Goal: Task Accomplishment & Management: Manage account settings

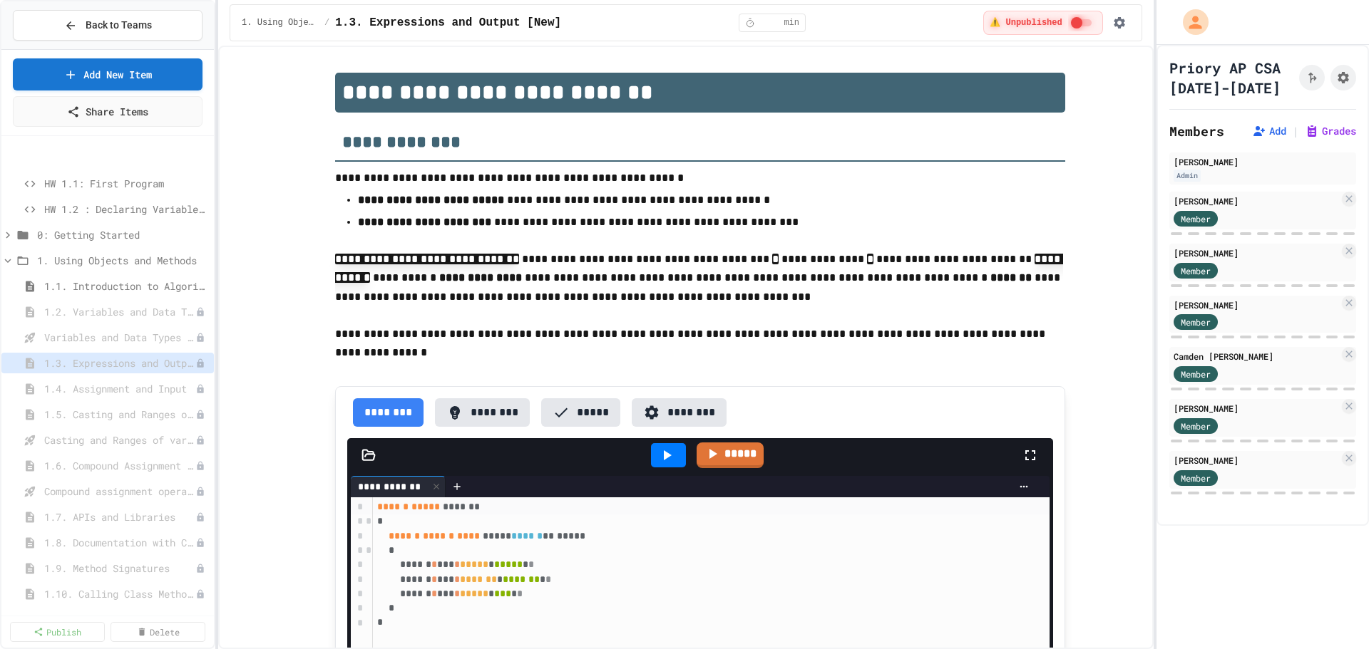
select select "***"
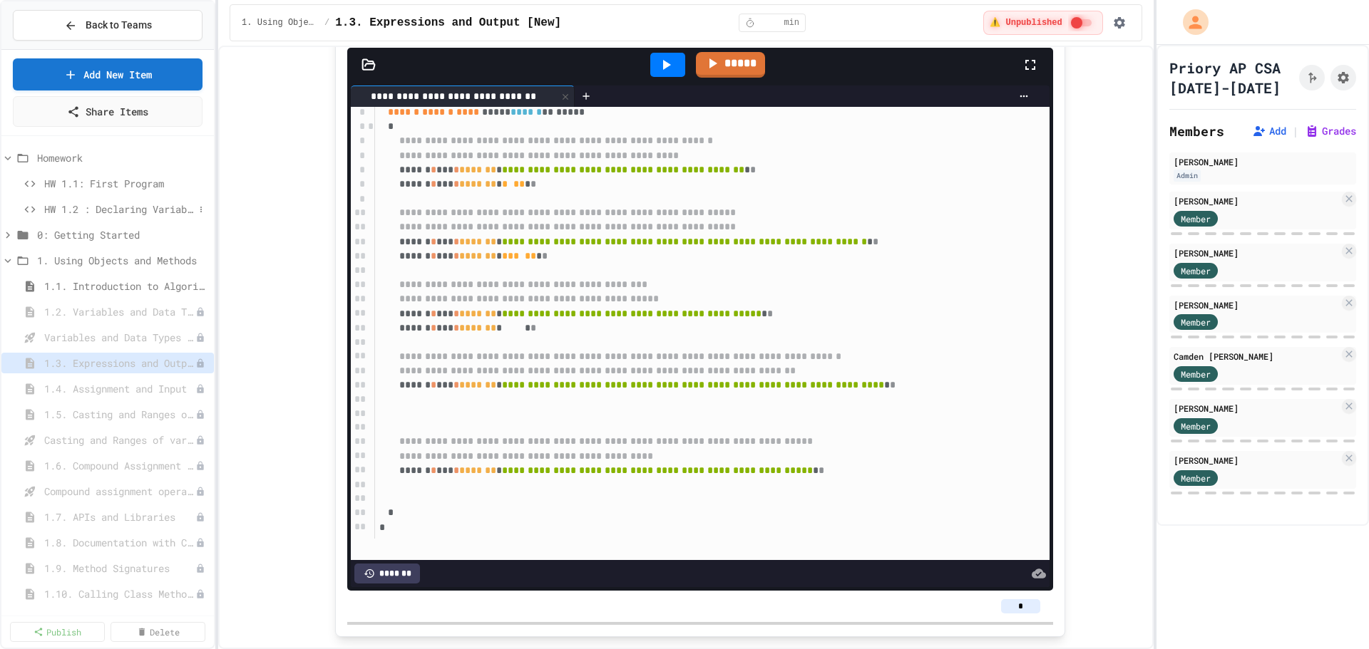
click at [111, 213] on span "HW 1.2 : Declaring Variables and Data Types" at bounding box center [119, 209] width 150 height 15
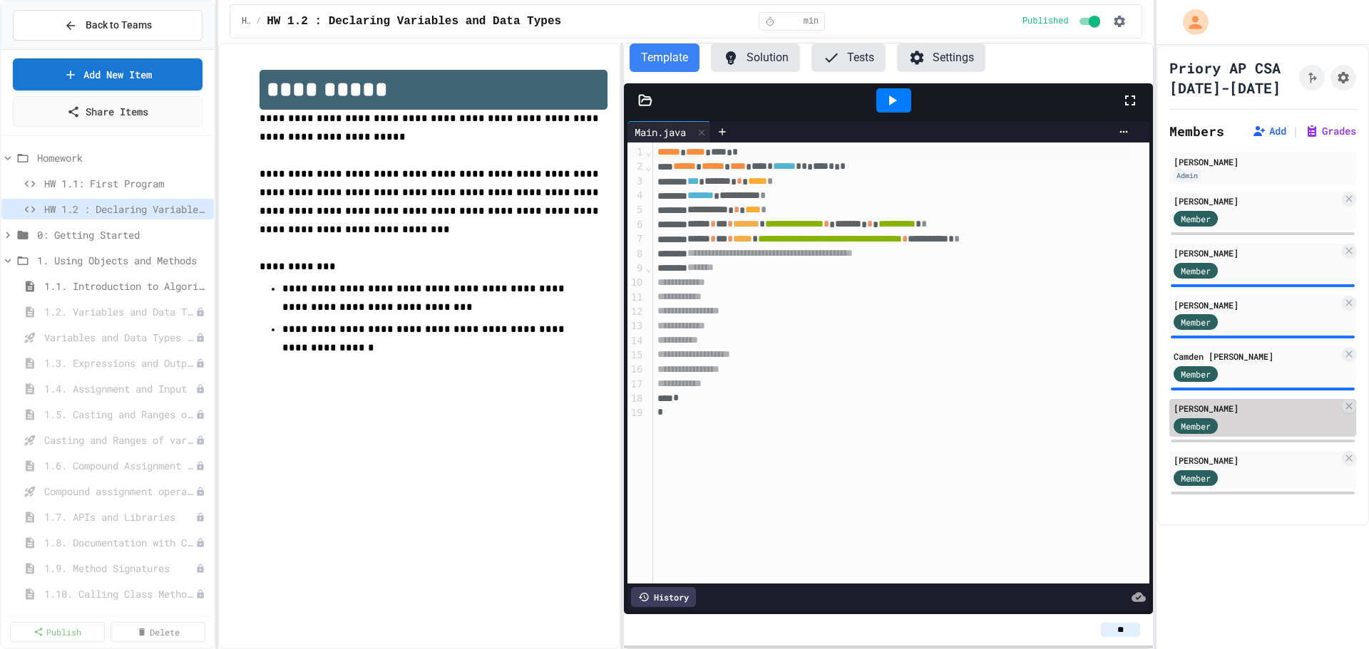
click at [1246, 421] on div "Member" at bounding box center [1255, 425] width 165 height 18
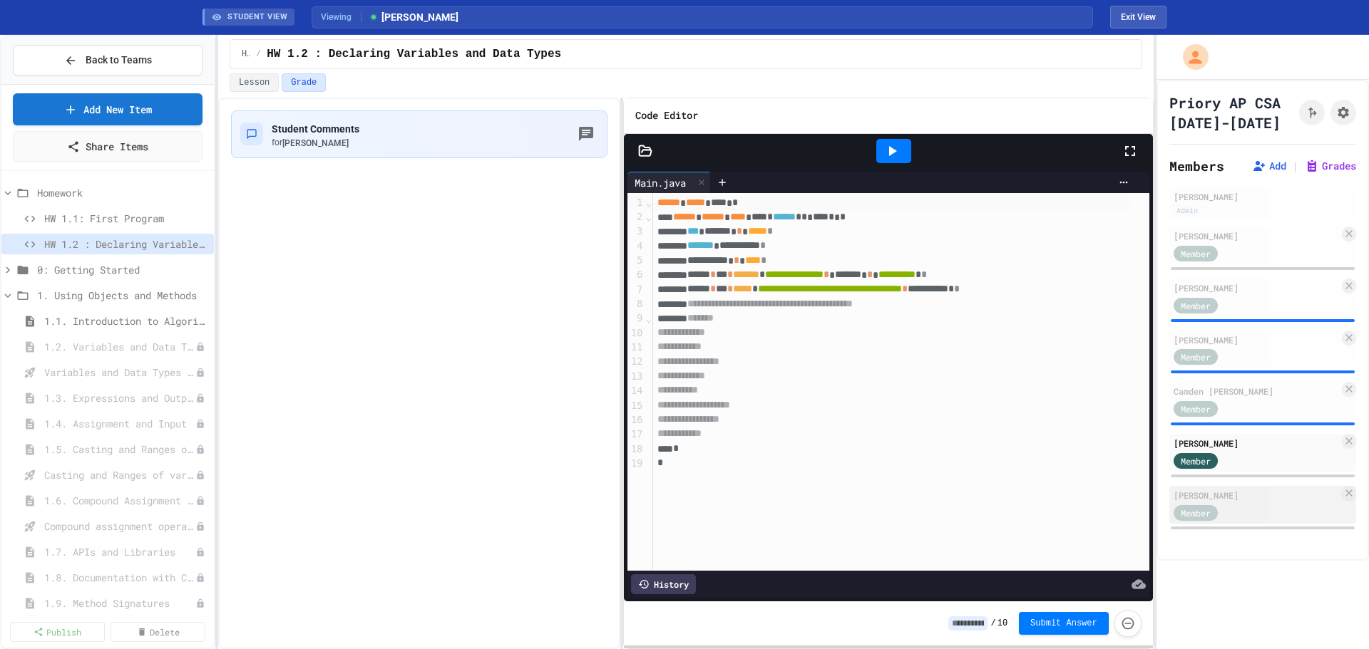
click at [1263, 496] on div "[PERSON_NAME]" at bounding box center [1255, 495] width 165 height 13
click at [1260, 300] on div "Member" at bounding box center [1255, 305] width 165 height 18
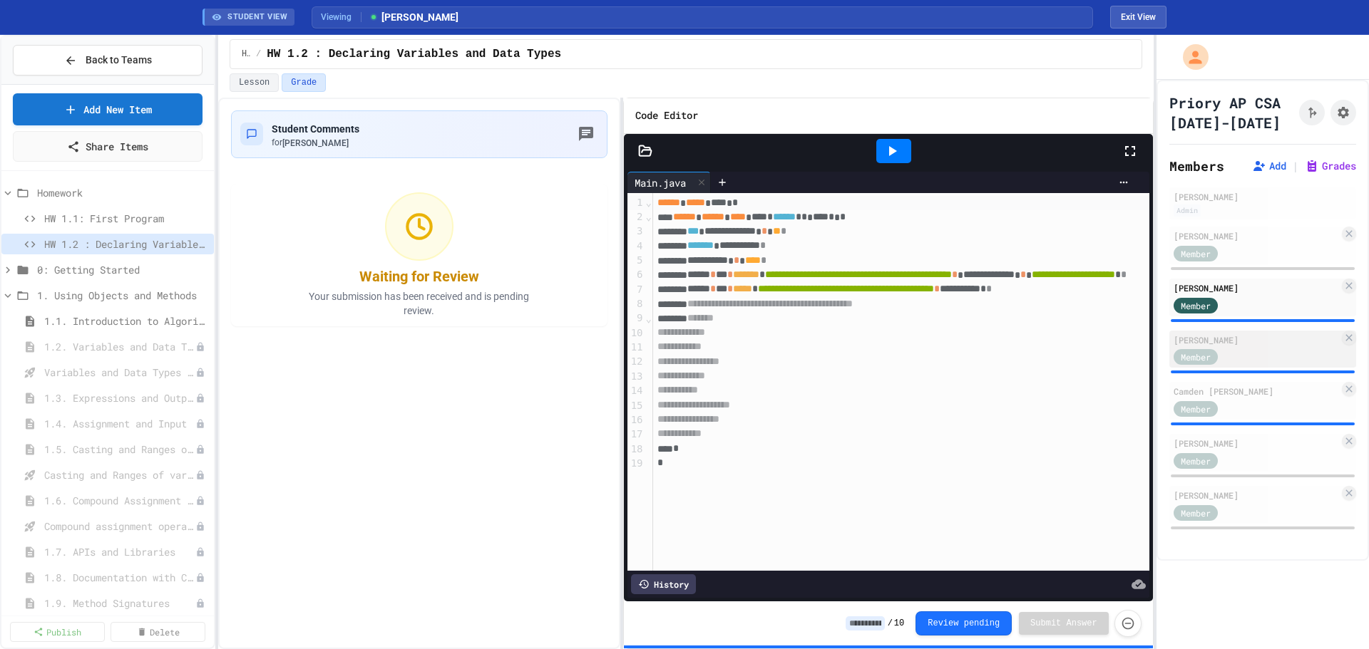
click at [1267, 340] on div "[PERSON_NAME]" at bounding box center [1255, 340] width 165 height 13
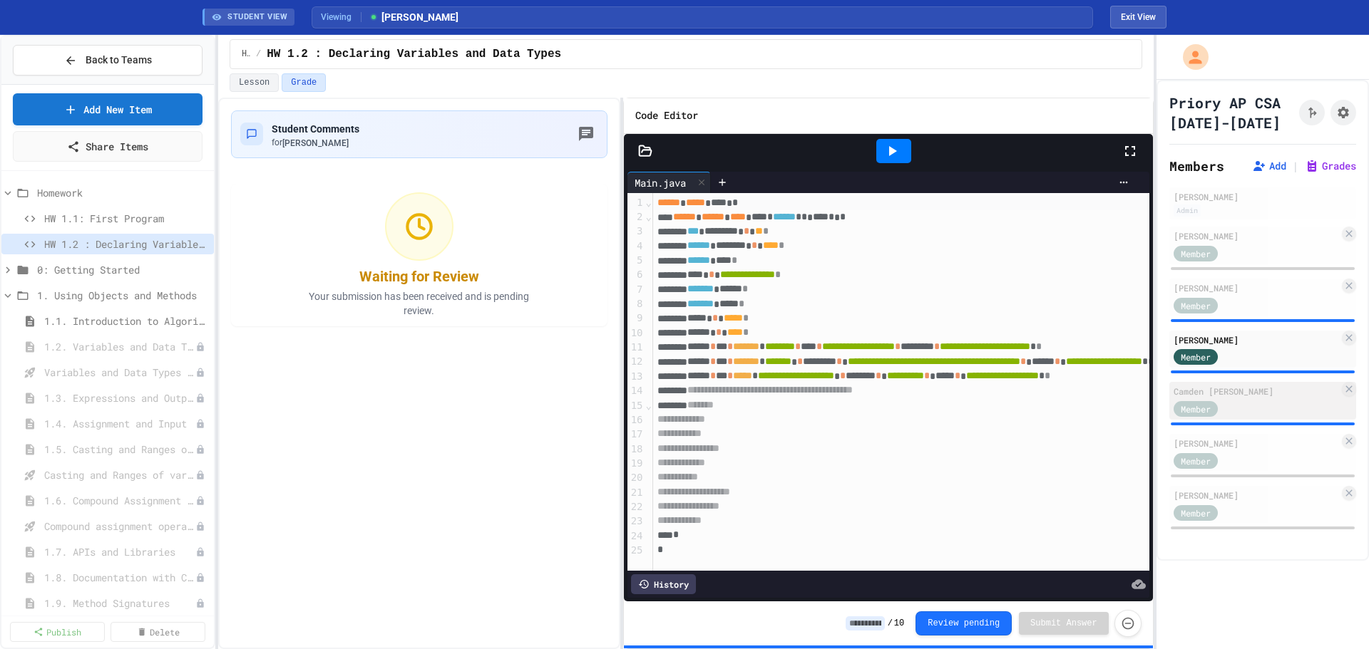
click at [1244, 408] on div "Member" at bounding box center [1208, 408] width 71 height 18
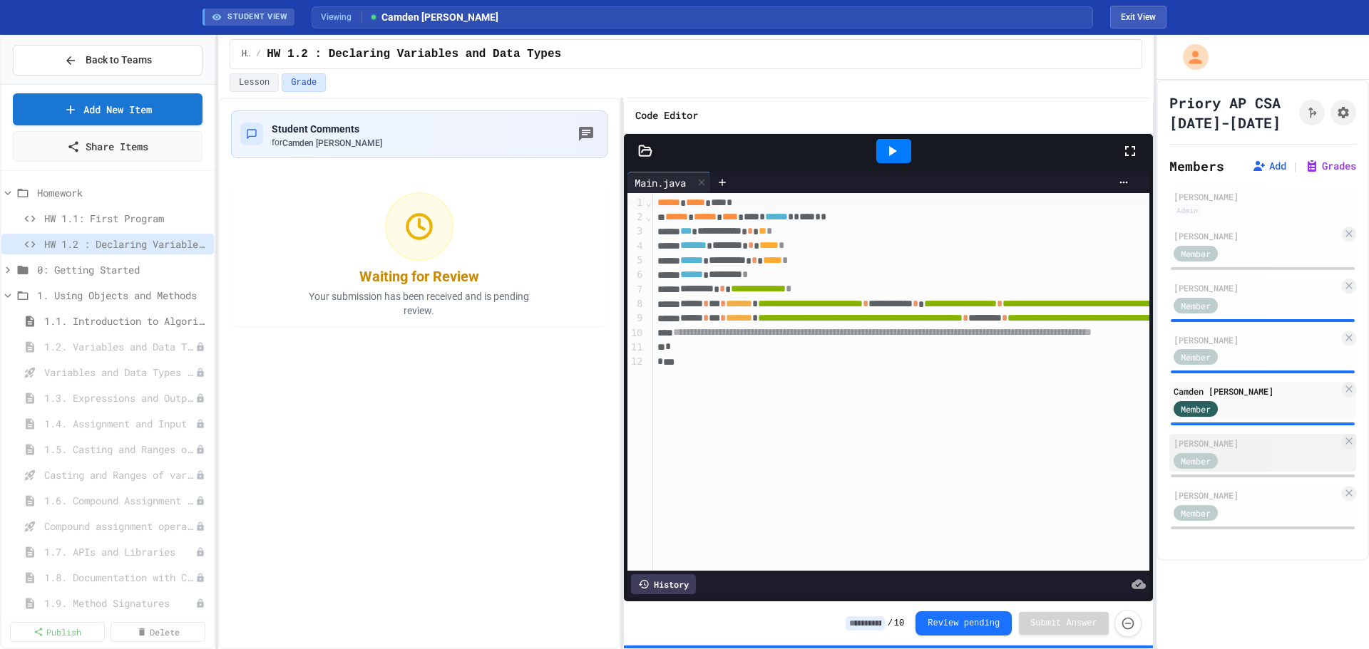
click at [1262, 465] on div "Member" at bounding box center [1255, 460] width 165 height 18
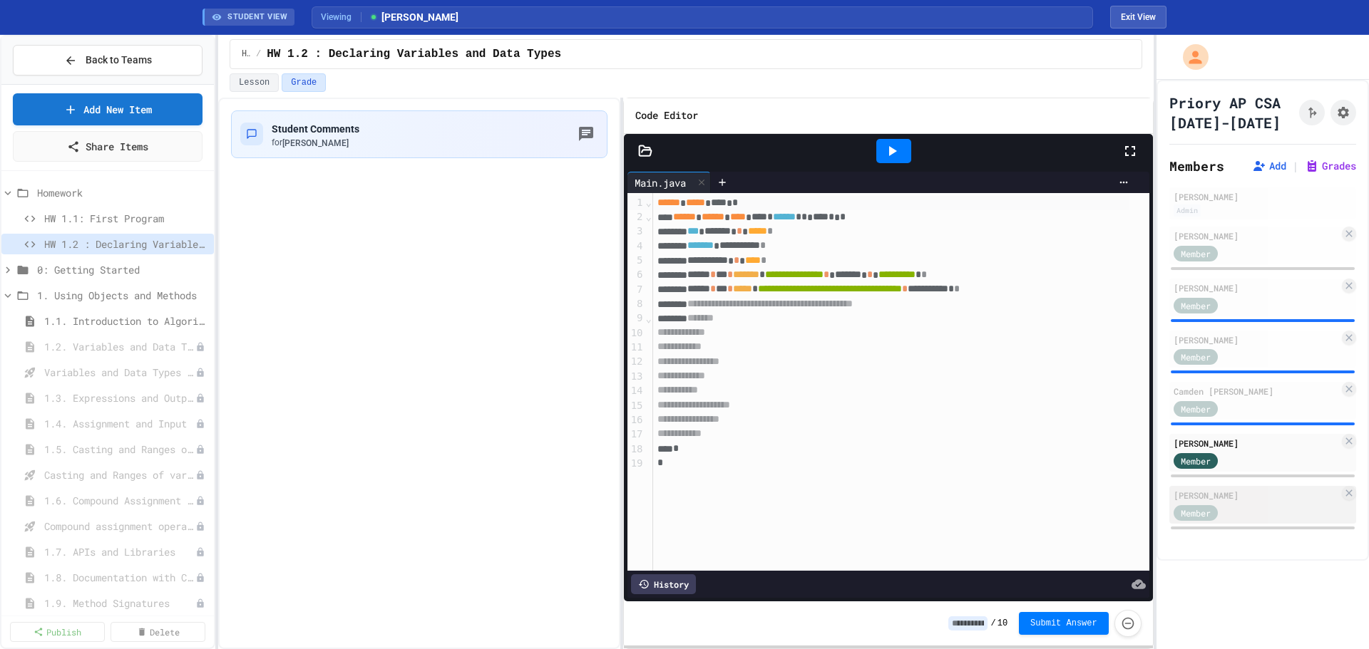
click at [1238, 511] on div "Member" at bounding box center [1208, 512] width 71 height 18
click at [140, 107] on link "Add New Item" at bounding box center [107, 108] width 187 height 34
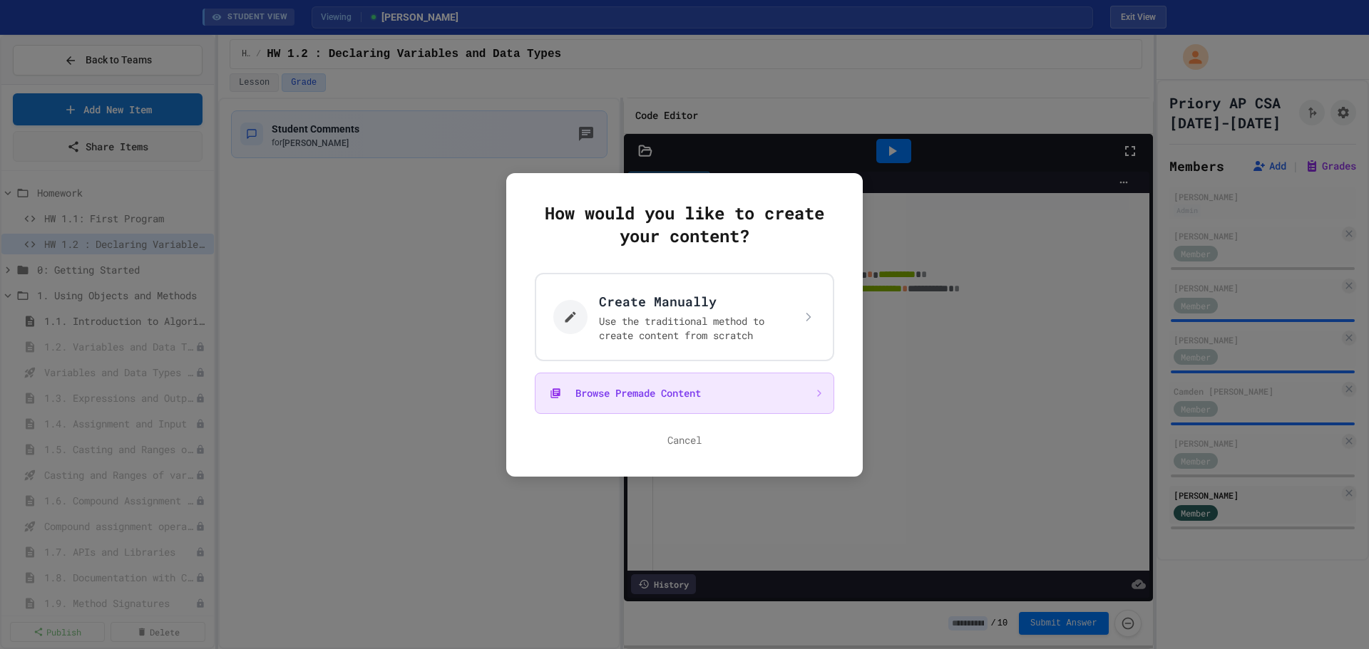
click at [728, 383] on button "Browse Premade Content" at bounding box center [684, 393] width 299 height 41
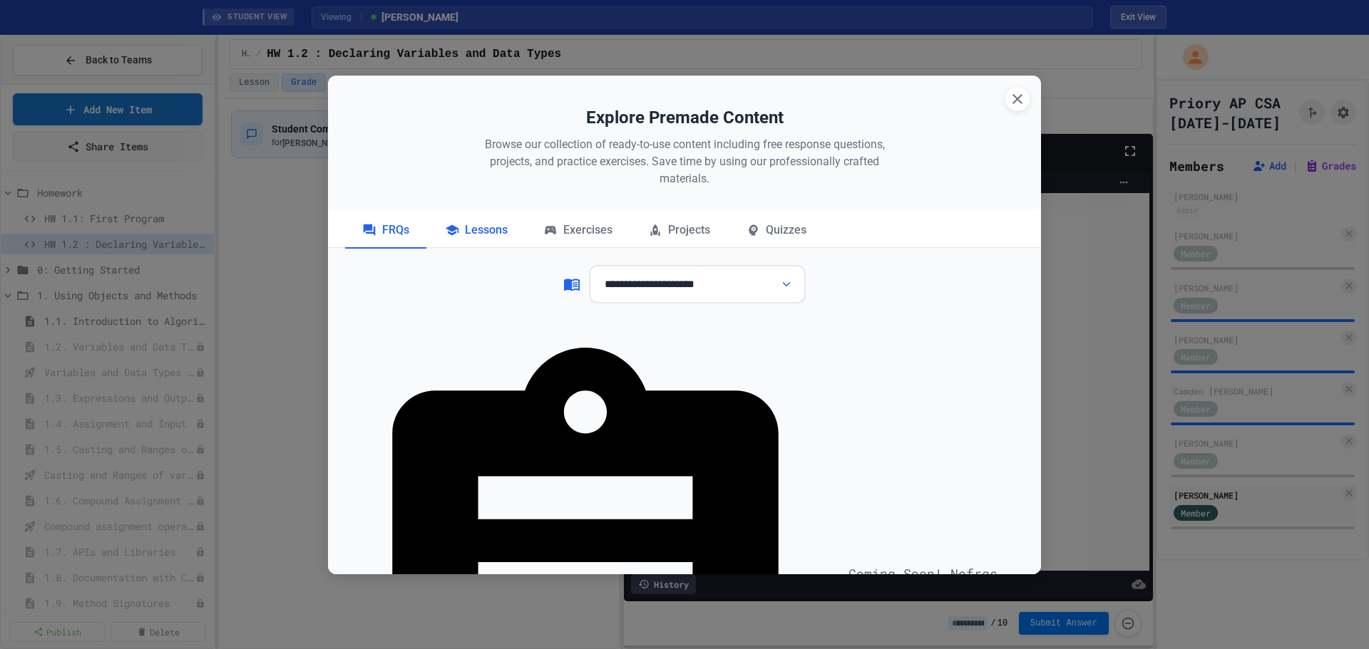
click at [475, 230] on div "Lessons" at bounding box center [476, 231] width 97 height 36
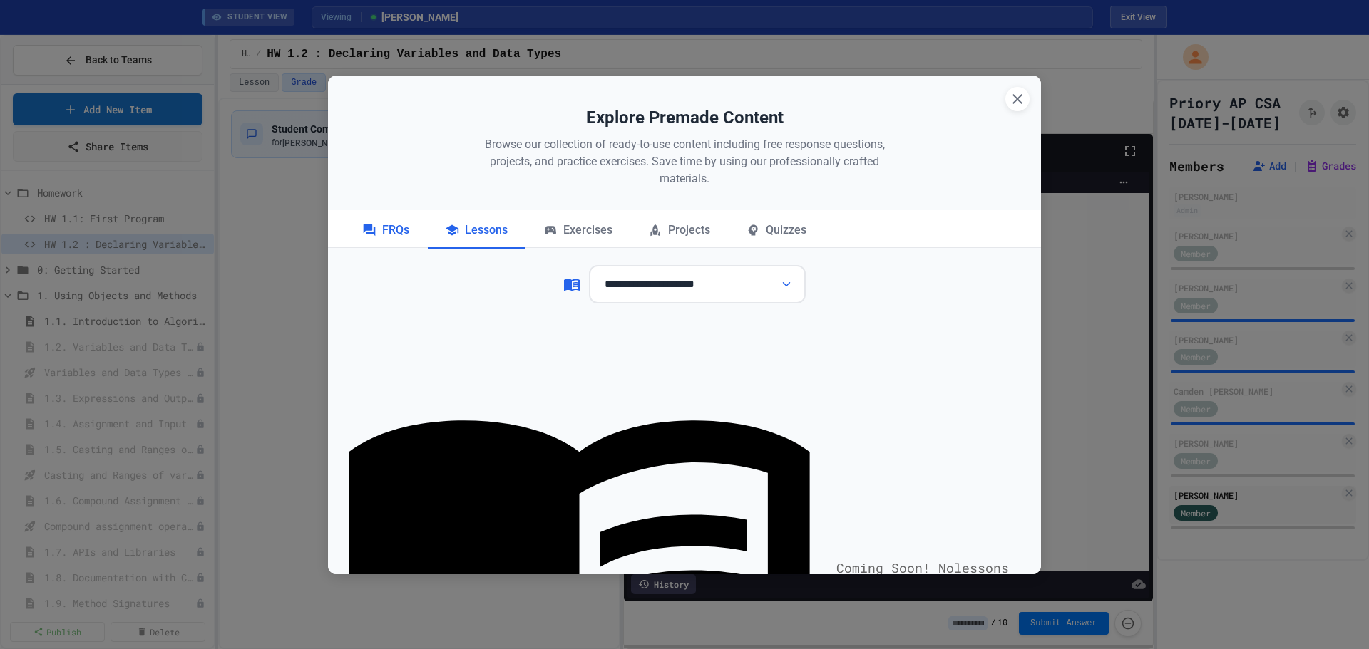
click at [379, 232] on div "FRQs" at bounding box center [385, 231] width 81 height 36
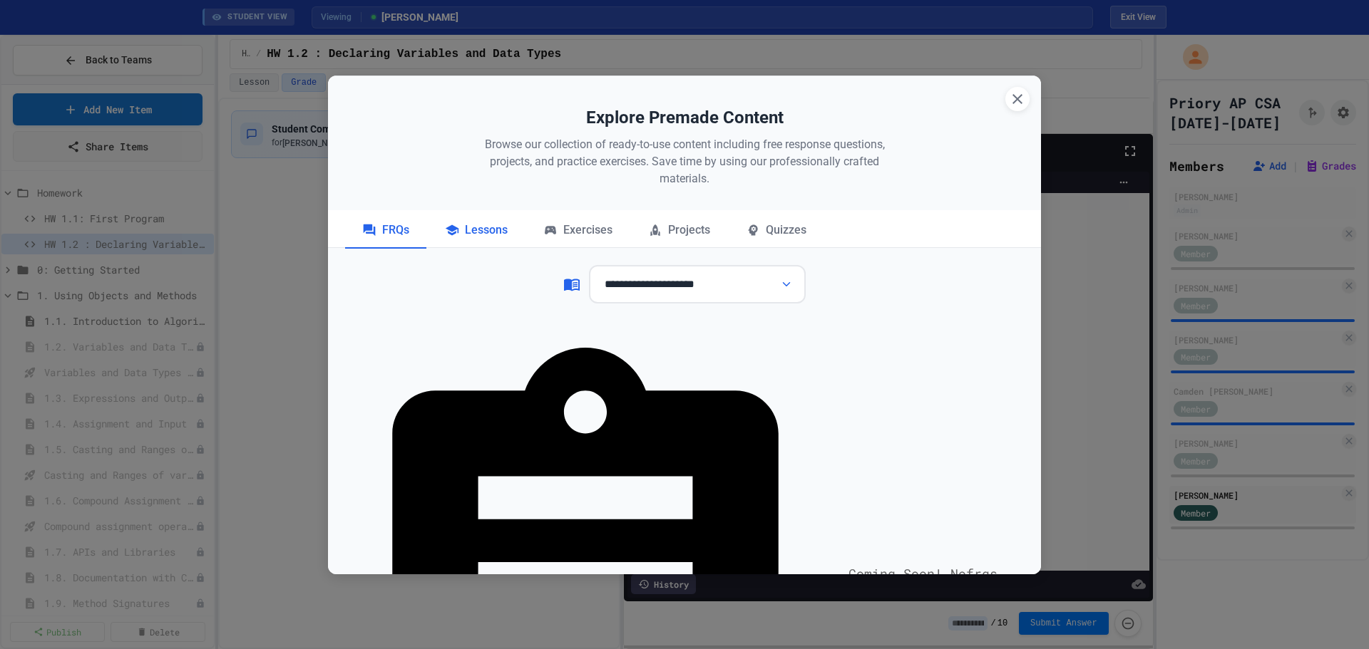
click at [446, 227] on icon at bounding box center [451, 230] width 13 height 11
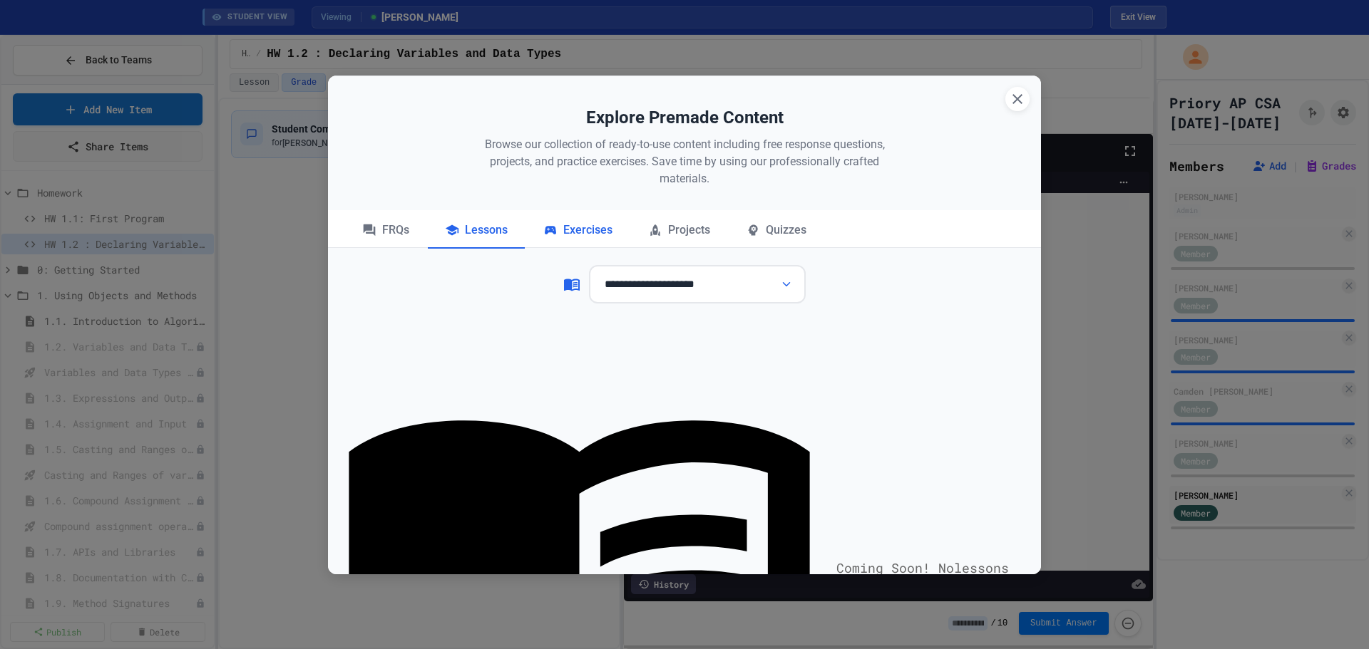
click at [563, 228] on div "Exercises" at bounding box center [577, 231] width 103 height 36
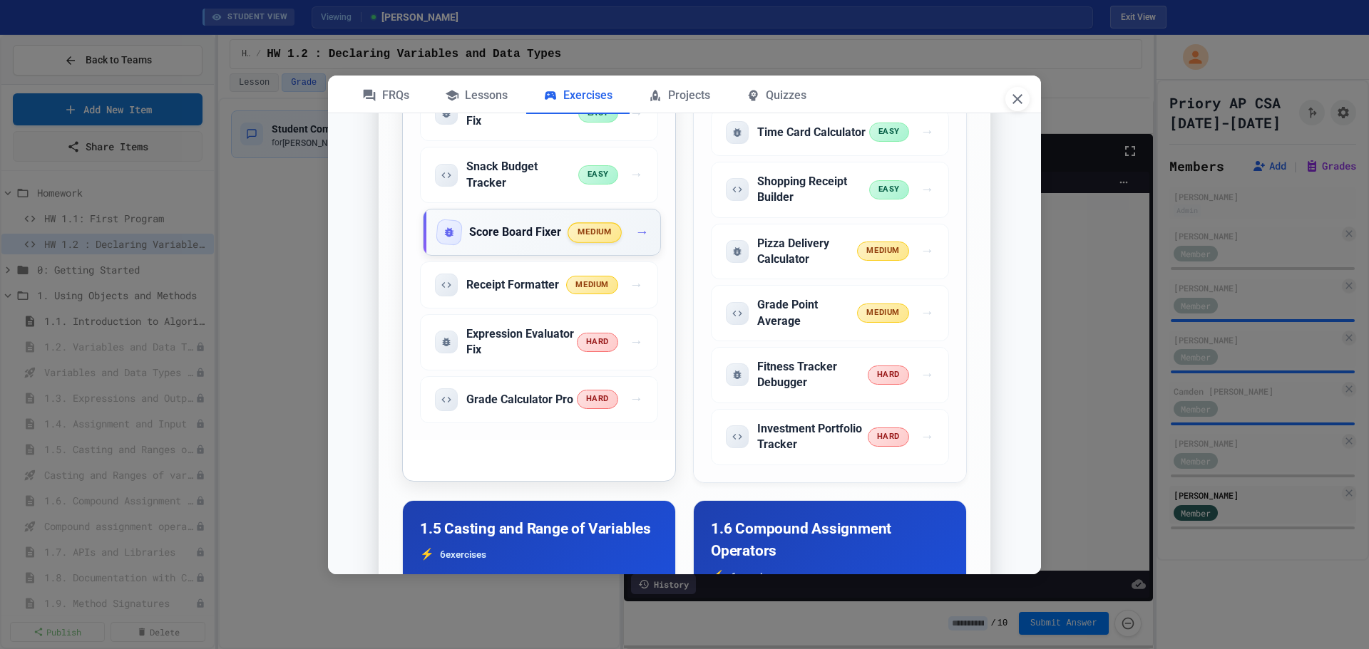
scroll to position [927, 0]
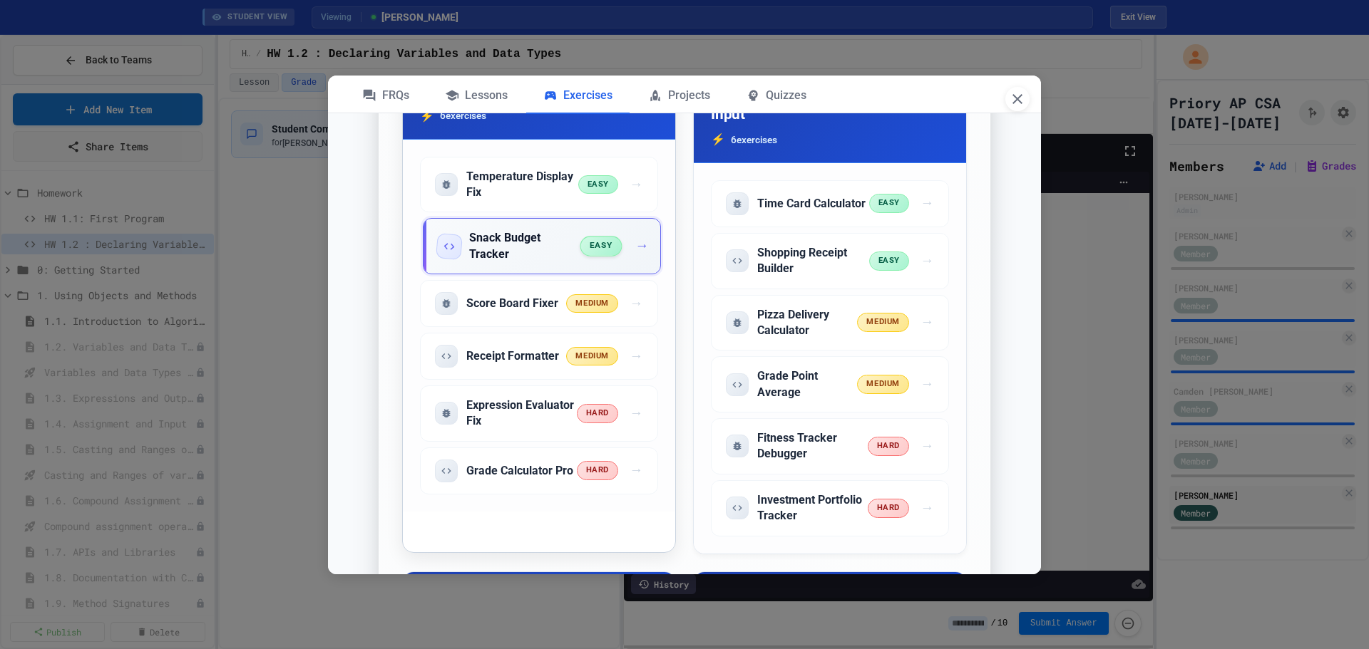
click at [635, 247] on span "→" at bounding box center [642, 246] width 14 height 21
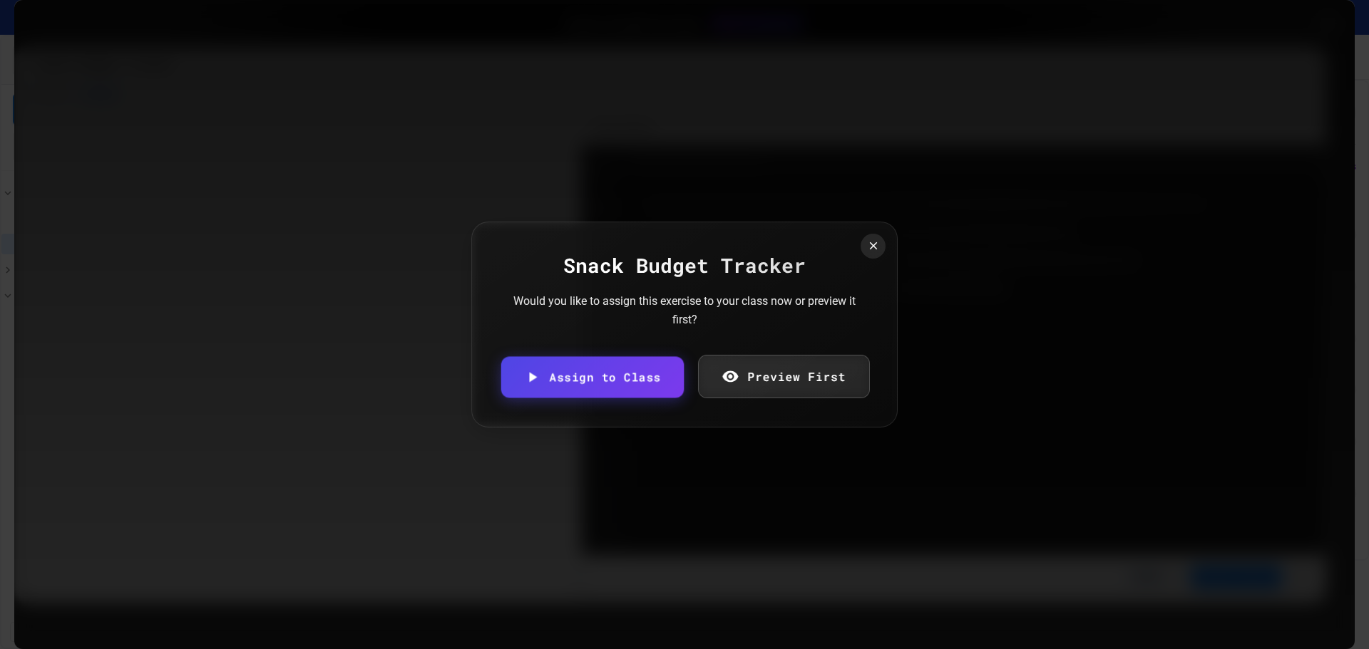
click at [767, 373] on link "Preview First" at bounding box center [783, 376] width 172 height 43
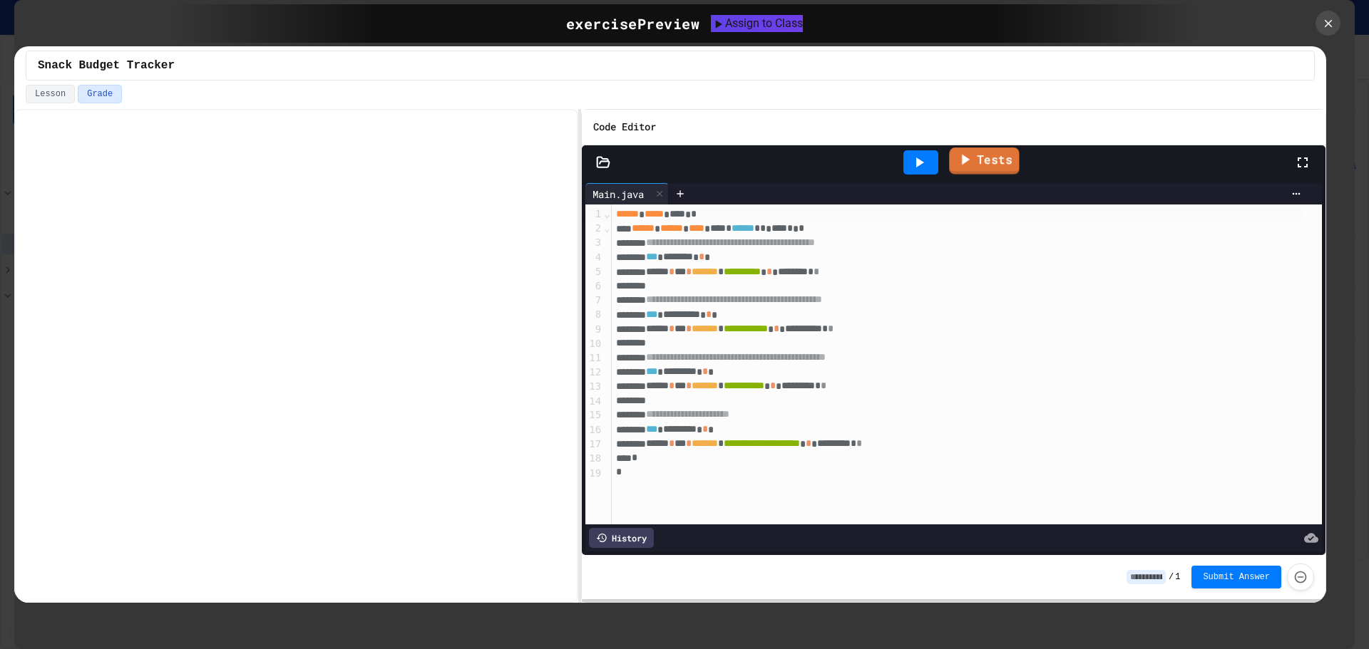
click at [997, 160] on link "Tests" at bounding box center [984, 161] width 70 height 27
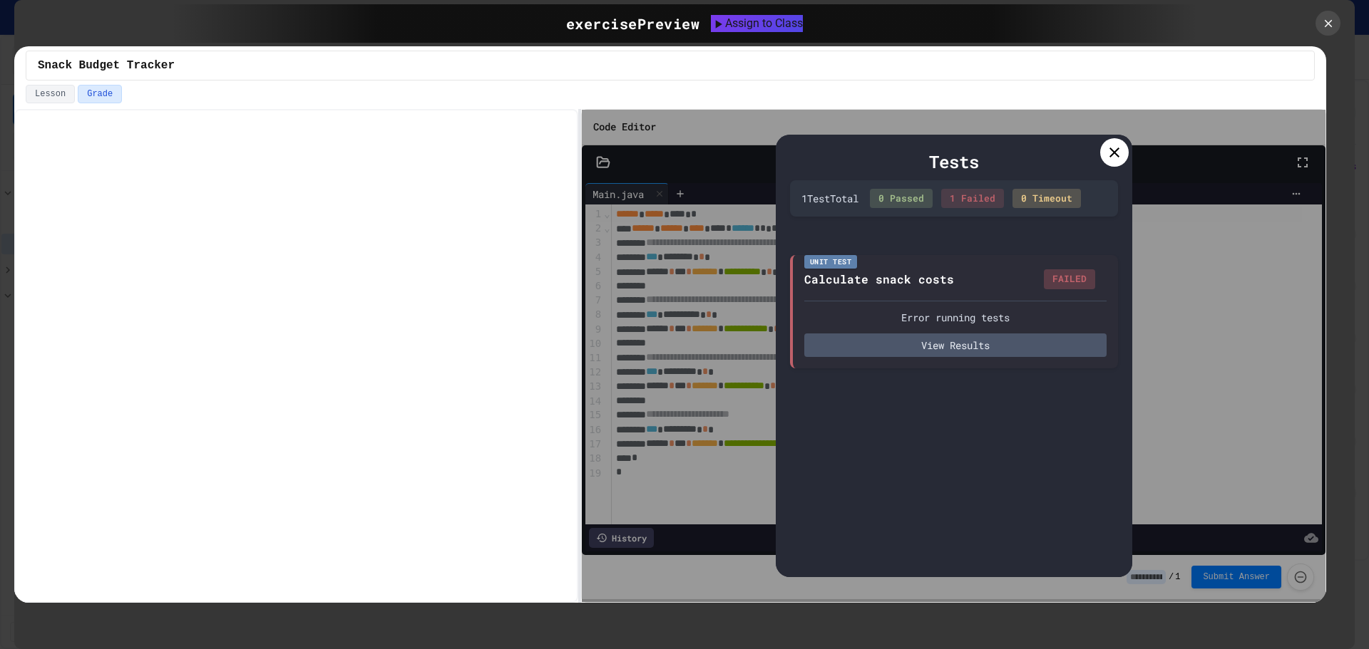
click at [1111, 150] on icon at bounding box center [1114, 153] width 10 height 10
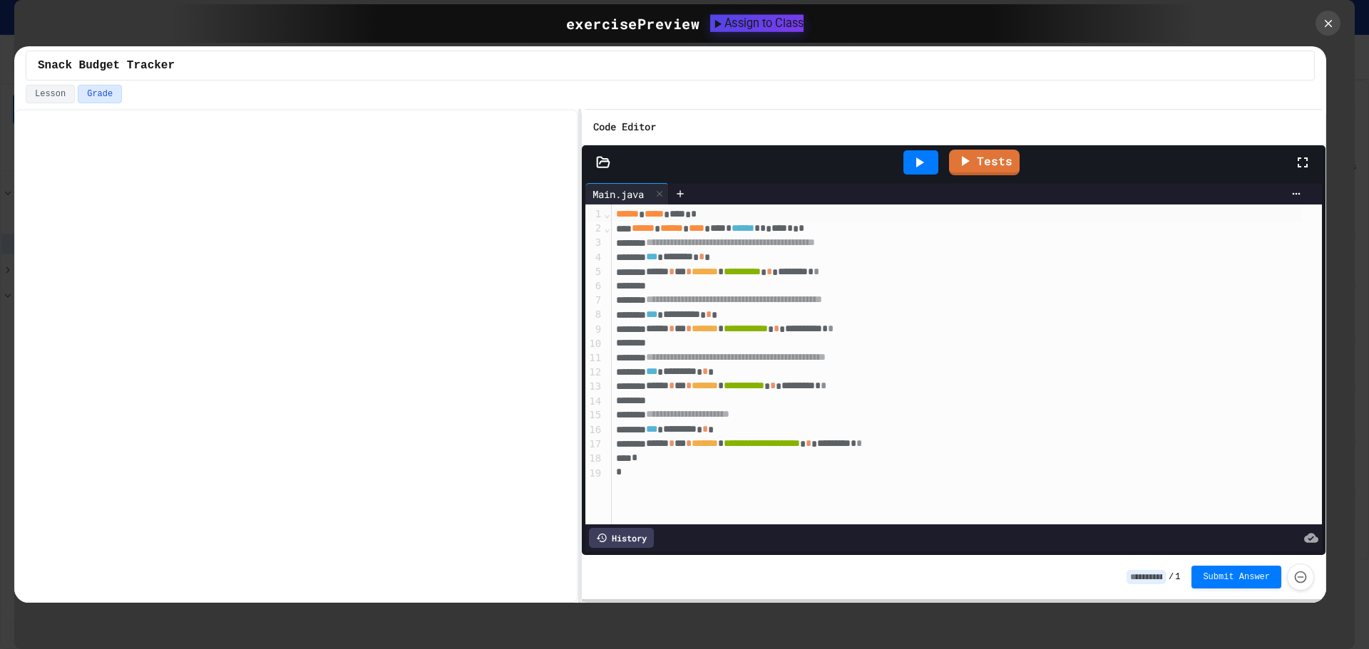
click at [741, 24] on div "Assign to Class" at bounding box center [756, 22] width 93 height 17
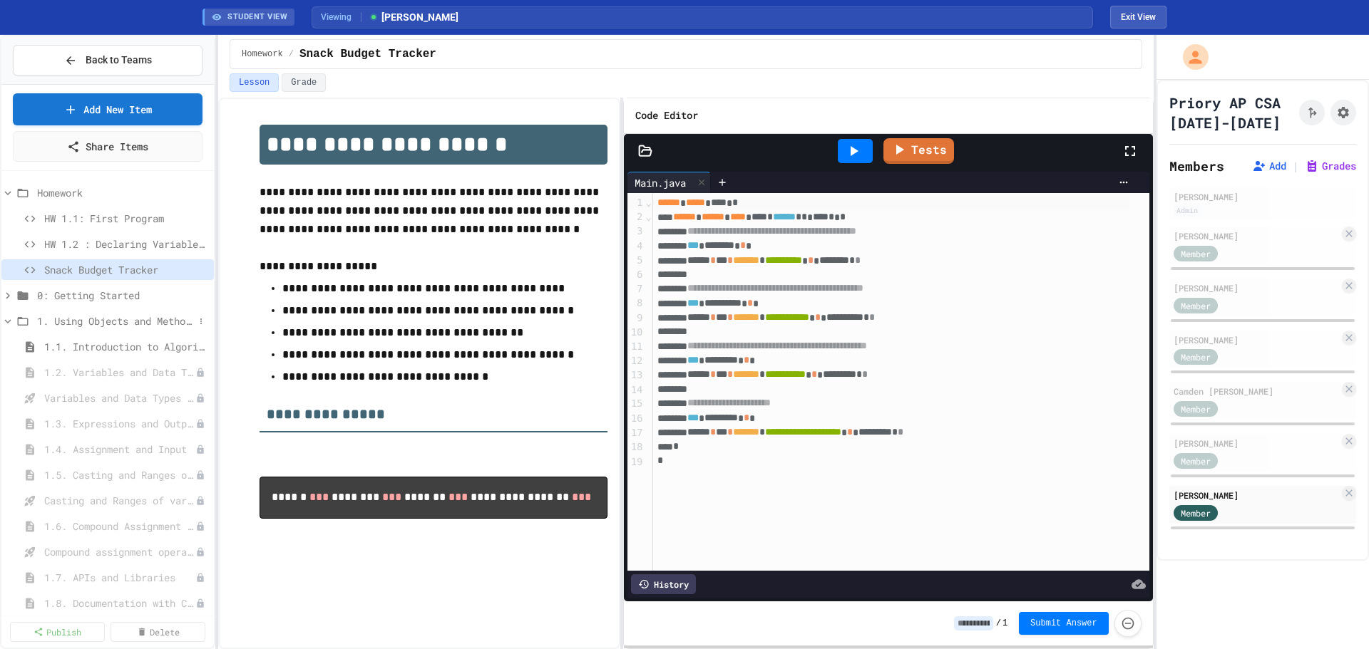
click at [9, 323] on icon at bounding box center [7, 321] width 13 height 13
click at [136, 290] on button "Rename" at bounding box center [143, 283] width 90 height 26
click at [53, 275] on input "**********" at bounding box center [119, 272] width 150 height 20
type input "**********"
click at [587, 269] on p "**********" at bounding box center [433, 266] width 348 height 19
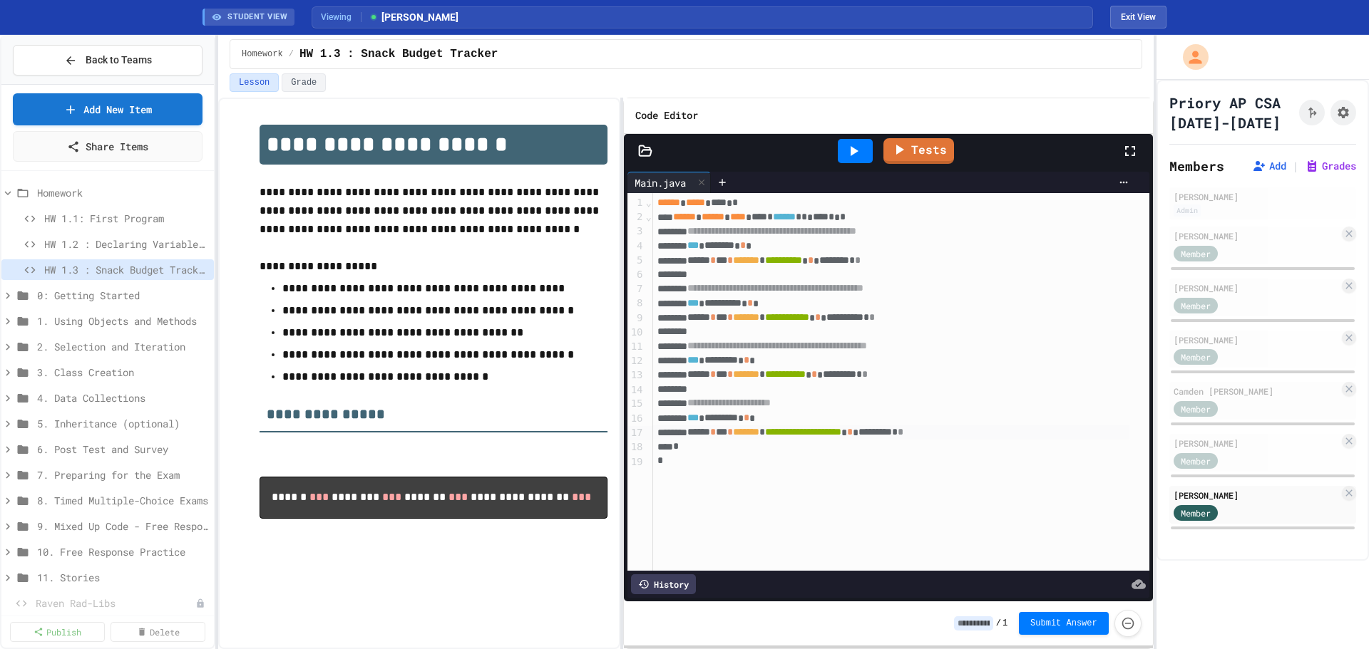
click at [1004, 436] on div "**********" at bounding box center [891, 433] width 476 height 14
click at [296, 86] on button "Grade" at bounding box center [304, 82] width 44 height 19
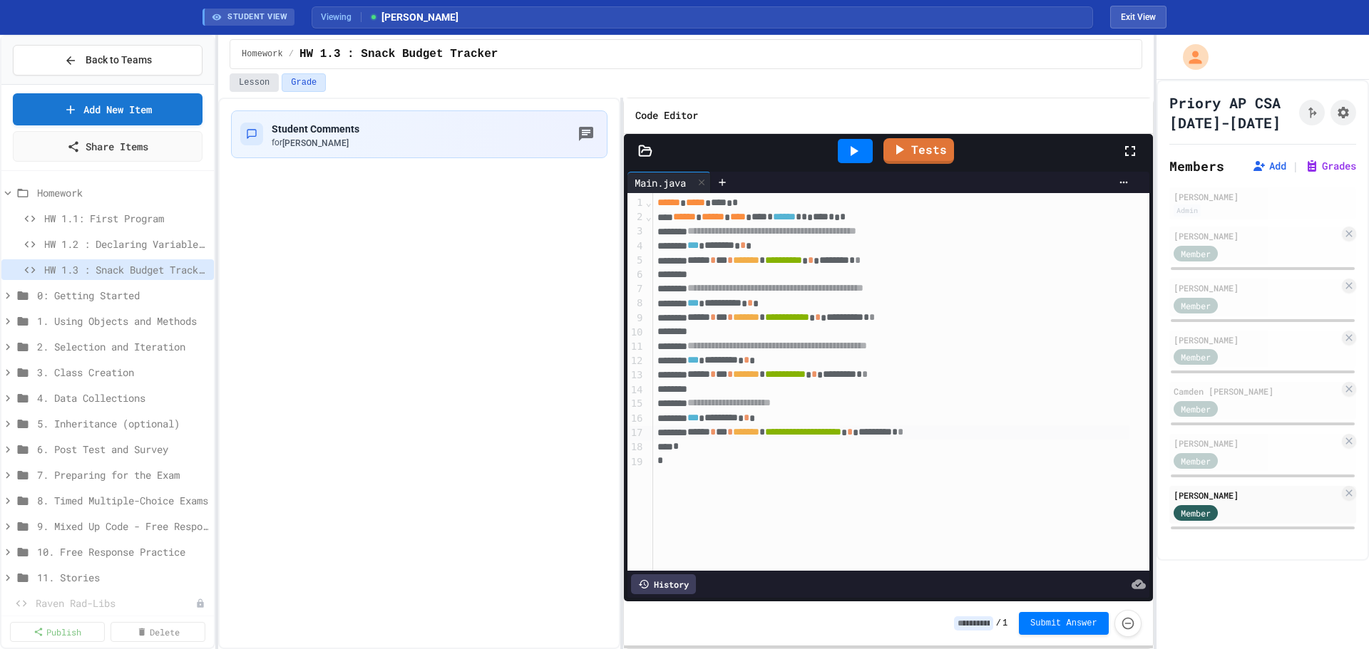
click at [248, 83] on button "Lesson" at bounding box center [254, 82] width 49 height 19
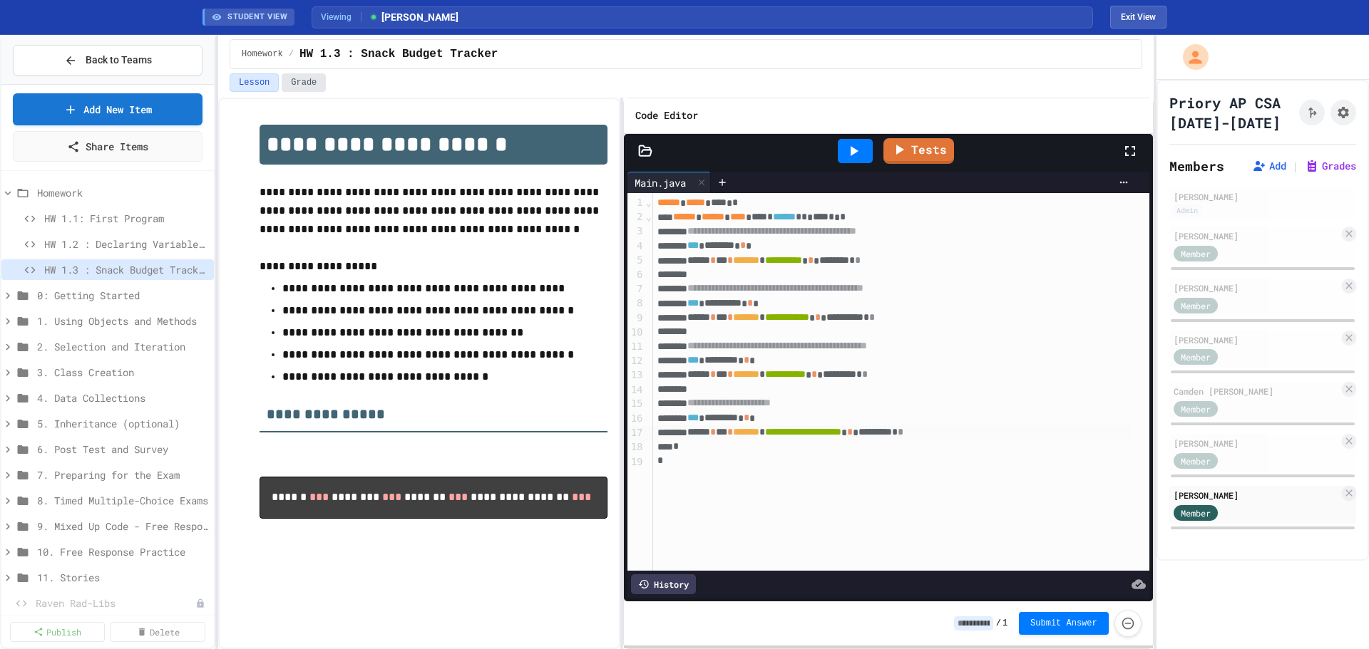
click at [297, 83] on button "Grade" at bounding box center [304, 82] width 44 height 19
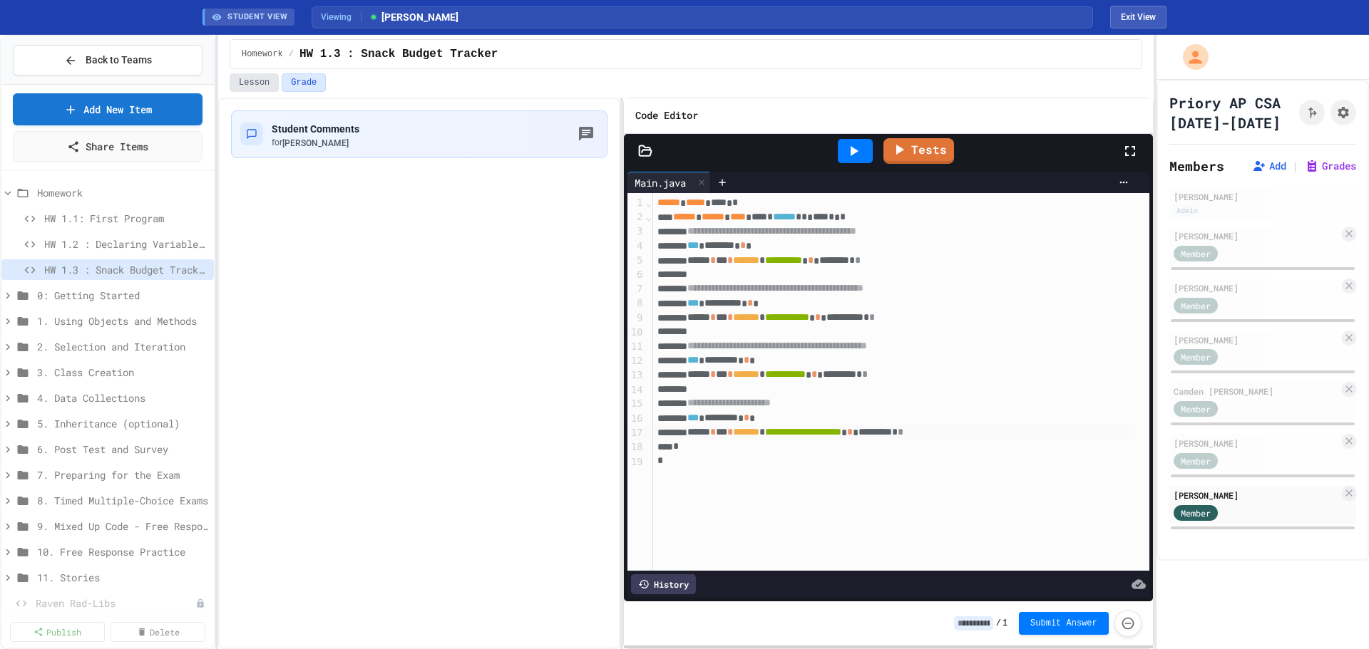
click at [257, 81] on button "Lesson" at bounding box center [254, 82] width 49 height 19
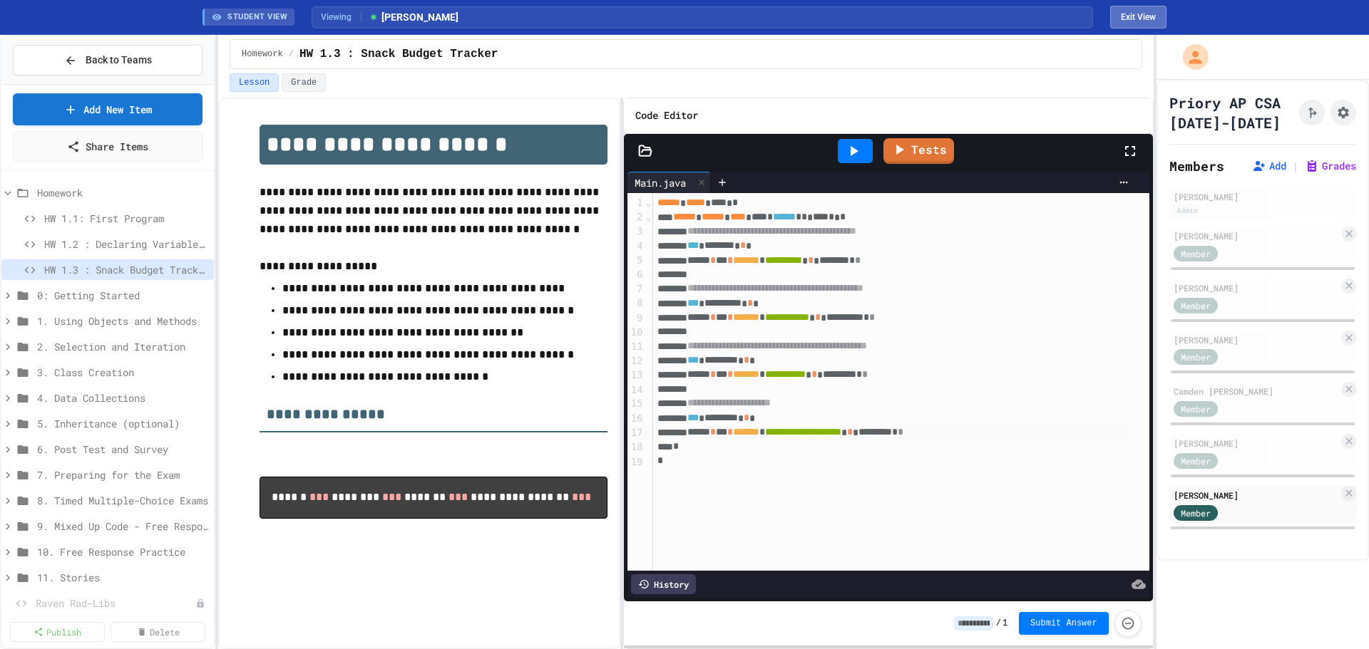
click at [1140, 16] on button "Exit View" at bounding box center [1138, 17] width 56 height 23
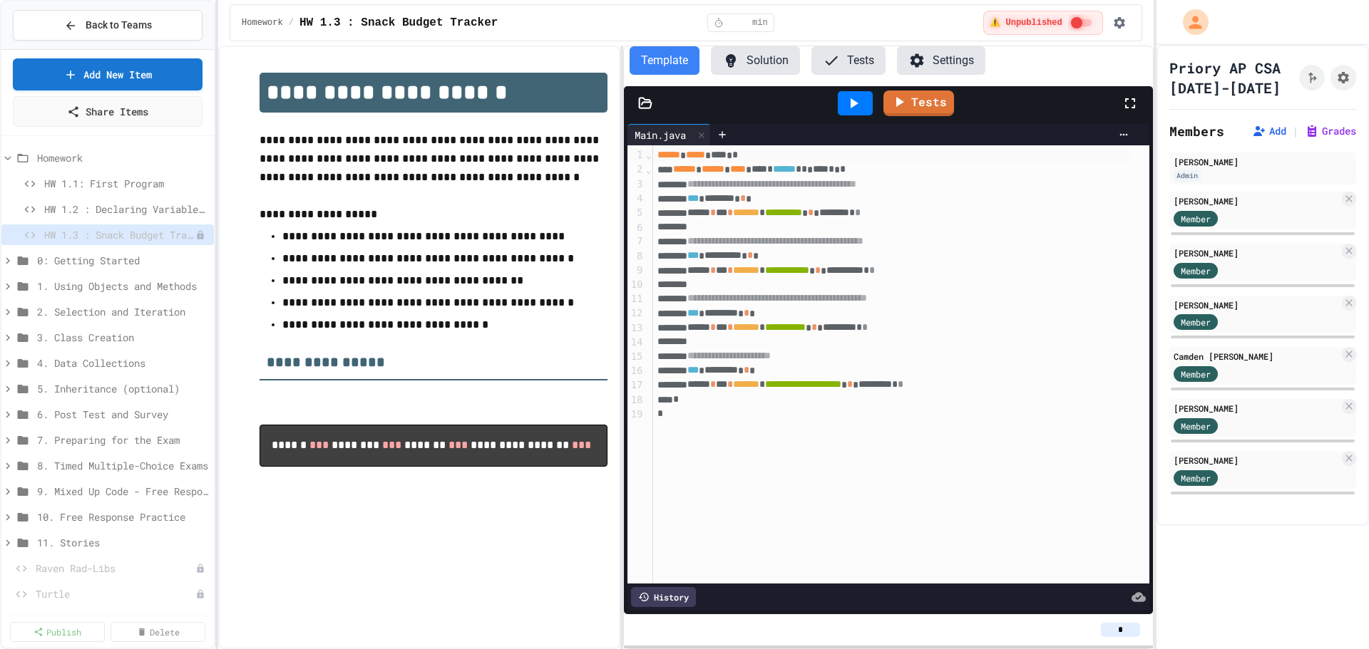
click at [997, 388] on div "**********" at bounding box center [891, 385] width 476 height 14
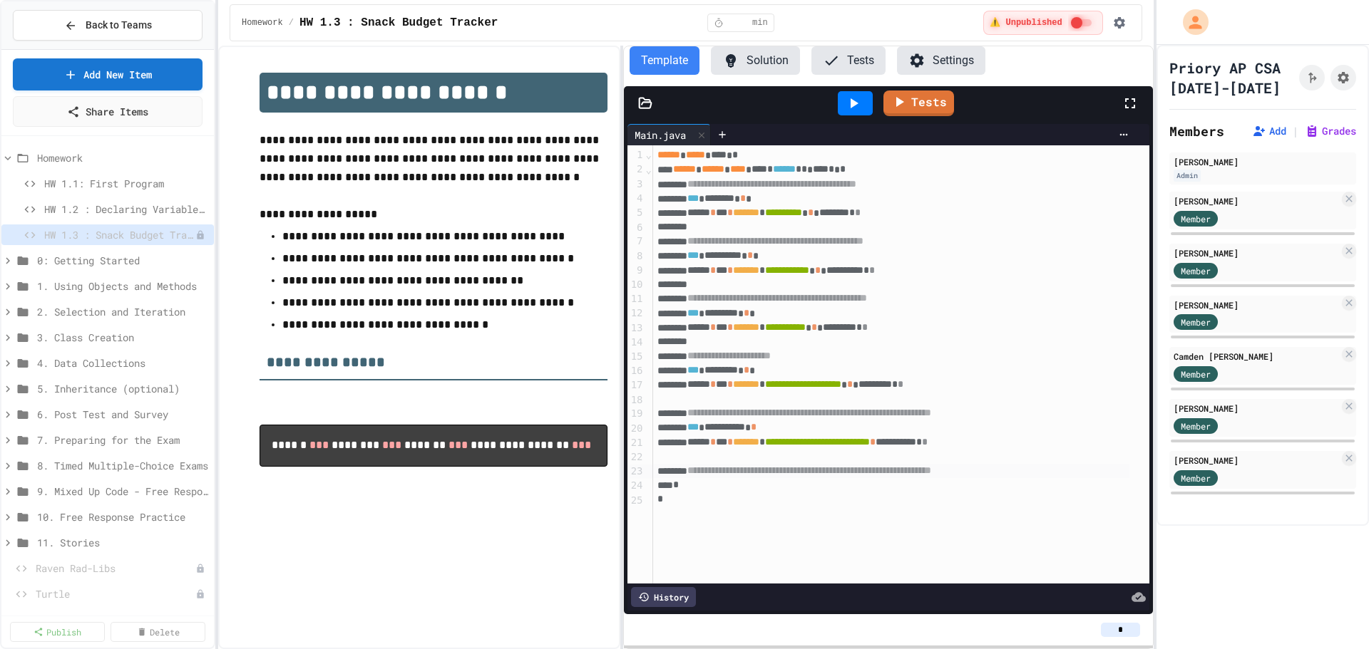
click at [711, 475] on span "**********" at bounding box center [809, 470] width 244 height 10
click at [1085, 474] on div "* * ** * **** ***** ** * ** * *** *** ******* ****** ** ***** ********" at bounding box center [891, 471] width 476 height 14
click at [712, 485] on span "**********" at bounding box center [736, 485] width 158 height 10
click at [833, 471] on span "**********" at bounding box center [809, 470] width 244 height 10
click at [763, 490] on span "**********" at bounding box center [754, 485] width 194 height 10
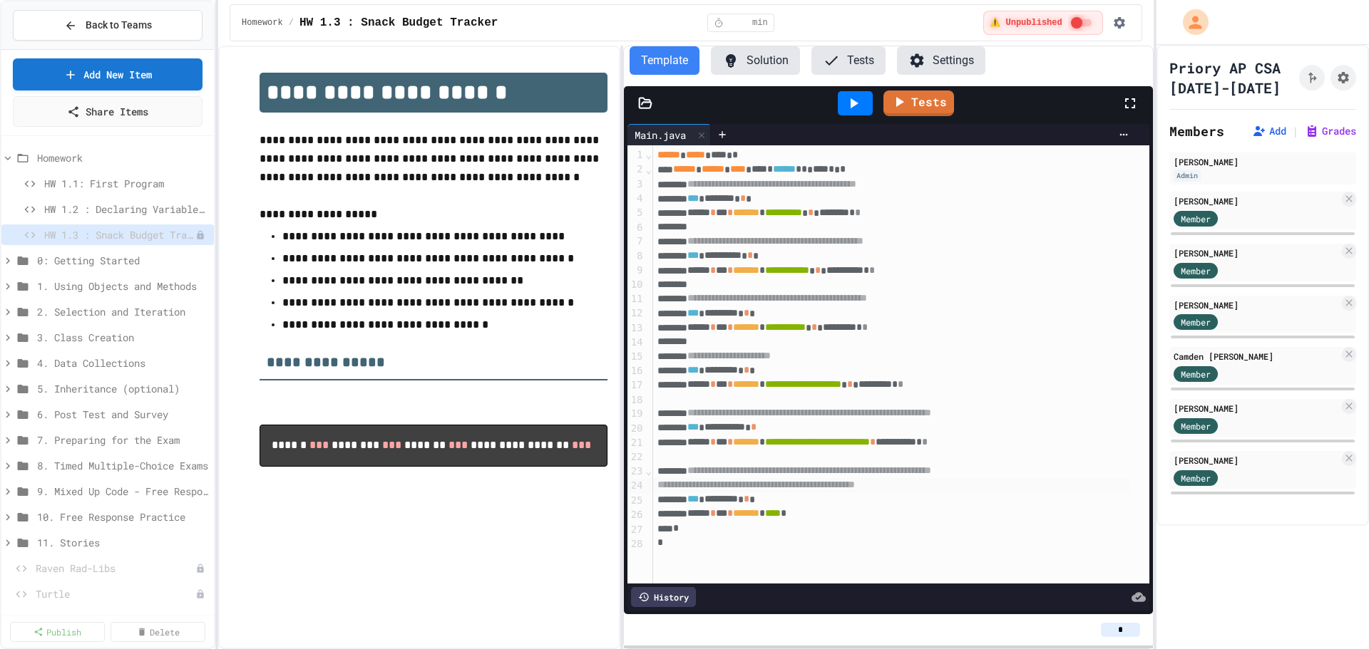
click at [781, 517] on span "****" at bounding box center [773, 513] width 16 height 10
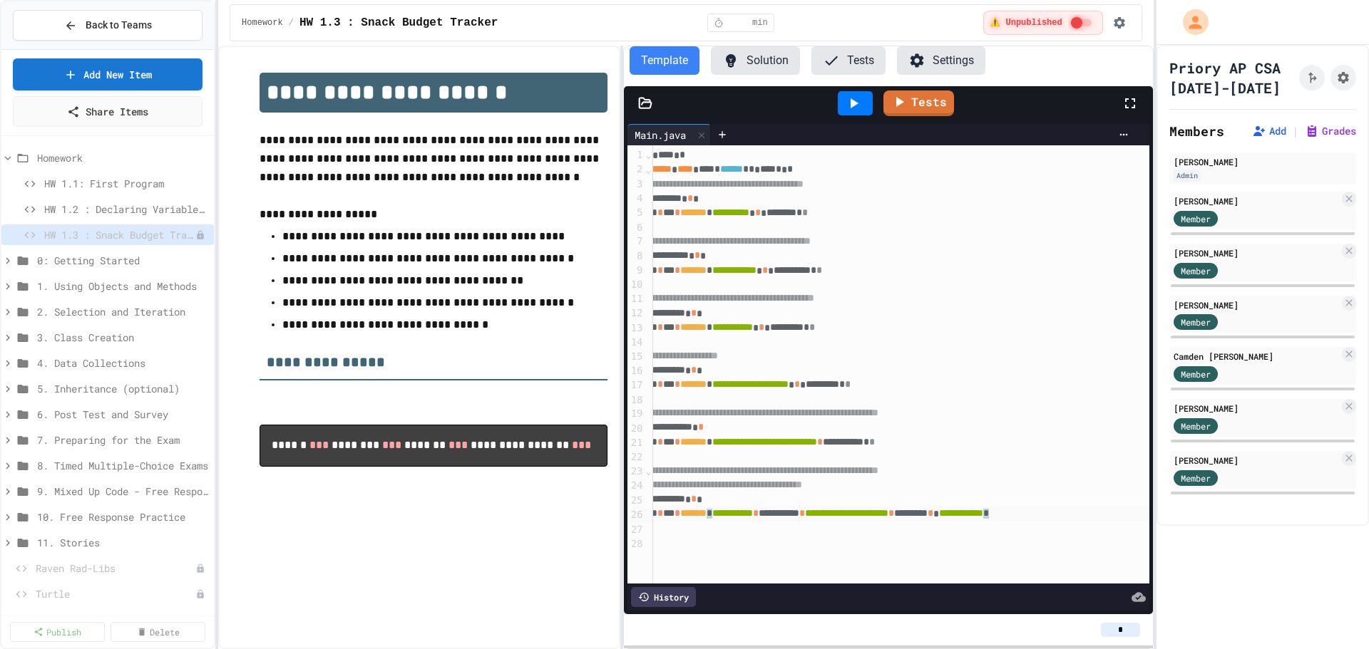
scroll to position [0, 89]
click at [856, 107] on icon at bounding box center [853, 103] width 17 height 17
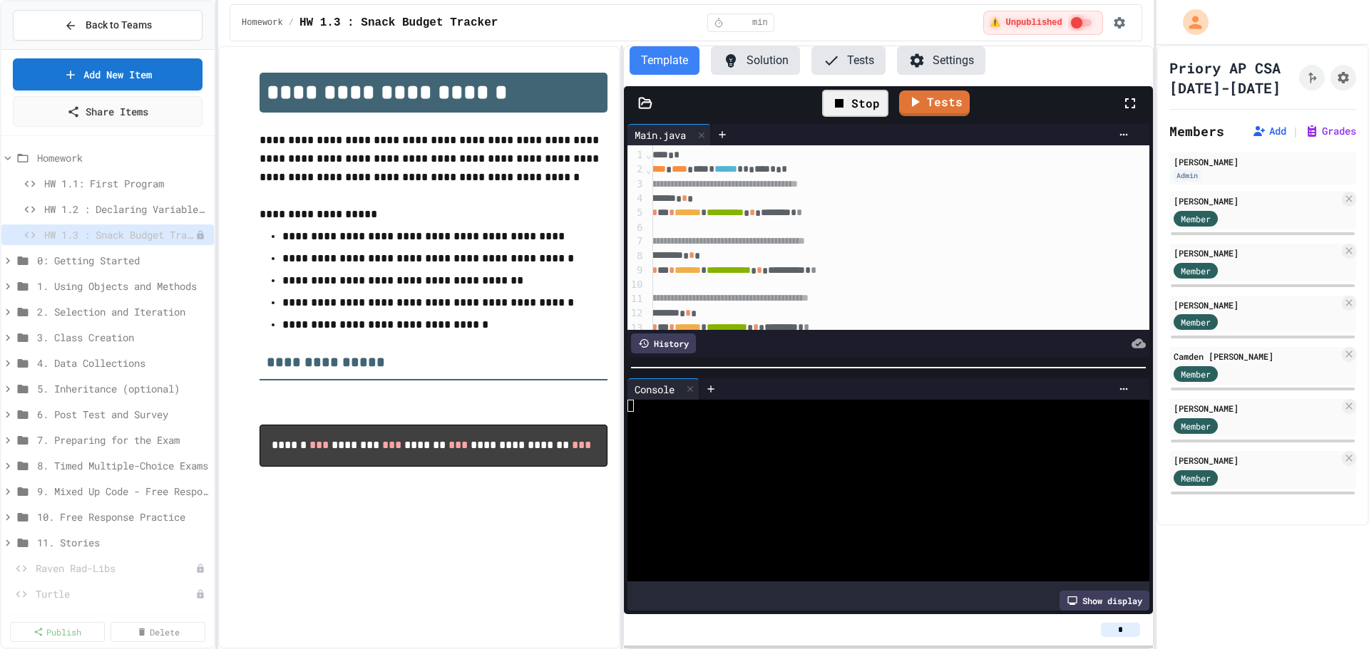
scroll to position [73, 0]
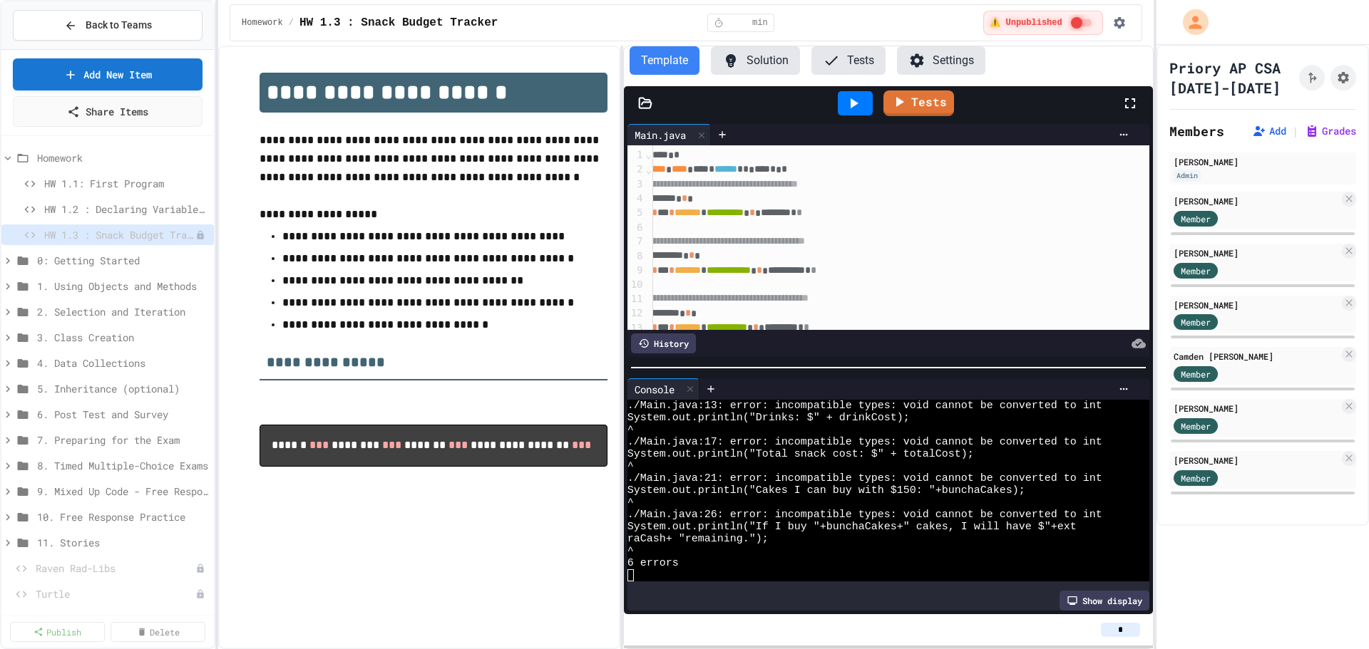
click at [840, 65] on button "Tests" at bounding box center [848, 60] width 74 height 29
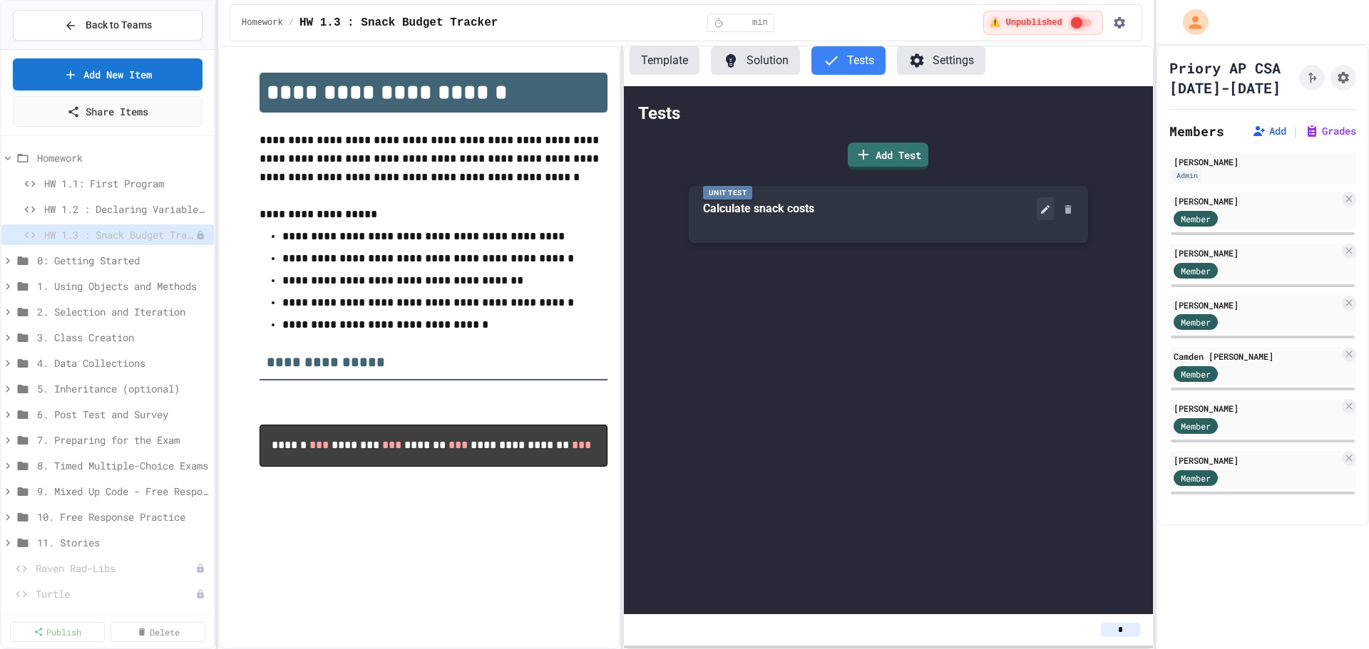
click at [1049, 212] on icon at bounding box center [1044, 209] width 11 height 11
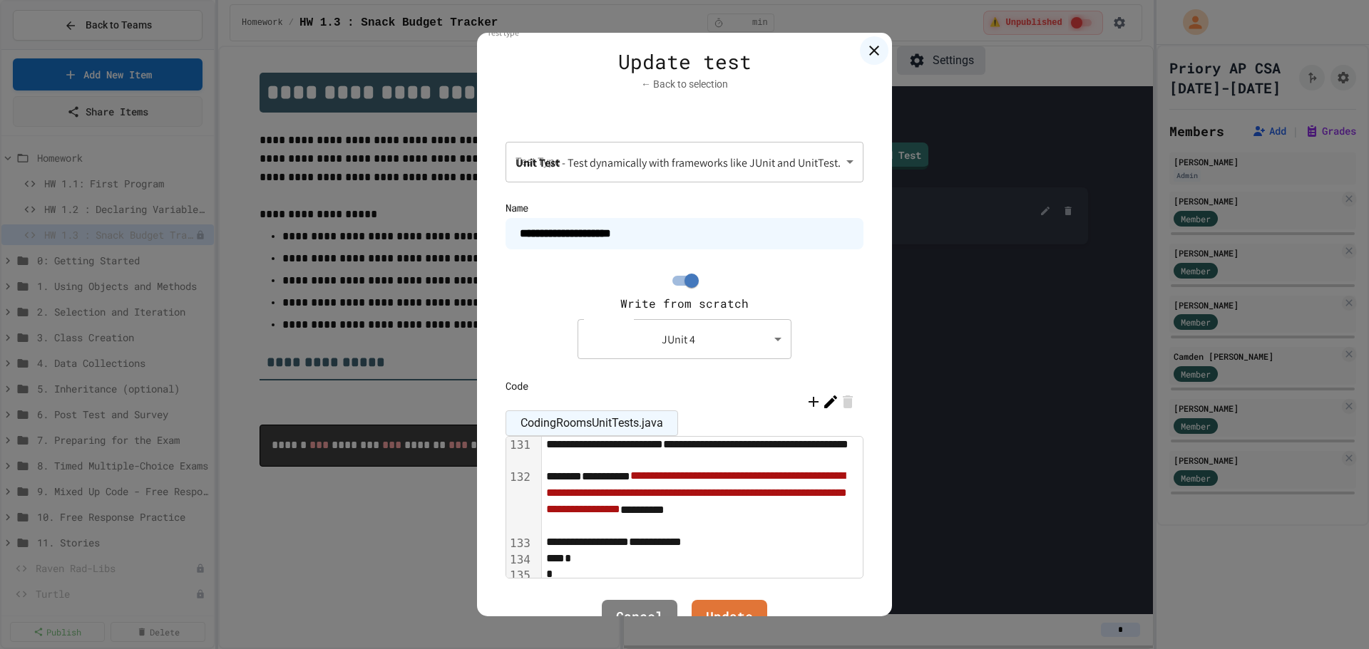
scroll to position [2863, 0]
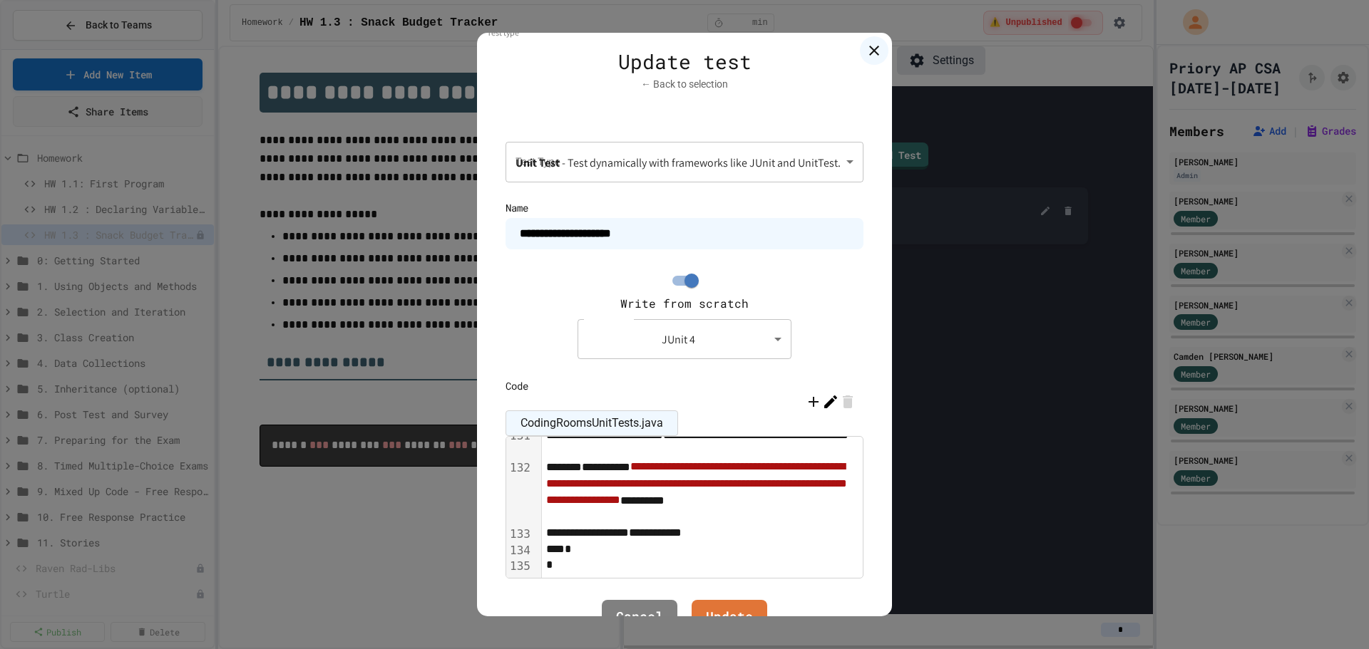
click at [826, 408] on icon at bounding box center [830, 402] width 13 height 13
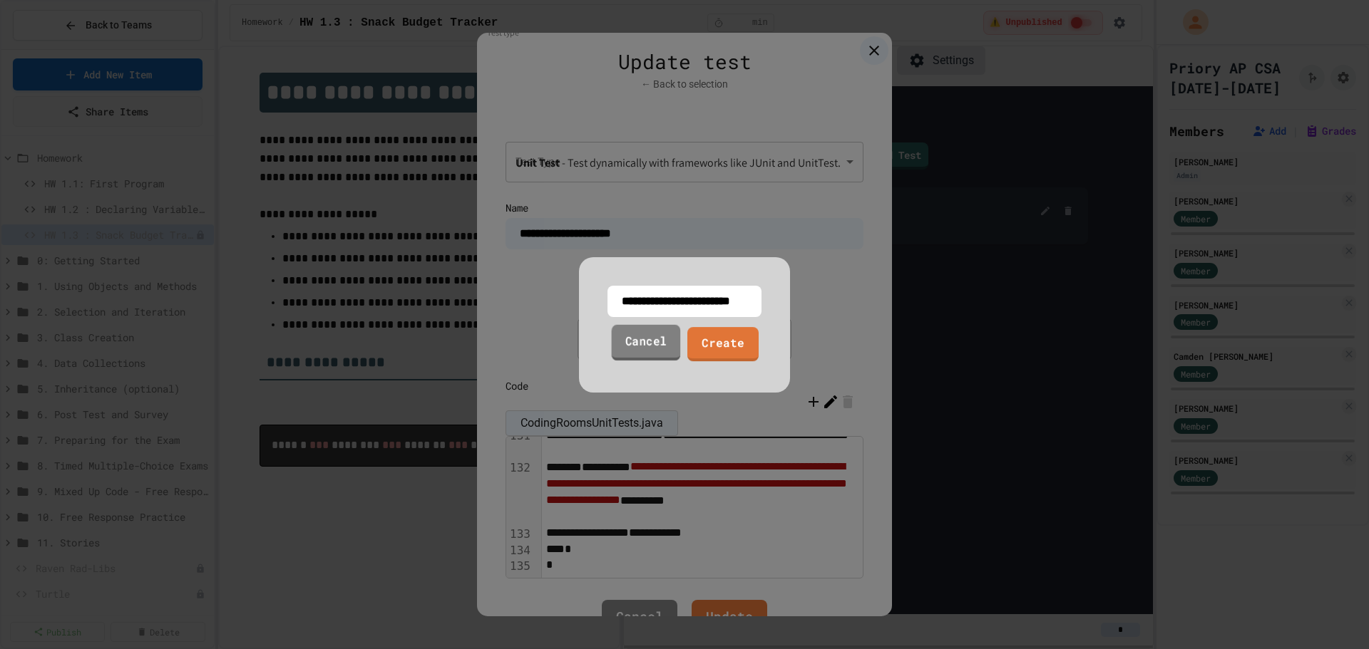
click at [644, 348] on link "Cancel" at bounding box center [646, 342] width 69 height 36
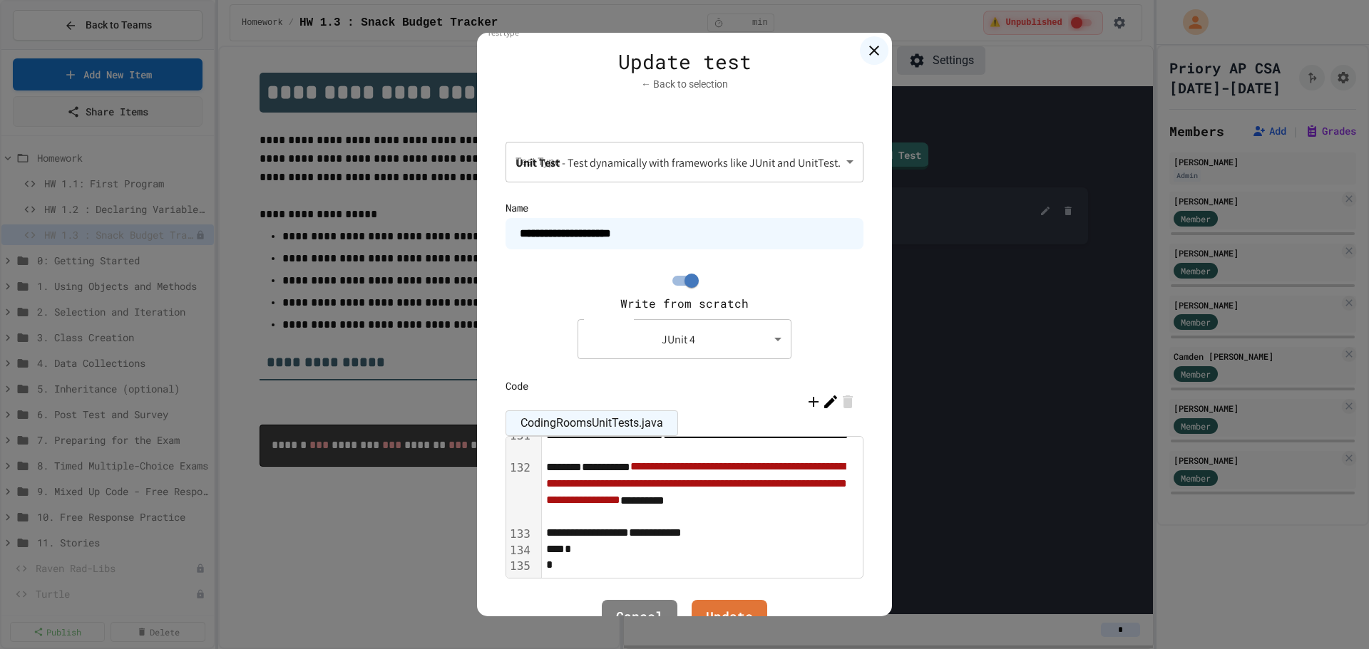
scroll to position [51, 0]
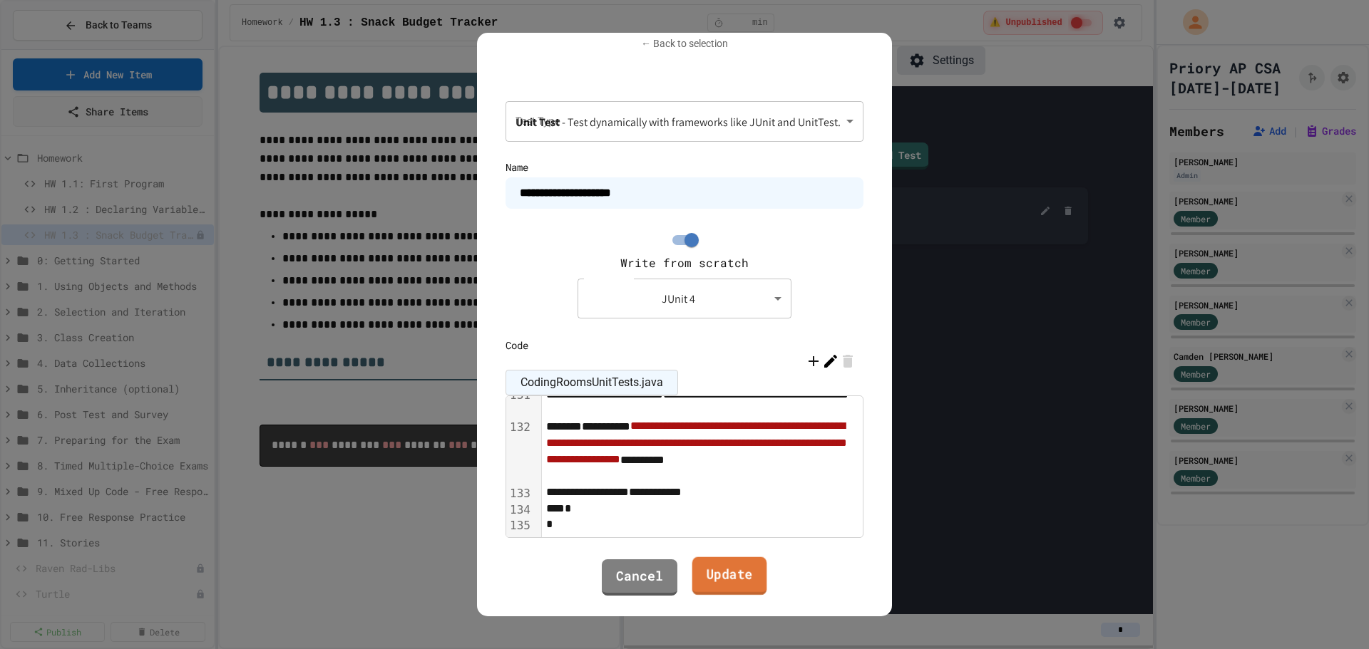
click at [740, 582] on link "Update" at bounding box center [729, 576] width 75 height 38
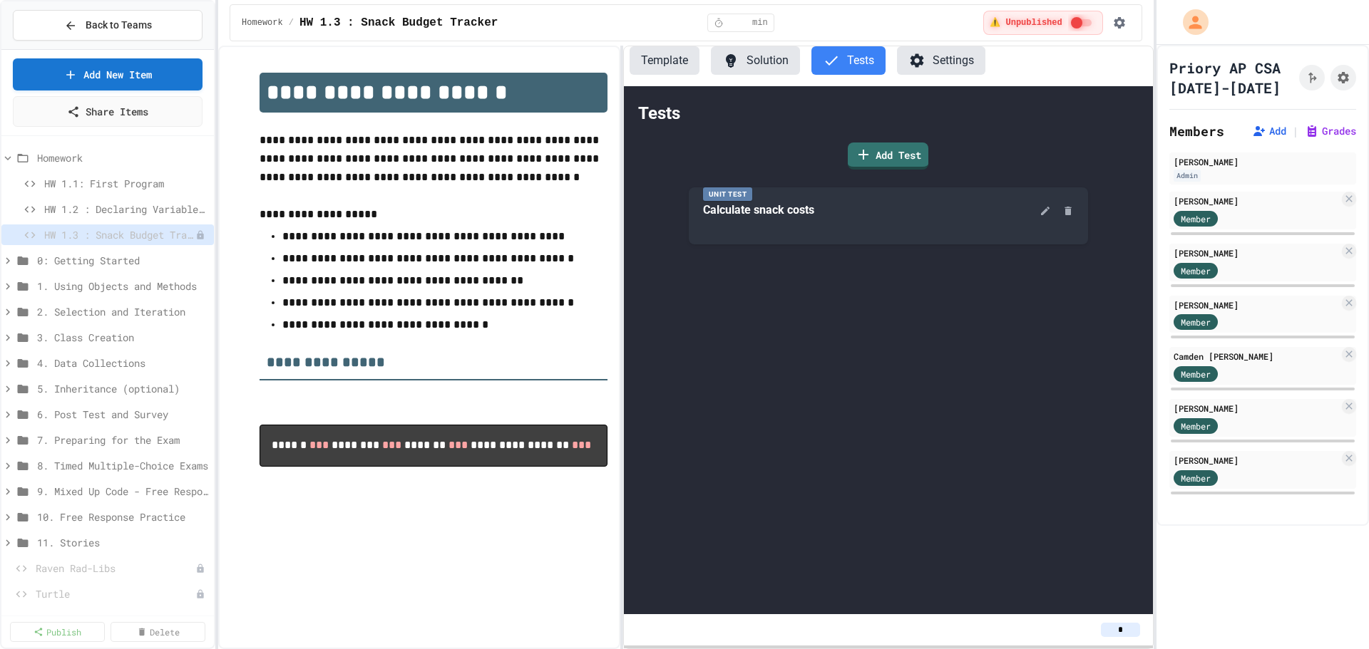
click at [654, 61] on button "Template" at bounding box center [664, 60] width 70 height 29
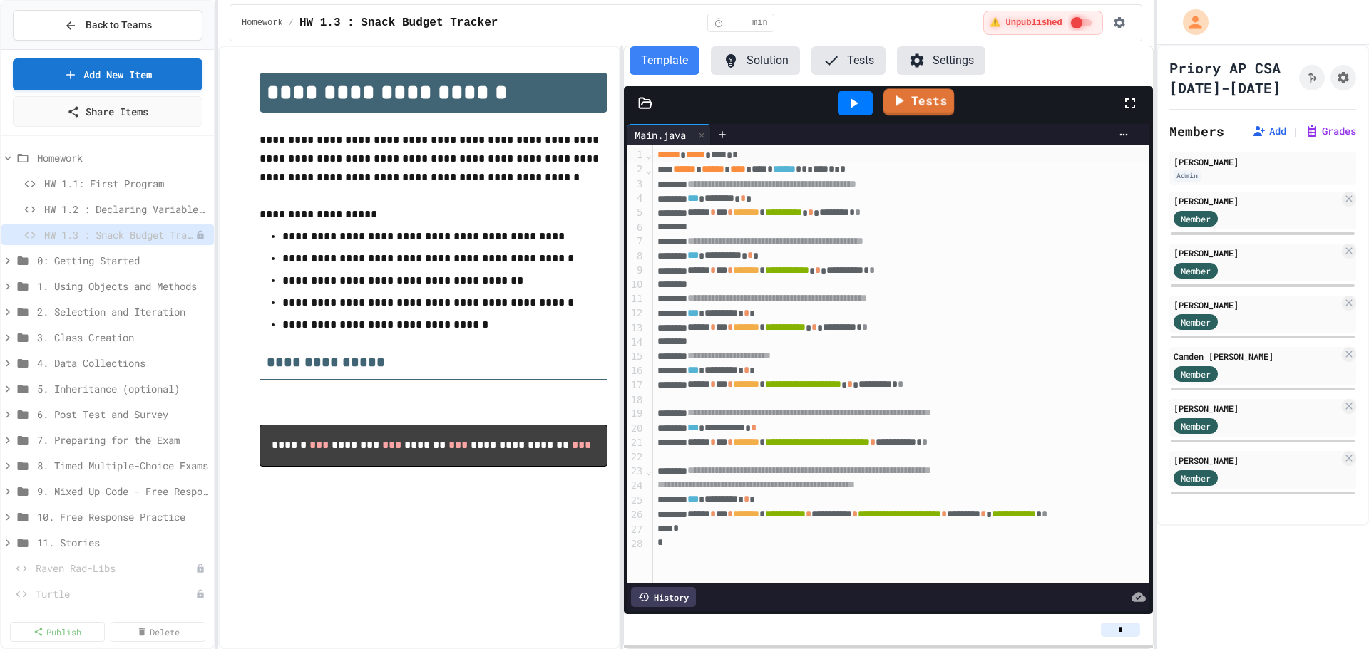
click at [910, 107] on link "Tests" at bounding box center [917, 101] width 71 height 27
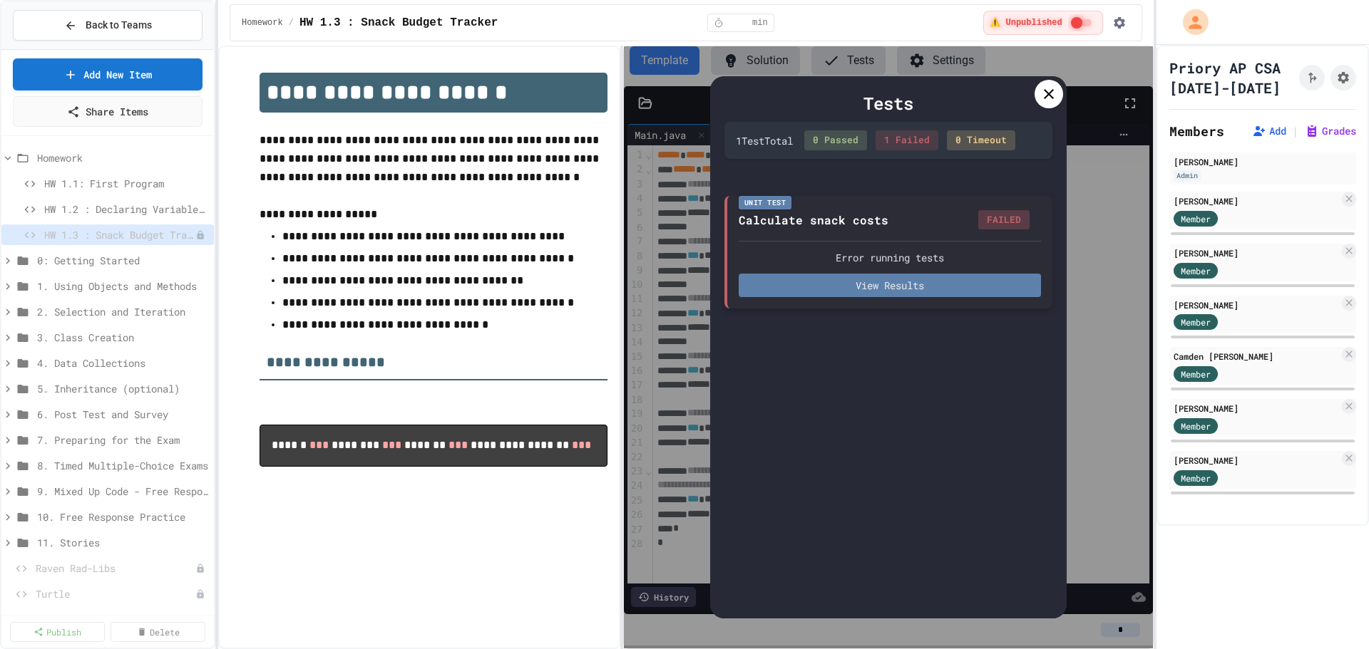
click at [892, 284] on button "View Results" at bounding box center [889, 286] width 302 height 24
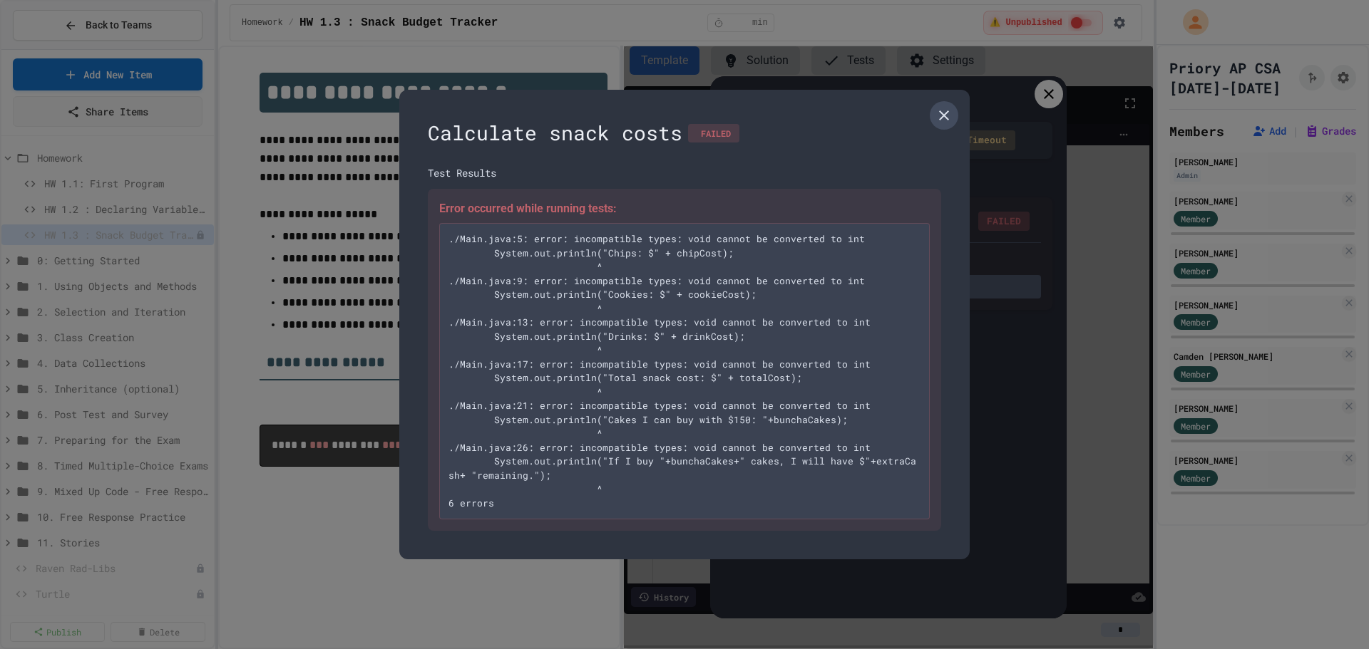
click at [940, 114] on icon at bounding box center [943, 115] width 17 height 17
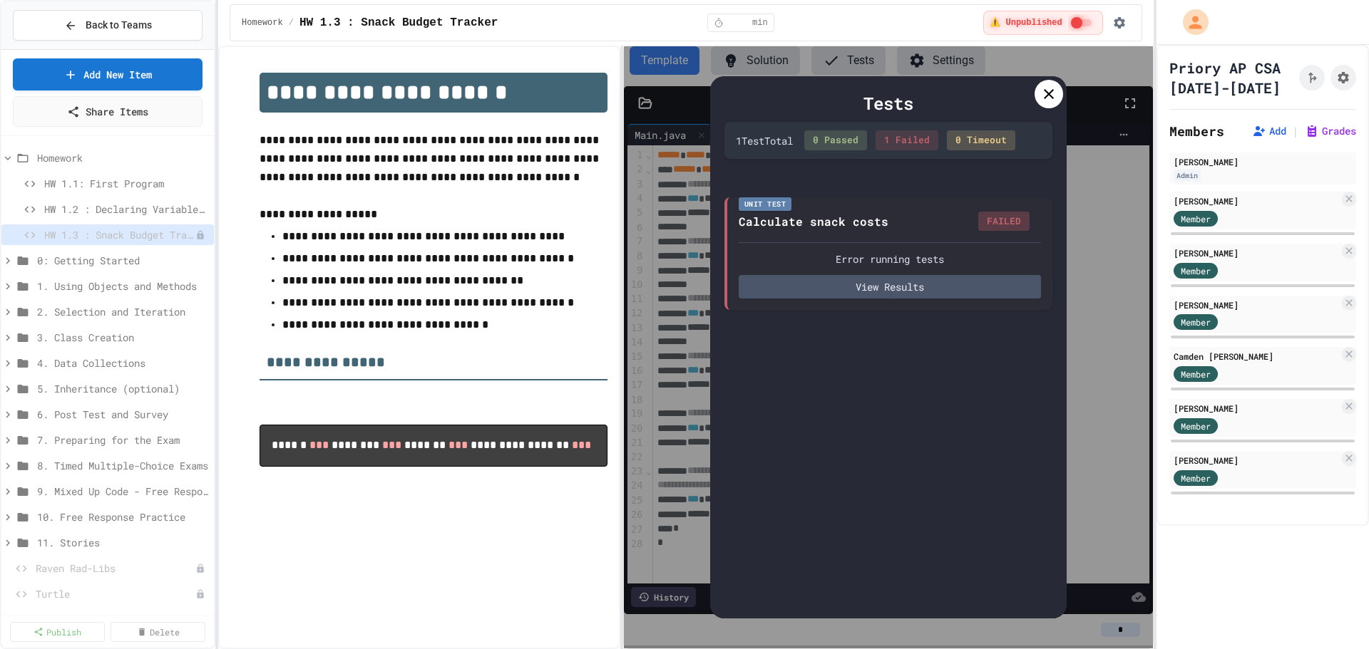
click at [1036, 96] on div at bounding box center [1048, 94] width 29 height 29
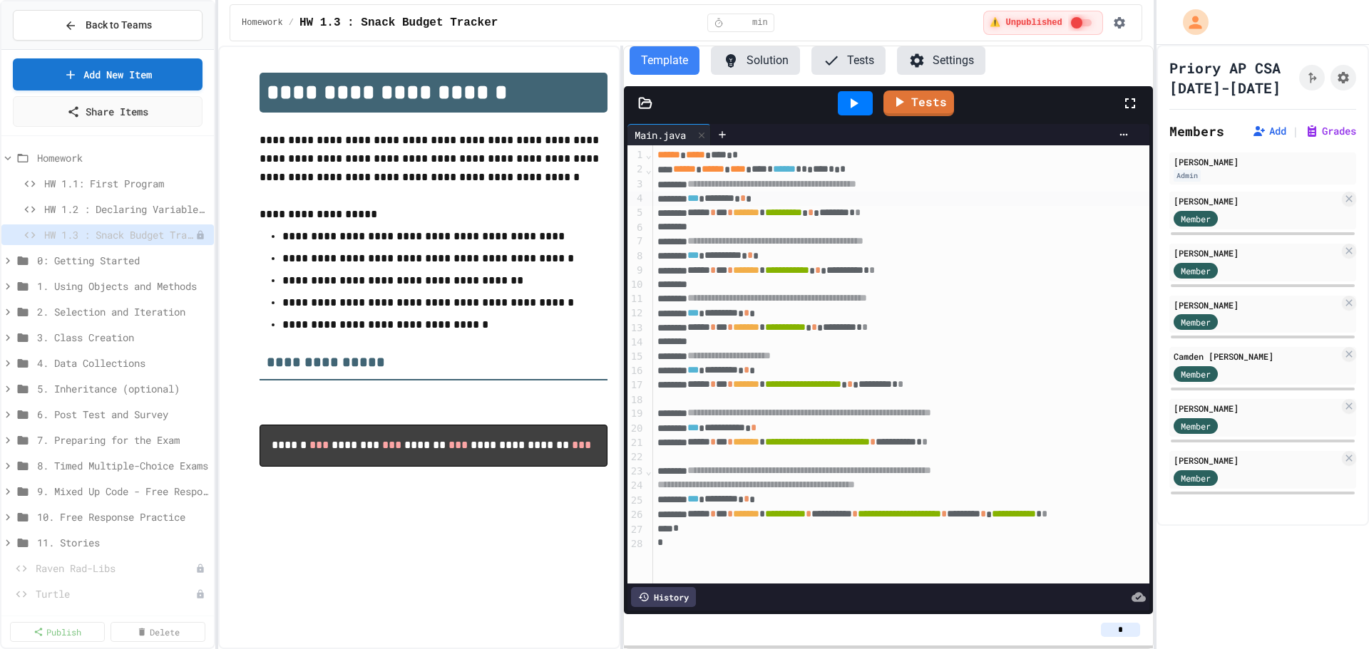
click at [797, 200] on div "*** ******** *" at bounding box center [930, 199] width 555 height 14
click at [808, 259] on div "**********" at bounding box center [930, 256] width 555 height 14
click at [793, 314] on div "*** ********* *" at bounding box center [930, 314] width 555 height 14
click at [784, 369] on div "*** ********* *" at bounding box center [930, 371] width 555 height 14
click at [923, 106] on link "Tests" at bounding box center [918, 101] width 67 height 27
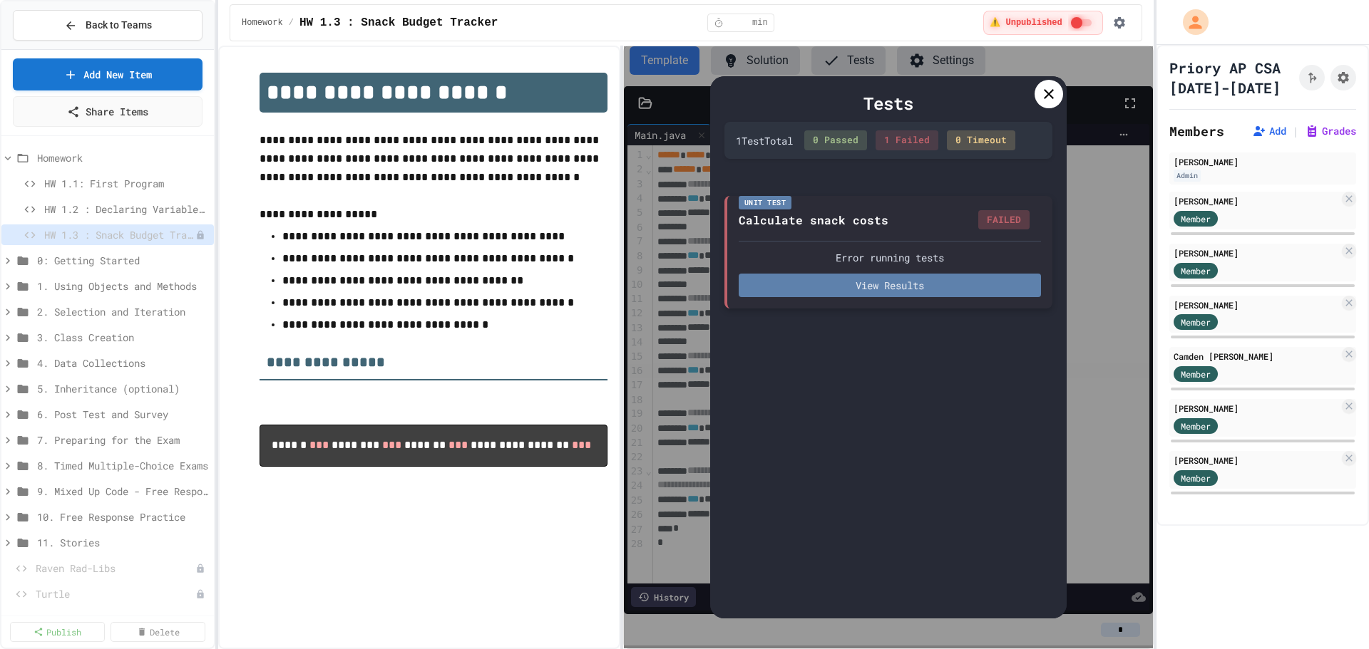
click at [929, 288] on button "View Results" at bounding box center [889, 286] width 302 height 24
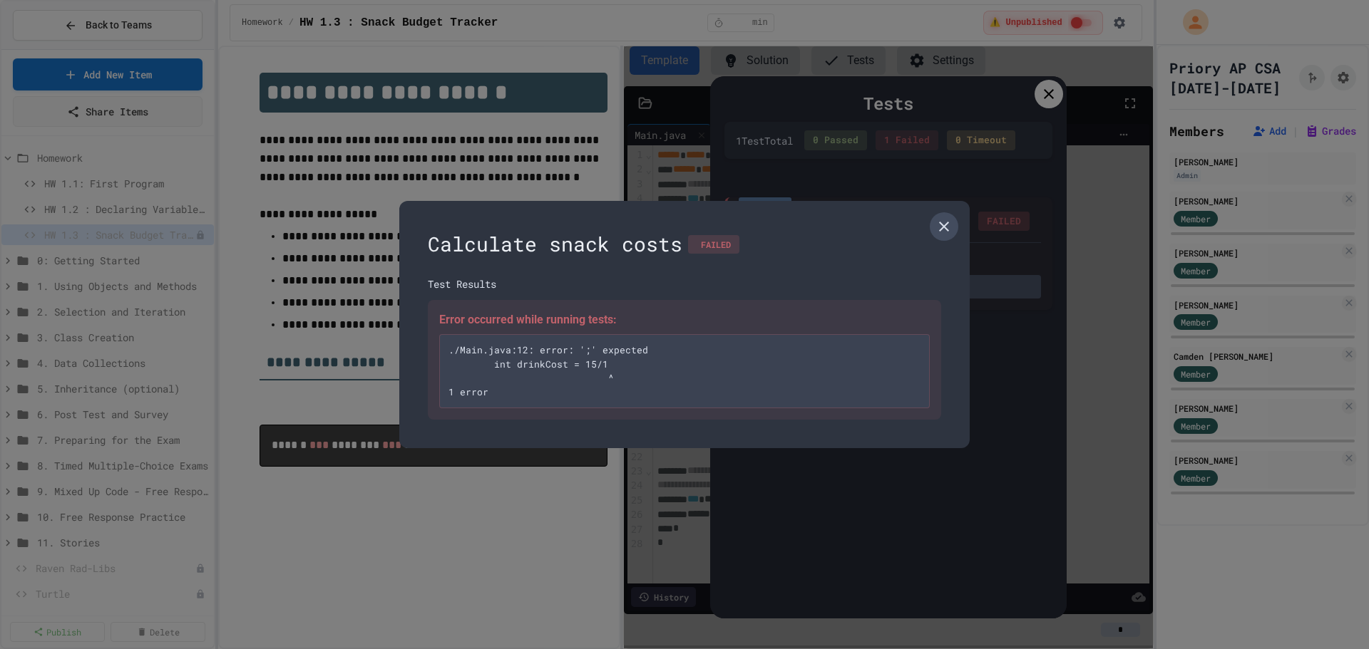
click at [940, 221] on icon at bounding box center [943, 226] width 17 height 17
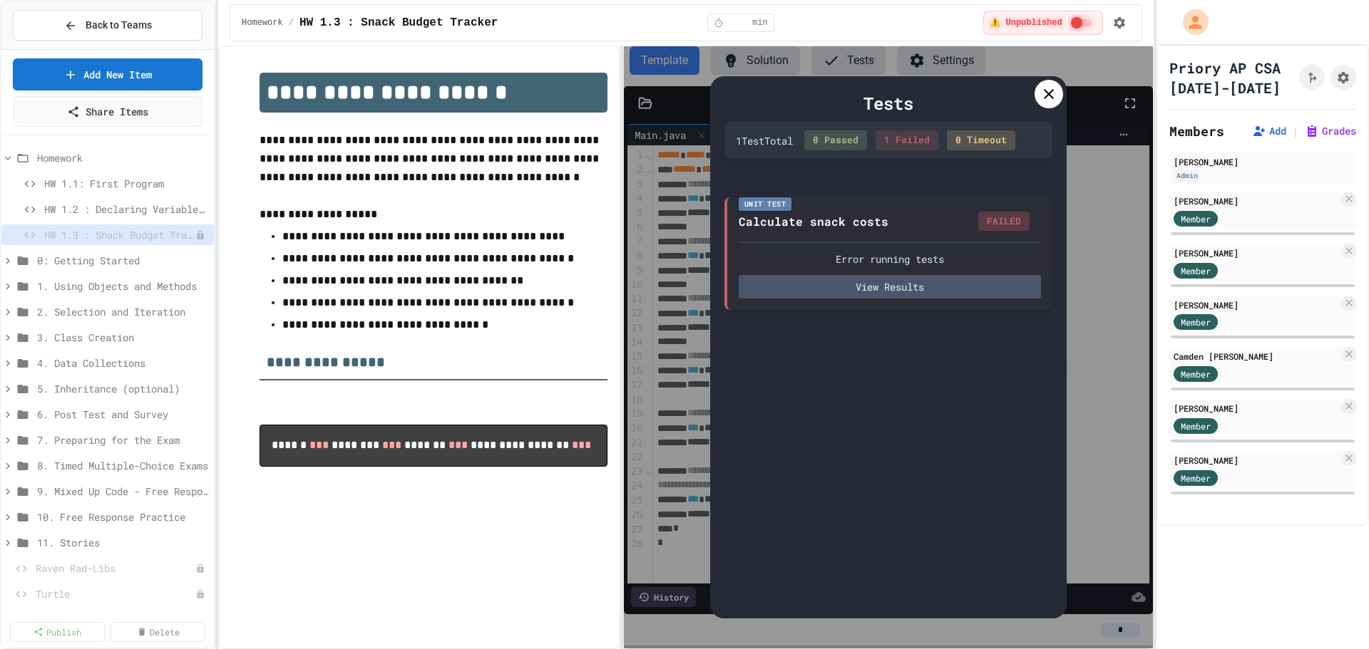
click at [1042, 96] on icon at bounding box center [1048, 94] width 17 height 17
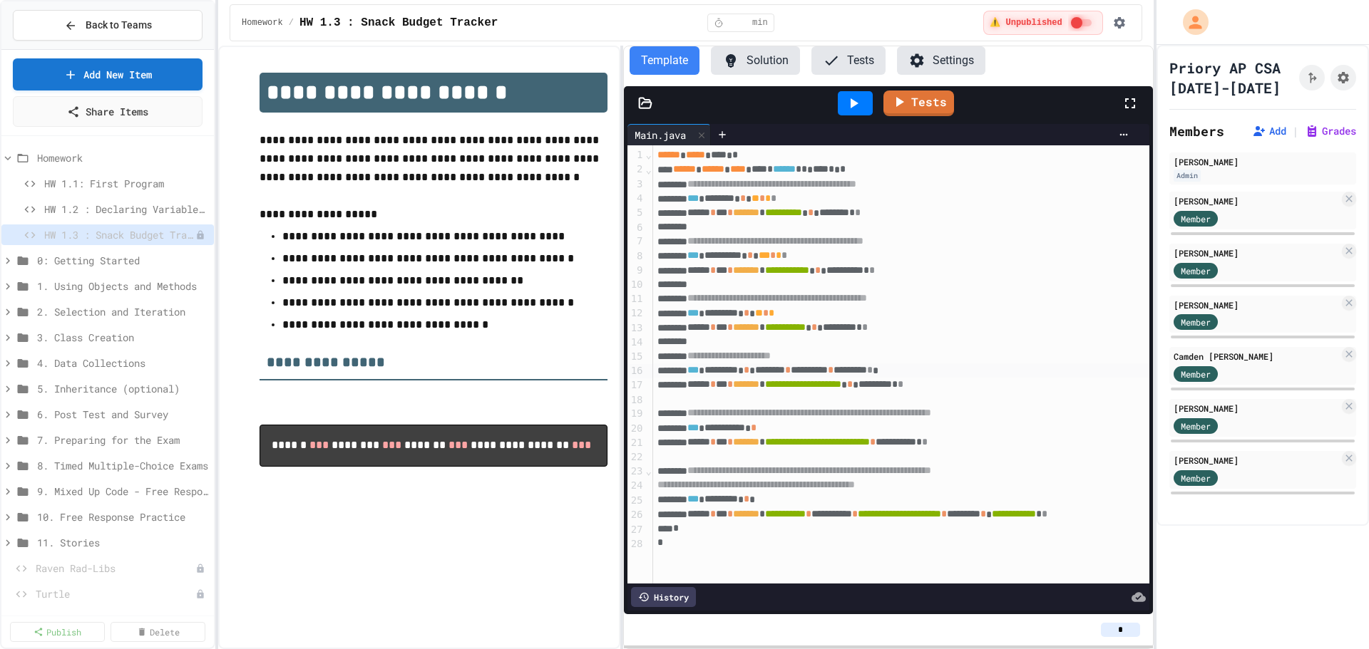
click at [827, 315] on div "*** ********* * ** * *" at bounding box center [930, 314] width 555 height 14
click at [937, 93] on link "Tests" at bounding box center [918, 101] width 68 height 27
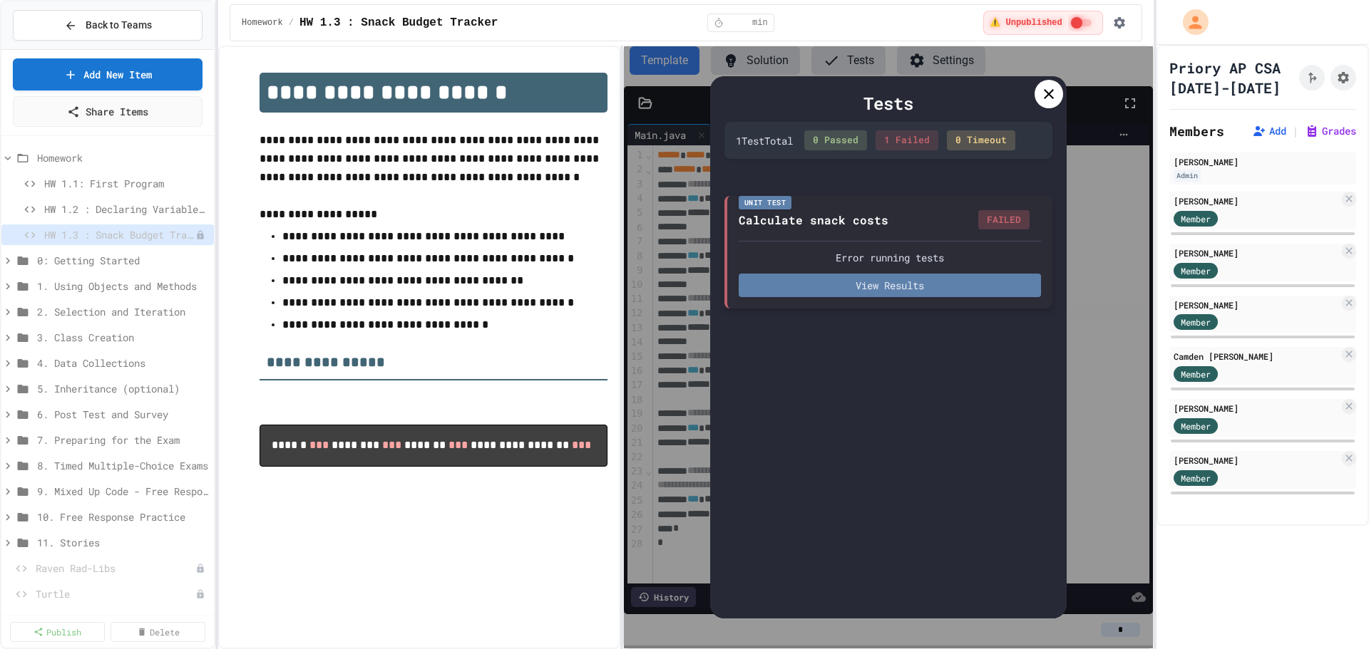
click at [937, 279] on button "View Results" at bounding box center [889, 286] width 302 height 24
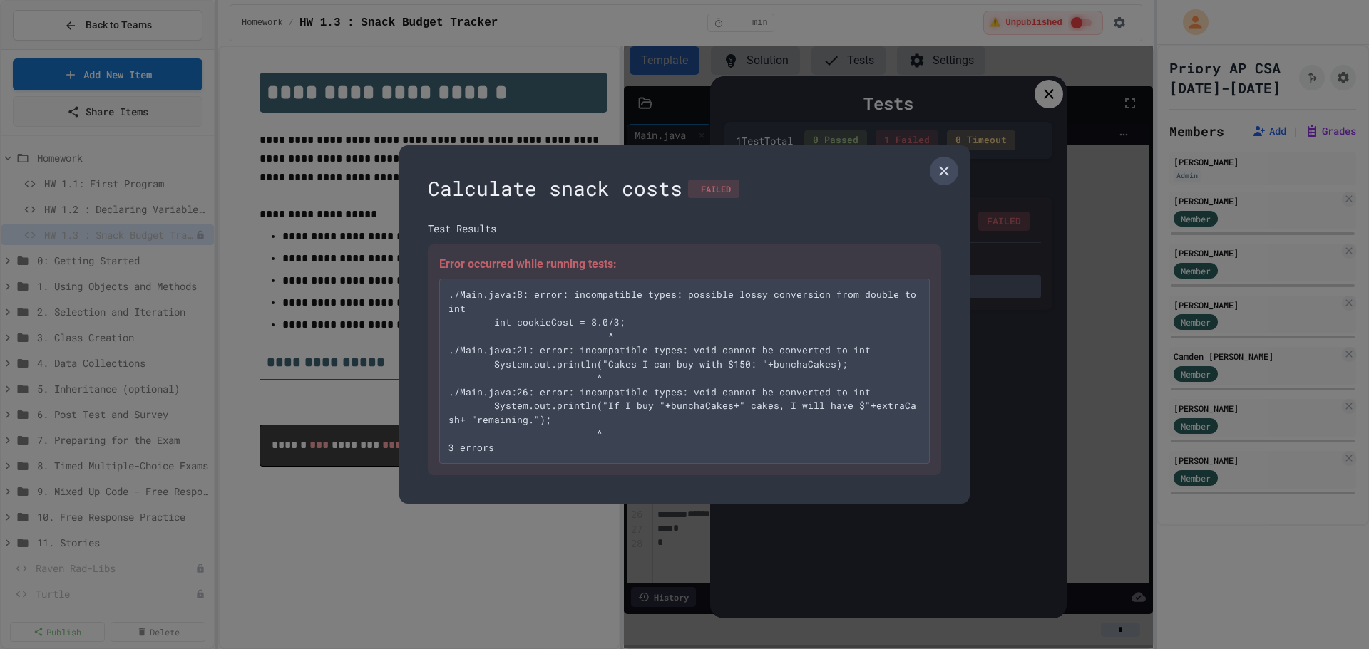
click at [939, 170] on icon at bounding box center [943, 171] width 17 height 17
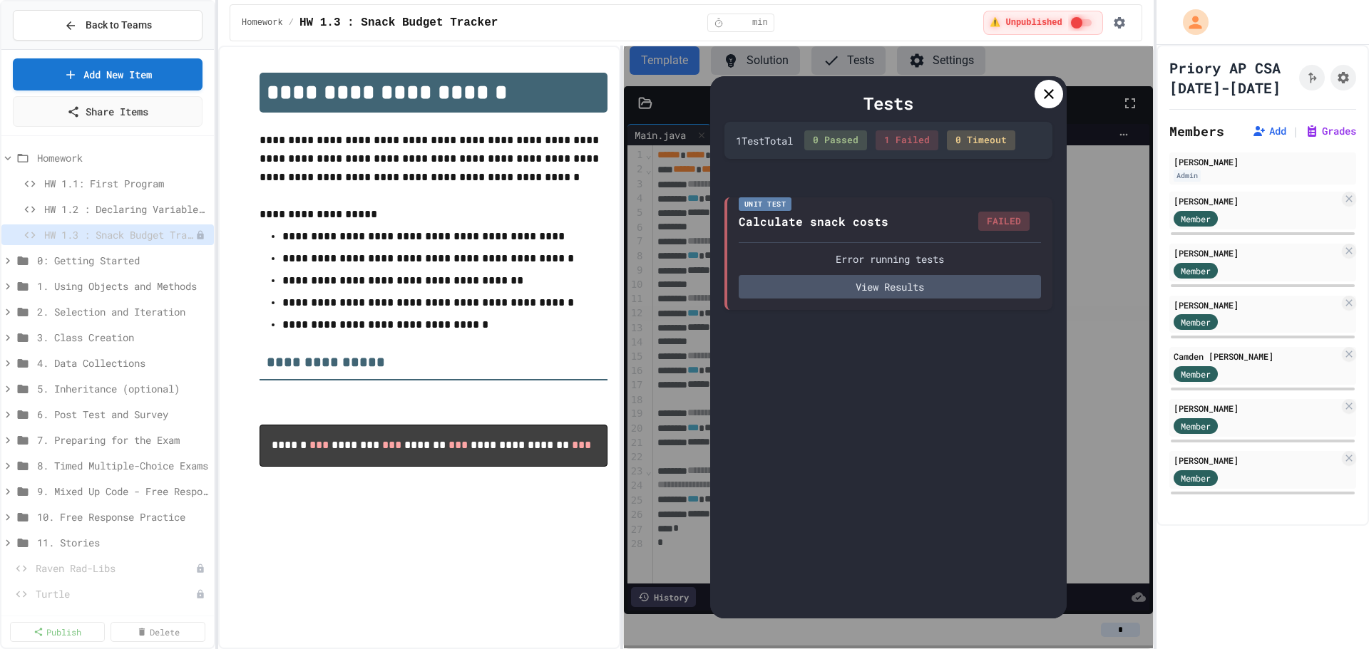
click at [1054, 85] on div at bounding box center [1048, 94] width 29 height 29
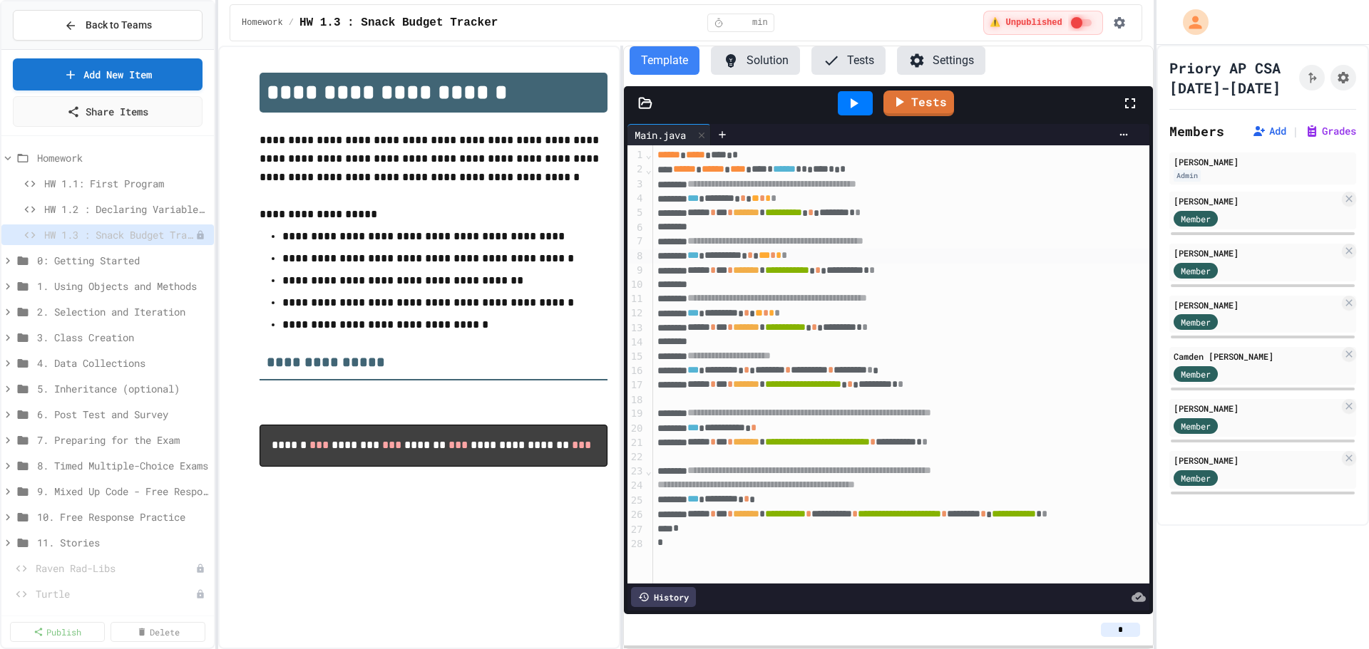
click at [776, 257] on span "*" at bounding box center [773, 255] width 6 height 10
click at [897, 105] on icon at bounding box center [900, 100] width 16 height 18
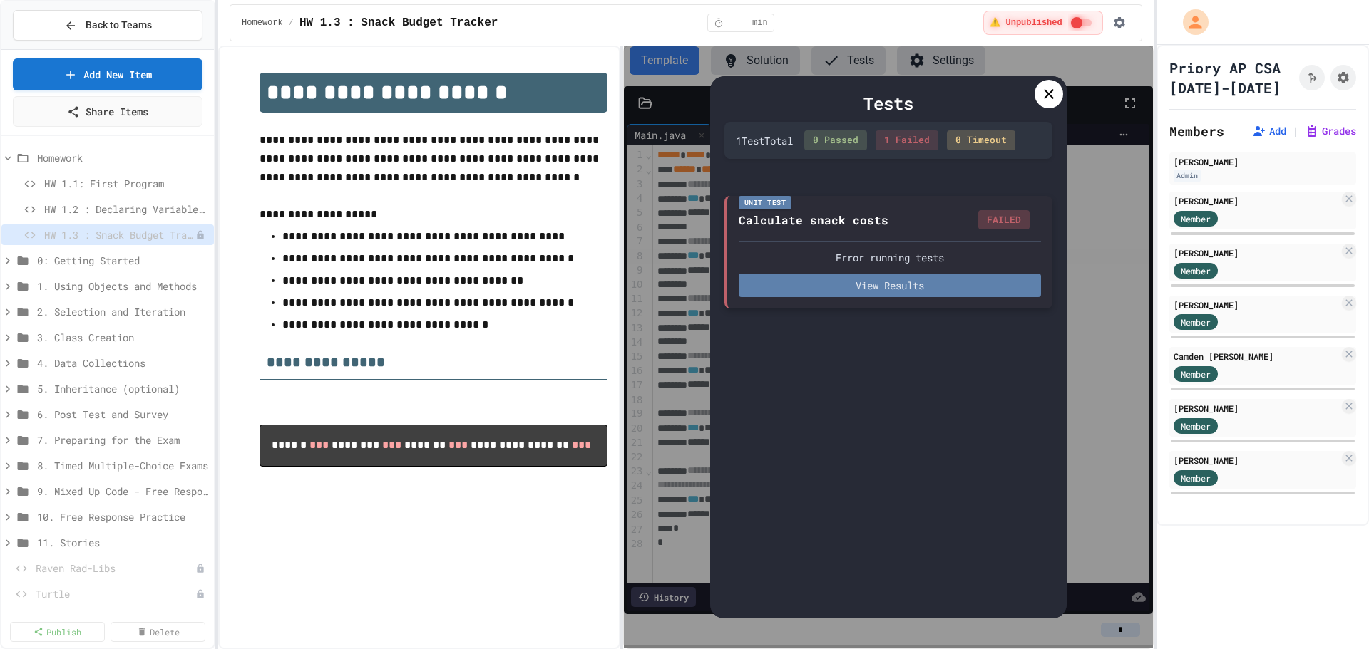
click at [944, 291] on button "View Results" at bounding box center [889, 286] width 302 height 24
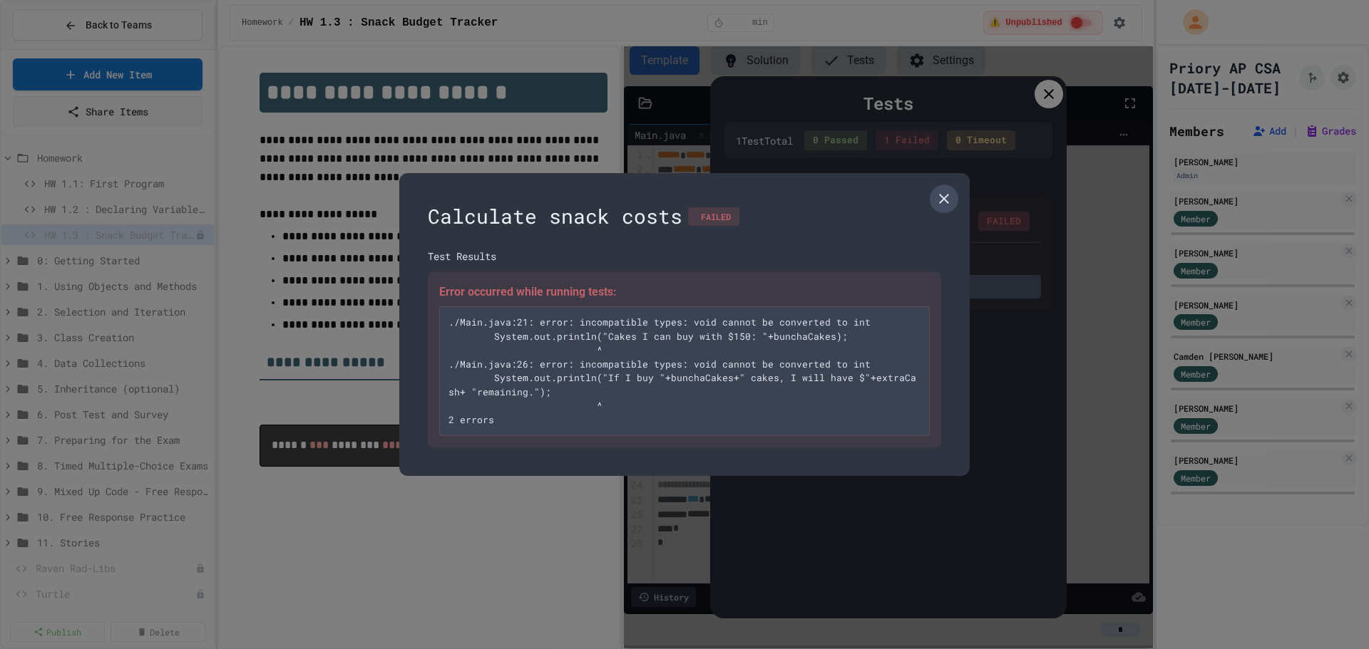
click at [944, 188] on link at bounding box center [943, 199] width 29 height 29
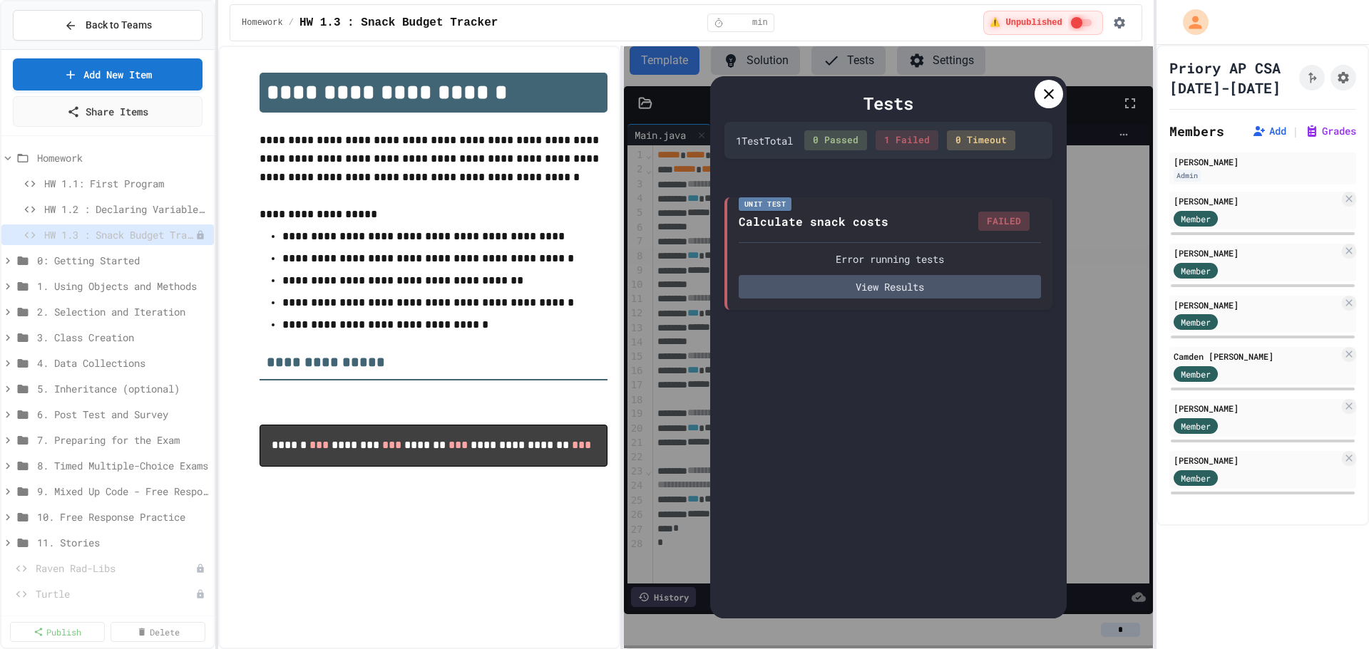
click at [1045, 92] on icon at bounding box center [1048, 94] width 17 height 17
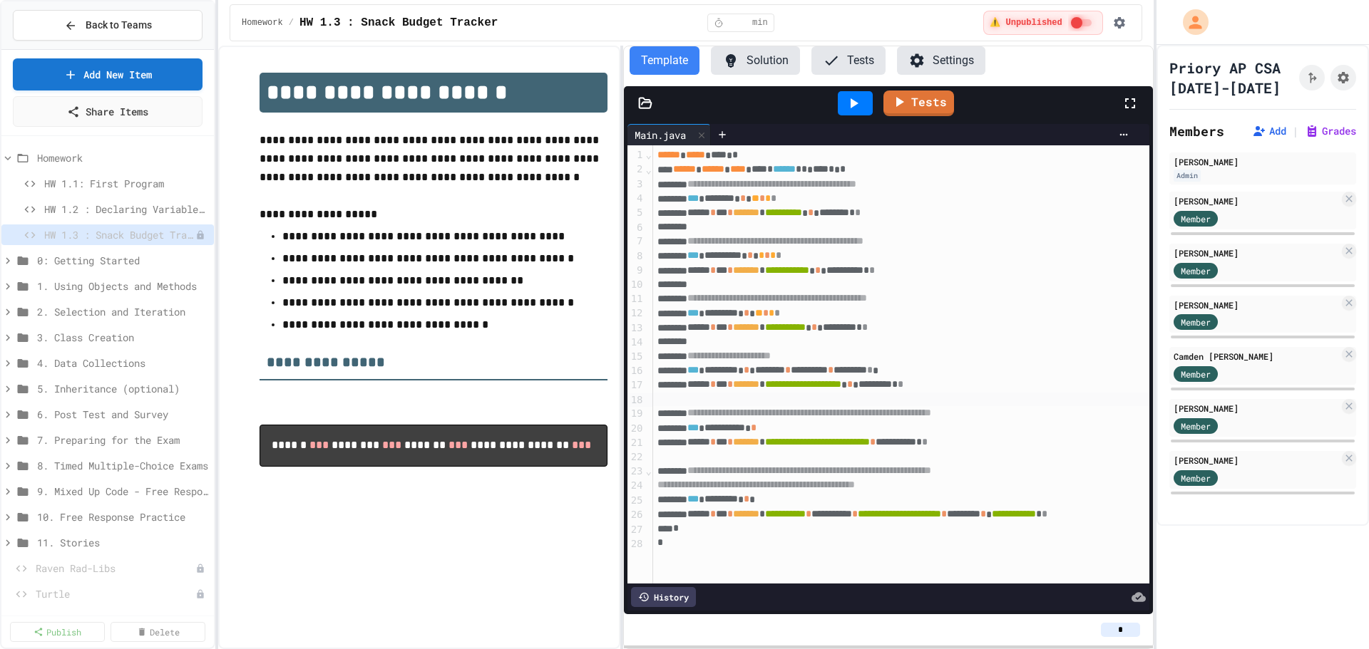
click at [706, 402] on div at bounding box center [930, 400] width 555 height 14
click at [712, 418] on span "**********" at bounding box center [809, 413] width 244 height 10
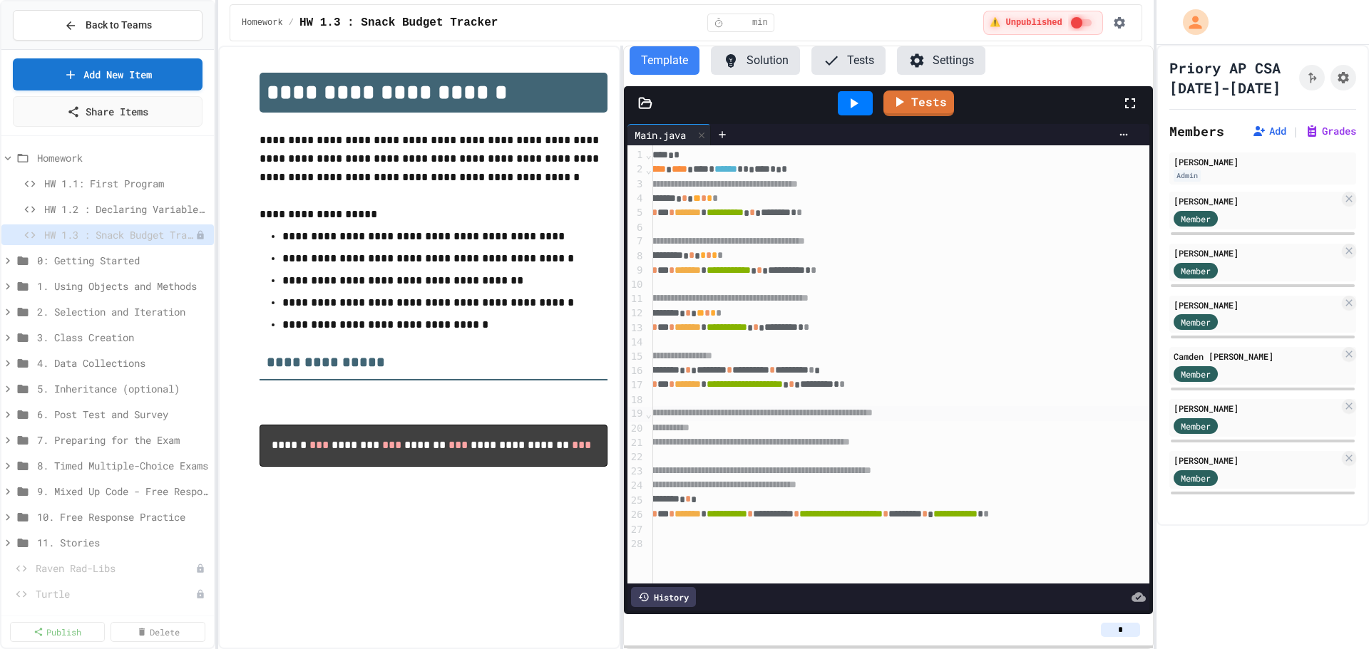
scroll to position [3, 89]
click at [989, 512] on span "*" at bounding box center [986, 514] width 6 height 10
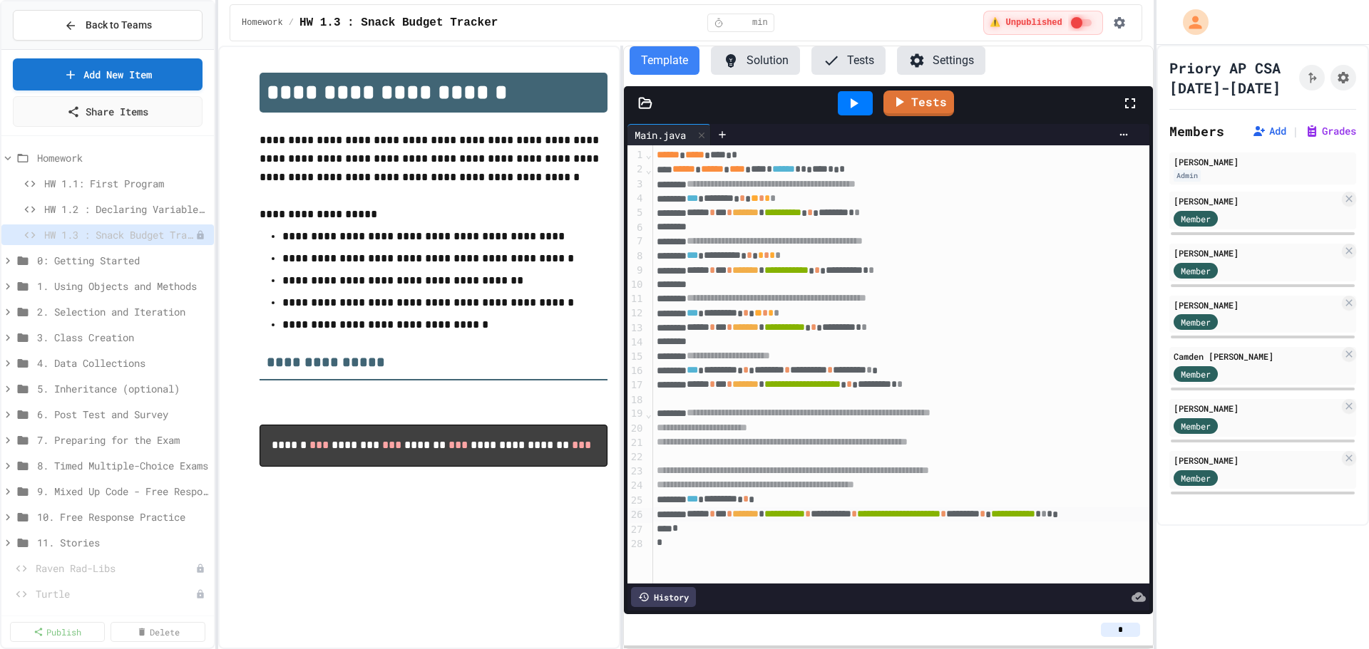
scroll to position [3, 0]
click at [712, 470] on span "**********" at bounding box center [793, 470] width 272 height 10
click at [855, 485] on span "**********" at bounding box center [755, 485] width 197 height 10
click at [924, 98] on link "Tests" at bounding box center [918, 101] width 70 height 27
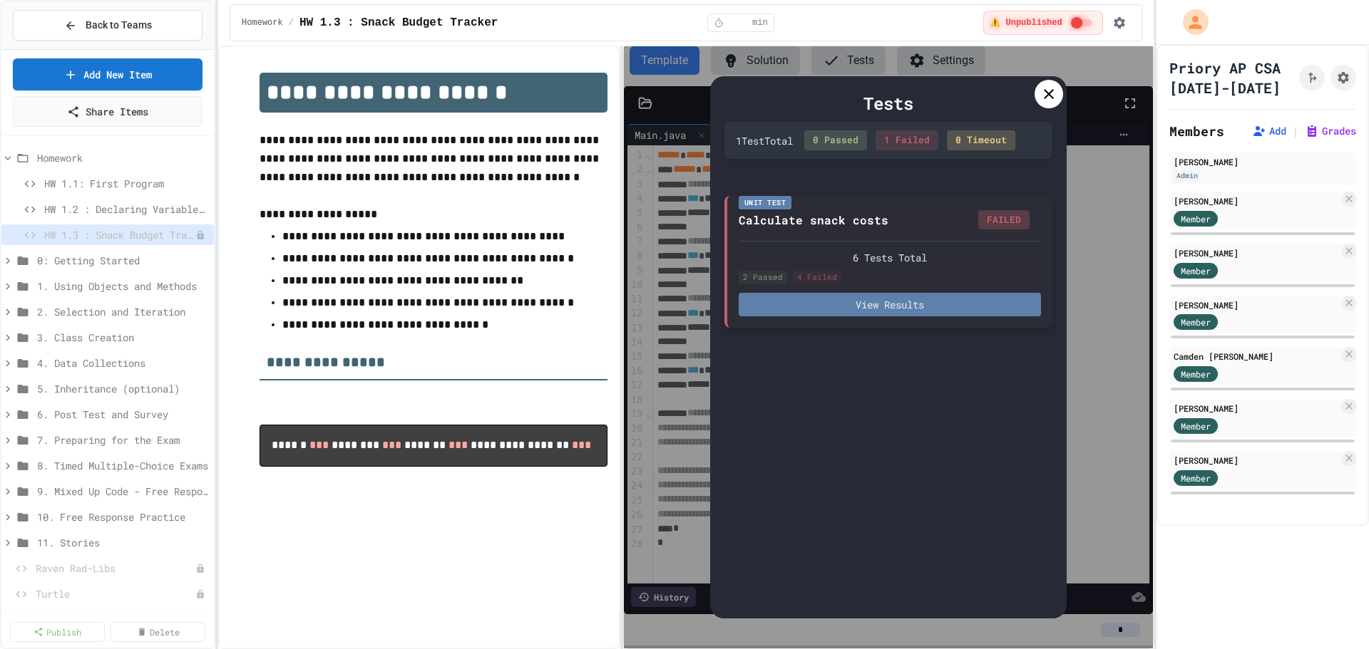
click at [900, 304] on button "View Results" at bounding box center [889, 305] width 302 height 24
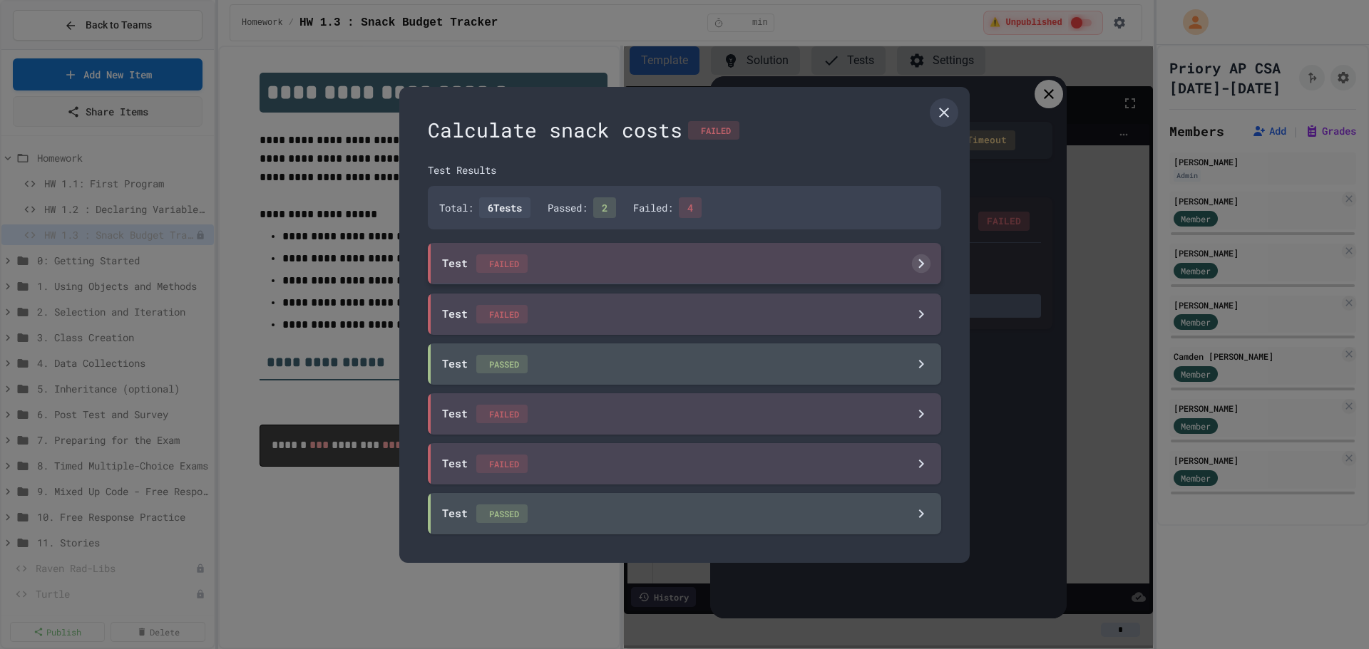
click at [845, 260] on div "Test FAILED" at bounding box center [684, 263] width 513 height 41
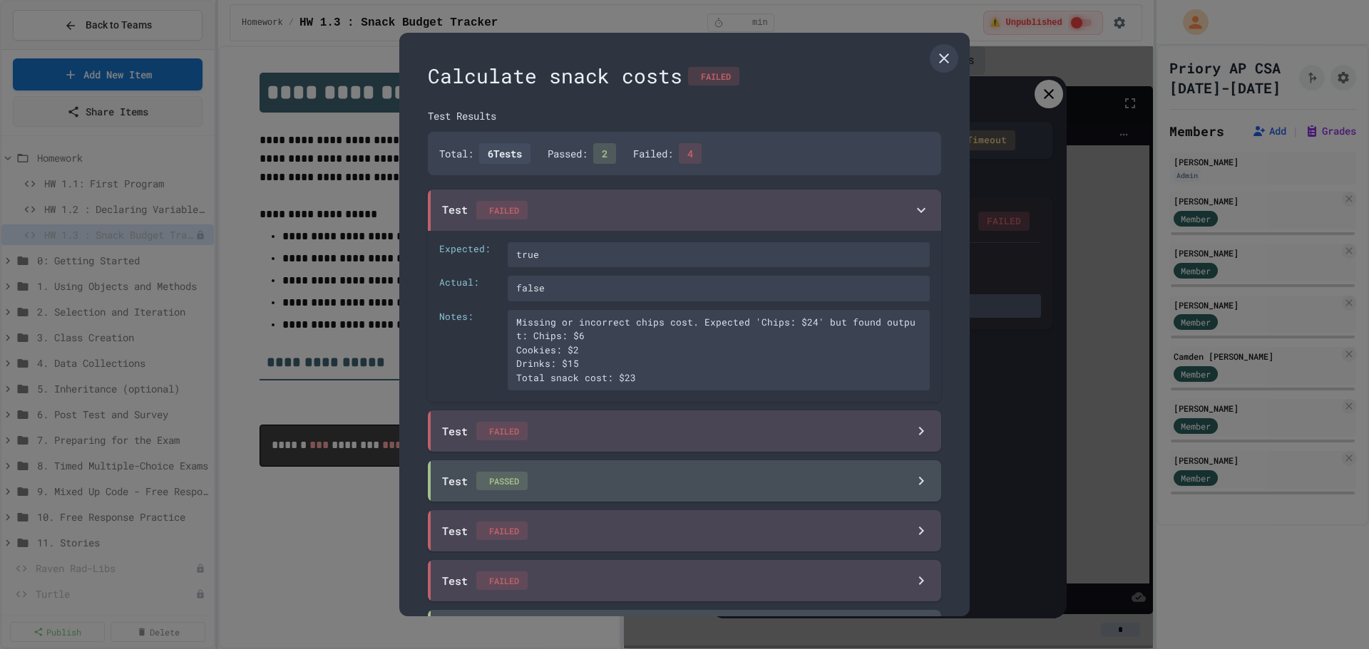
click at [920, 49] on div "Calculate snack costs FAILED Test Results Total: 6 Tests Passed: 2 Failed: 4 Te…" at bounding box center [684, 325] width 570 height 584
click at [939, 56] on icon at bounding box center [944, 58] width 10 height 10
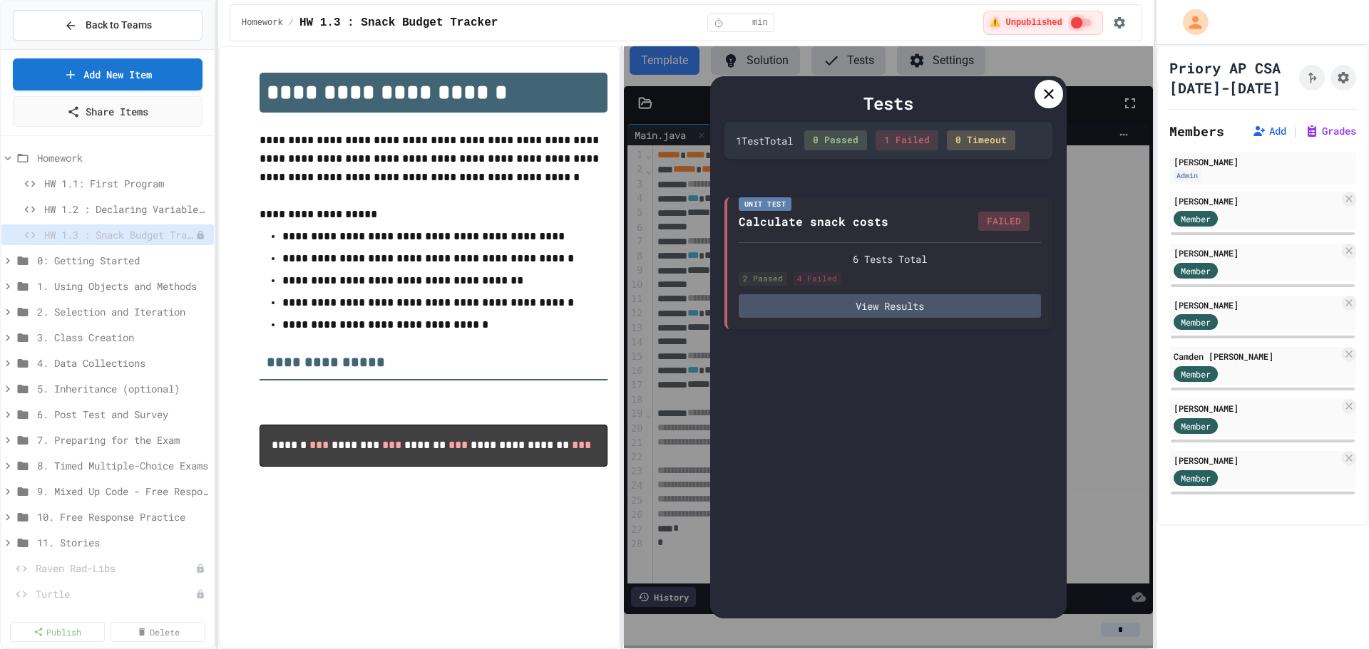
click at [1036, 94] on div at bounding box center [1048, 94] width 29 height 29
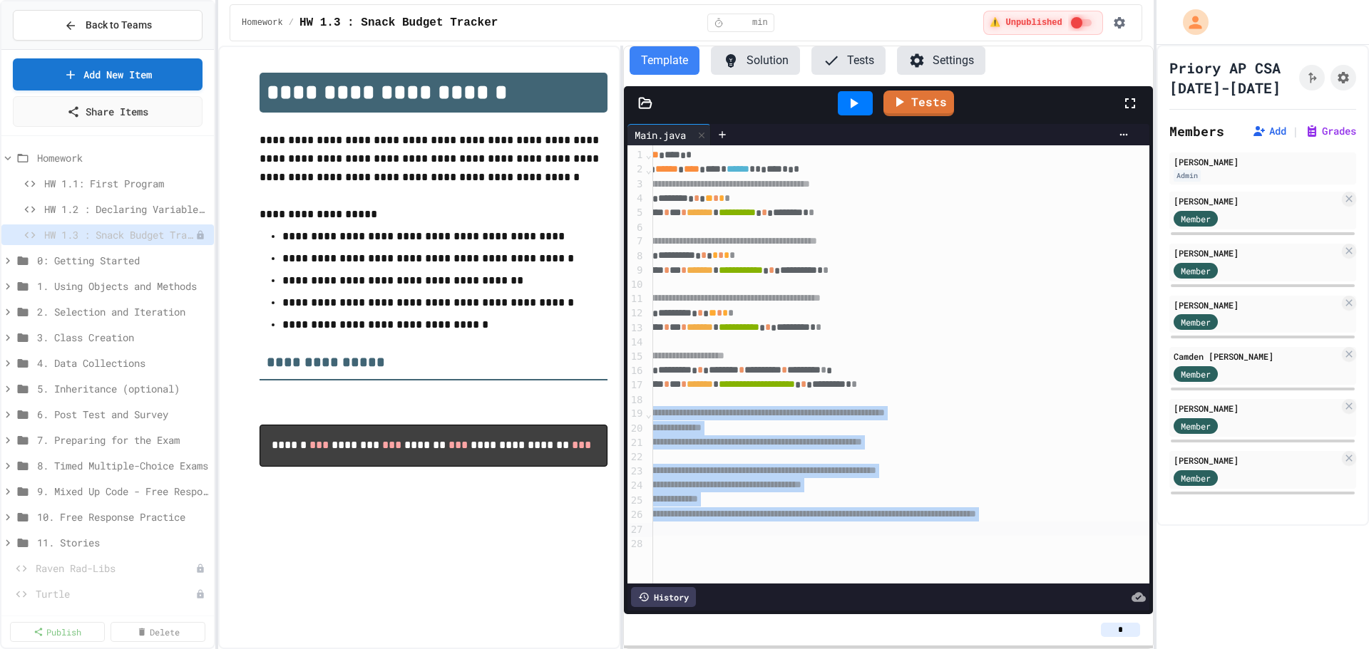
scroll to position [3, 100]
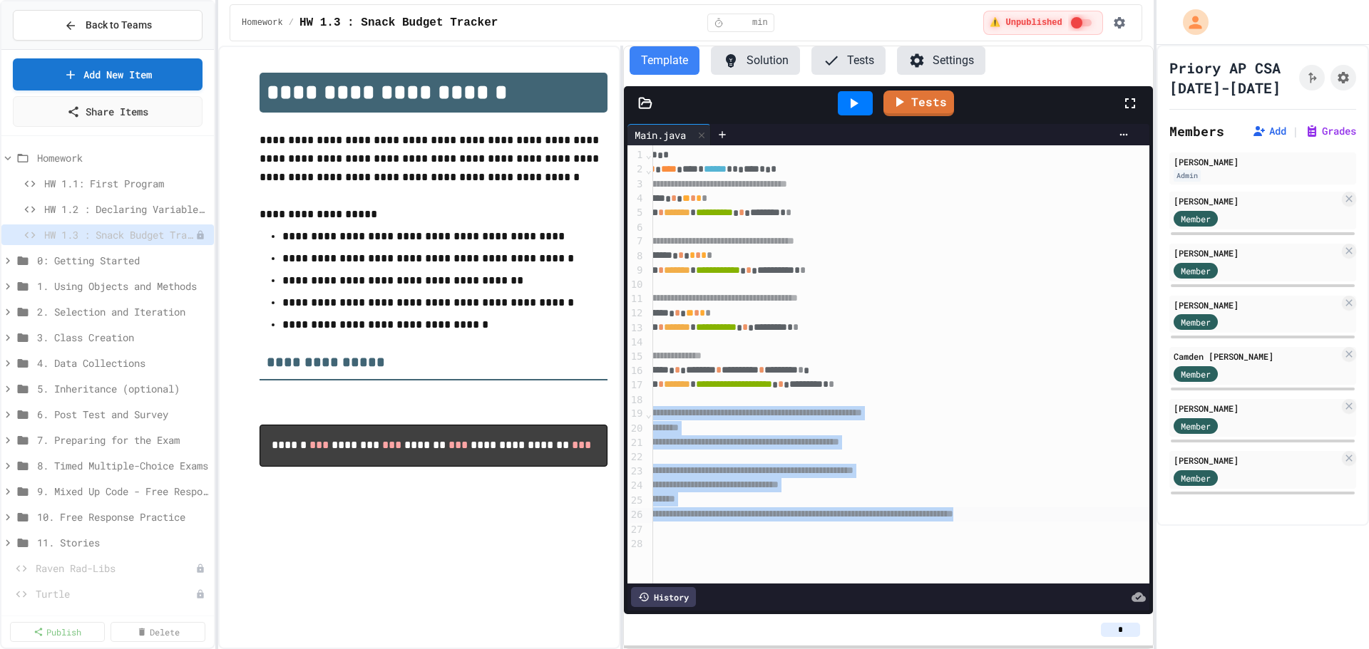
drag, startPoint x: 690, startPoint y: 410, endPoint x: 1129, endPoint y: 517, distance: 451.9
click at [1129, 517] on div "**********" at bounding box center [888, 364] width 522 height 438
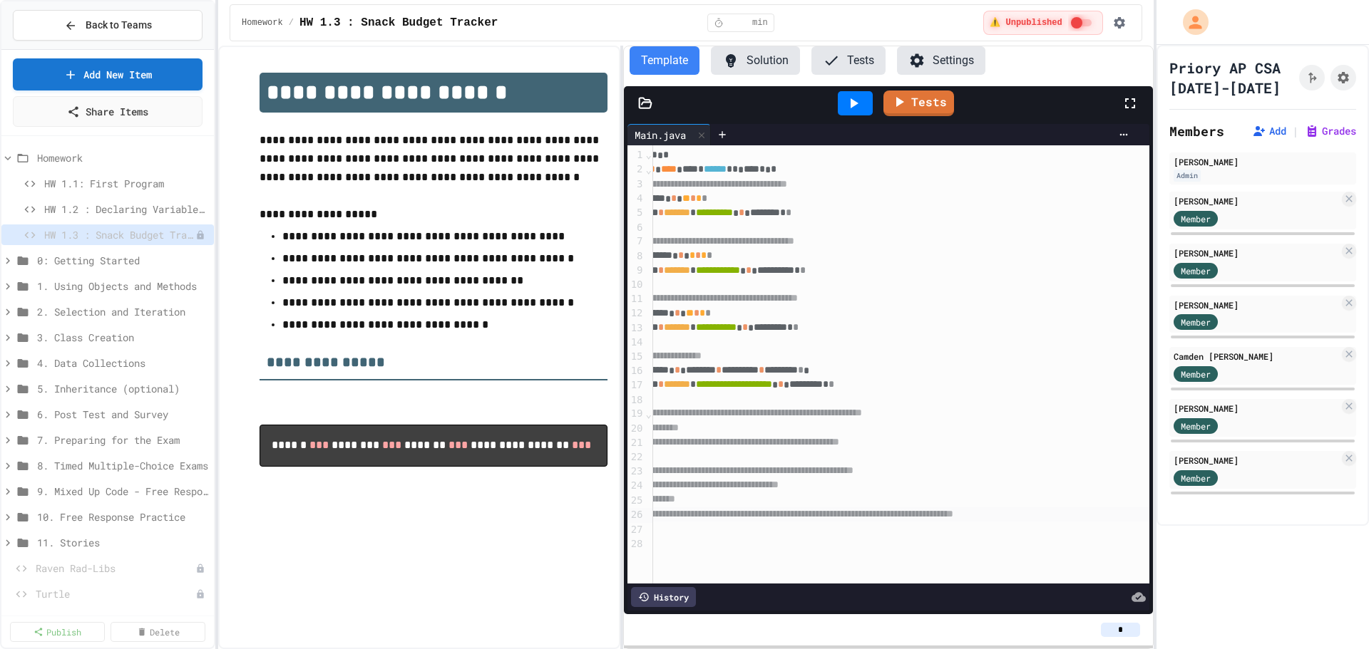
scroll to position [0, 0]
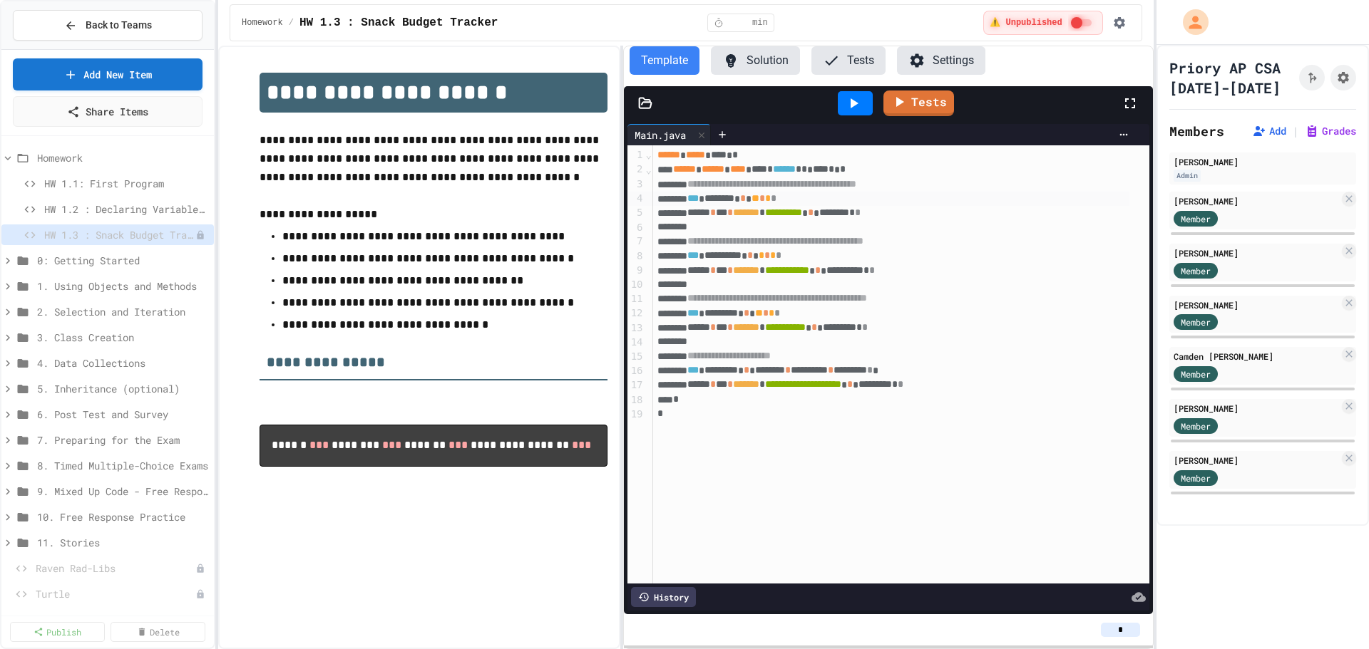
click at [765, 200] on span "*" at bounding box center [762, 198] width 6 height 10
click at [770, 257] on span "*" at bounding box center [767, 255] width 6 height 10
click at [768, 314] on span "*" at bounding box center [766, 313] width 6 height 10
click at [930, 103] on link "Tests" at bounding box center [917, 102] width 71 height 27
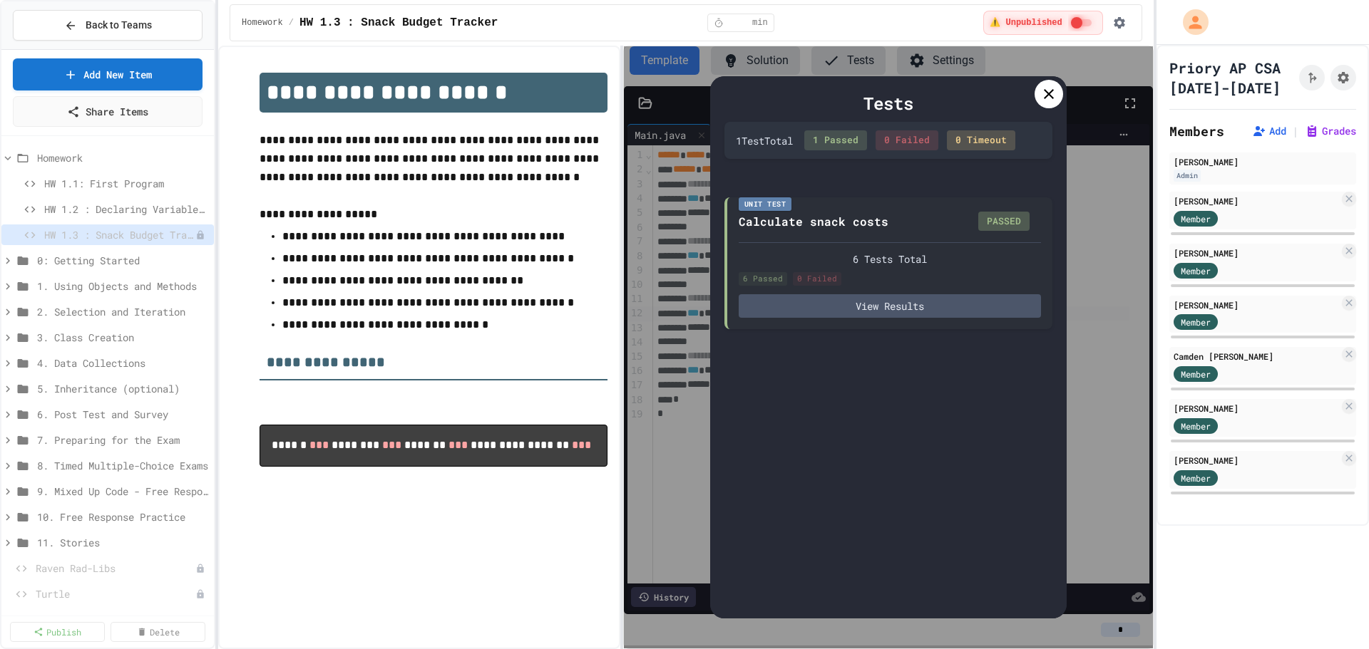
click at [1048, 94] on icon at bounding box center [1049, 94] width 10 height 10
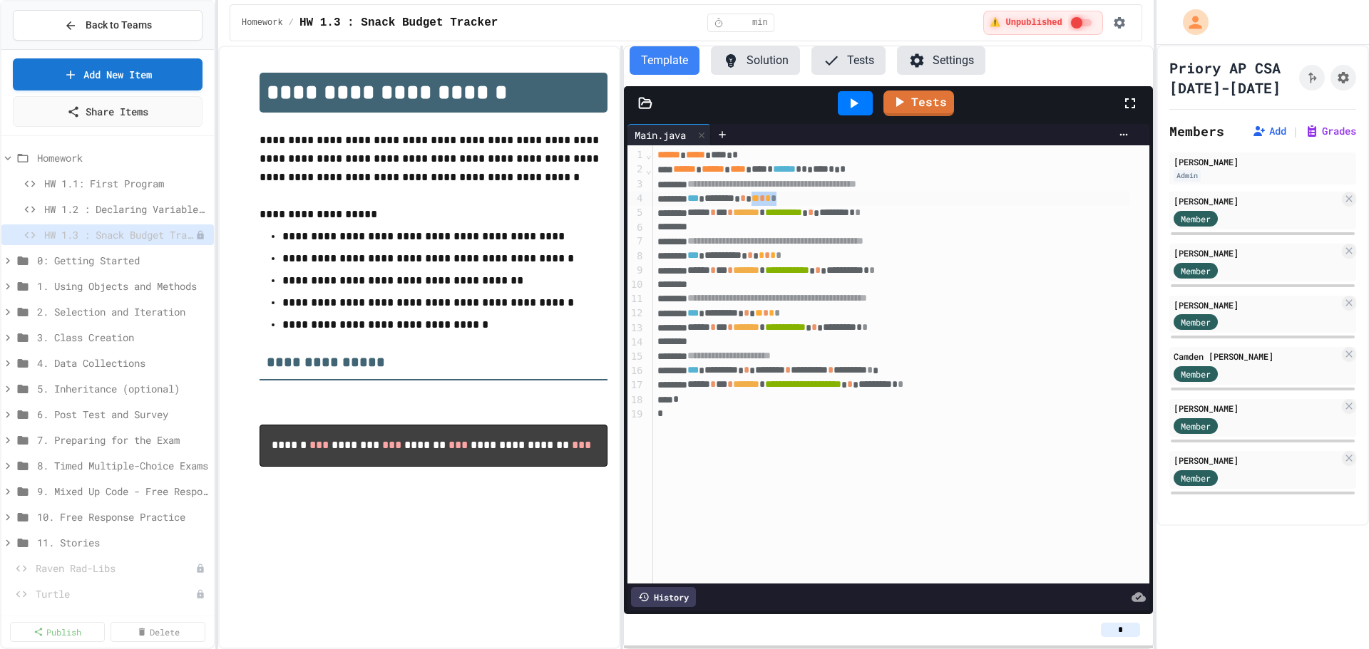
drag, startPoint x: 803, startPoint y: 202, endPoint x: 783, endPoint y: 203, distance: 20.7
click at [783, 203] on div "*** ******** * ** * * *" at bounding box center [891, 199] width 476 height 14
drag, startPoint x: 820, startPoint y: 258, endPoint x: 790, endPoint y: 259, distance: 29.3
click at [790, 259] on div "**********" at bounding box center [891, 256] width 476 height 14
drag, startPoint x: 823, startPoint y: 314, endPoint x: 785, endPoint y: 319, distance: 38.8
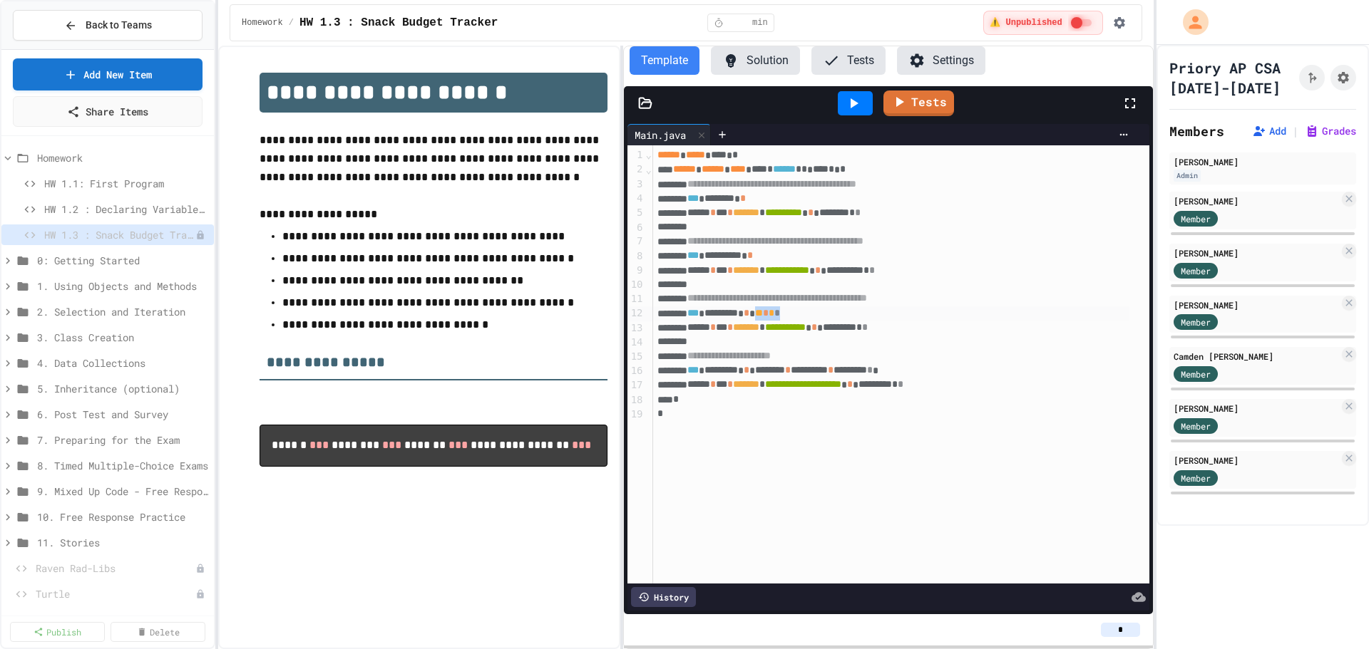
click at [785, 319] on div "*** ********* * ** * * *" at bounding box center [891, 314] width 476 height 14
drag, startPoint x: 953, startPoint y: 373, endPoint x: 785, endPoint y: 371, distance: 167.5
click at [785, 371] on div "**********" at bounding box center [891, 371] width 476 height 14
click at [903, 99] on icon at bounding box center [898, 100] width 17 height 18
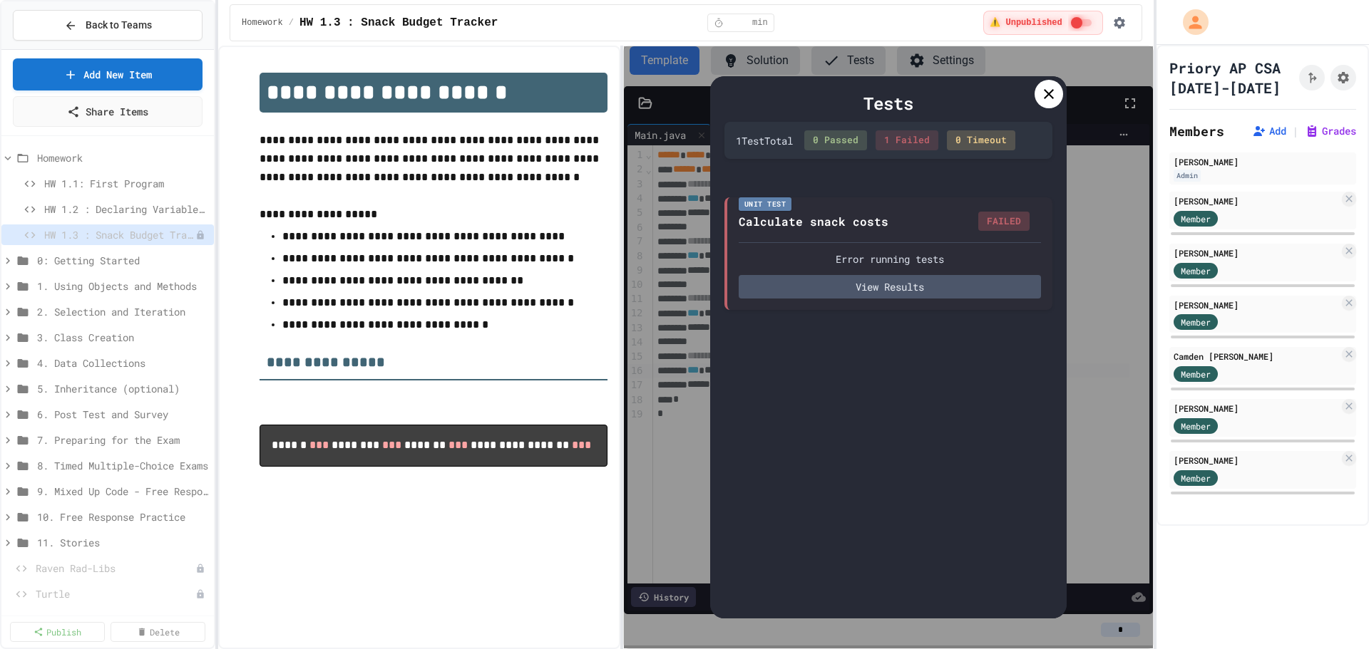
click at [1058, 88] on div at bounding box center [1048, 94] width 29 height 29
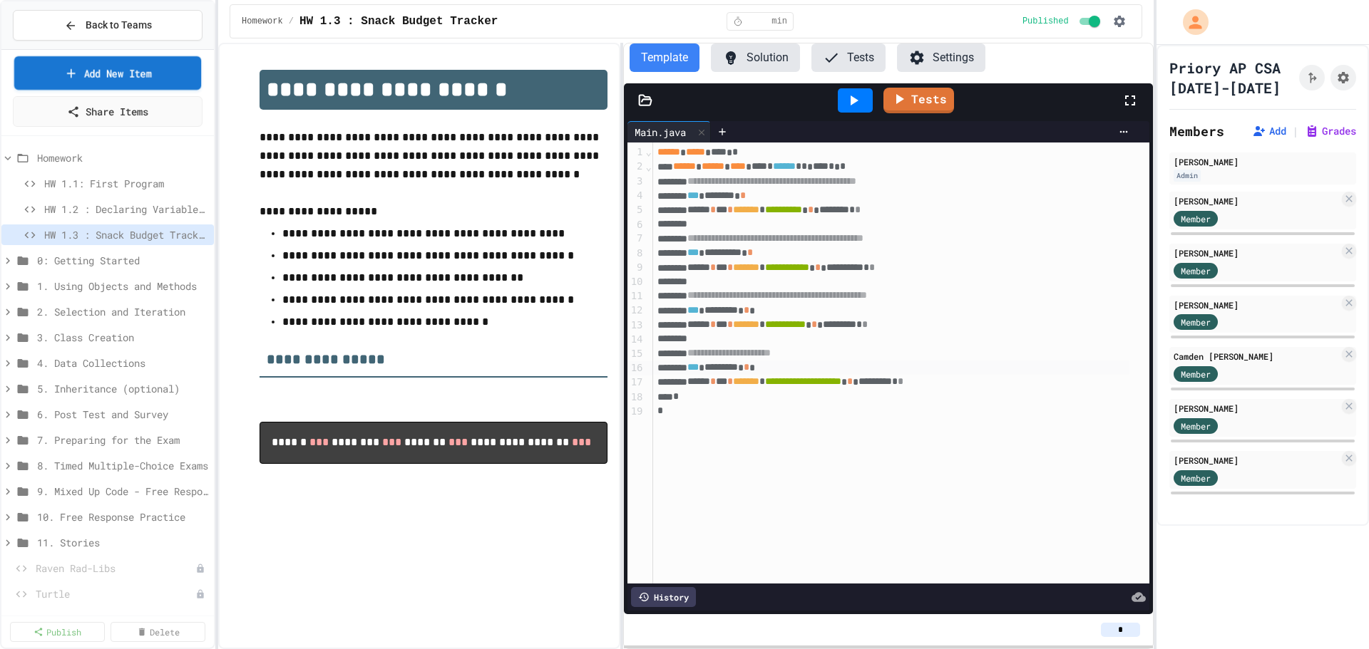
click at [98, 76] on link "Add New Item" at bounding box center [107, 73] width 187 height 34
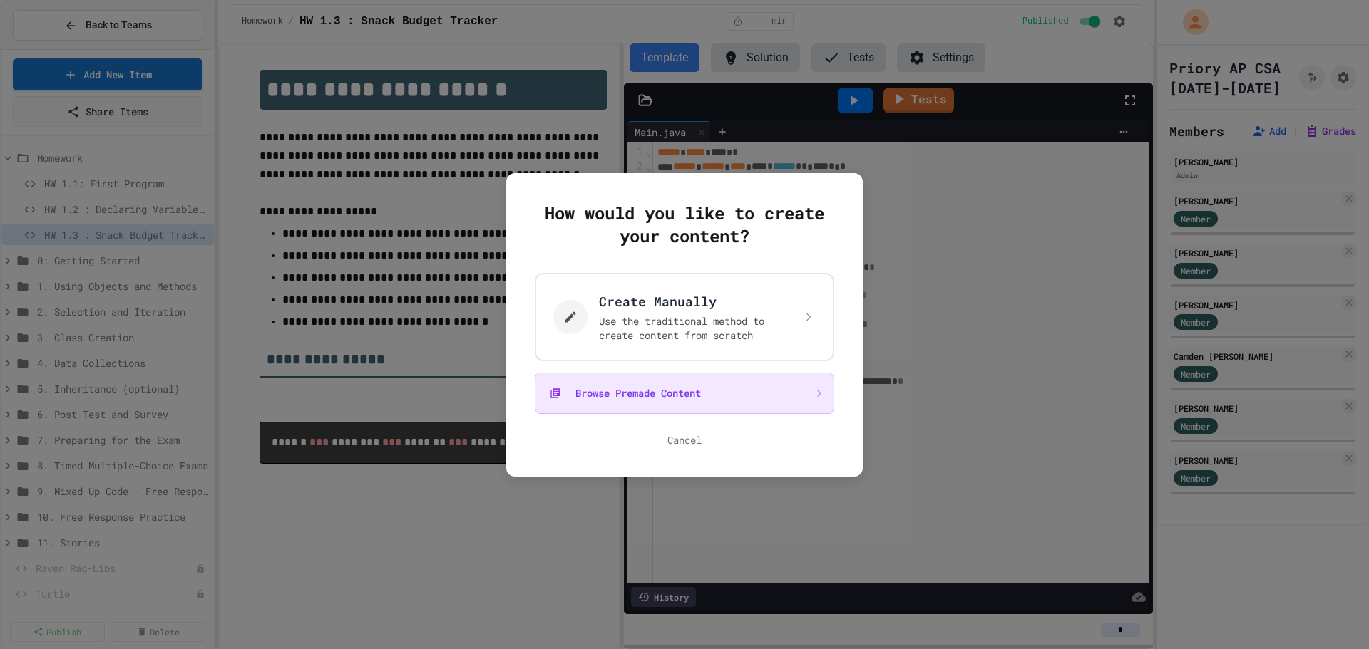
click at [669, 393] on button "Browse Premade Content" at bounding box center [684, 393] width 299 height 41
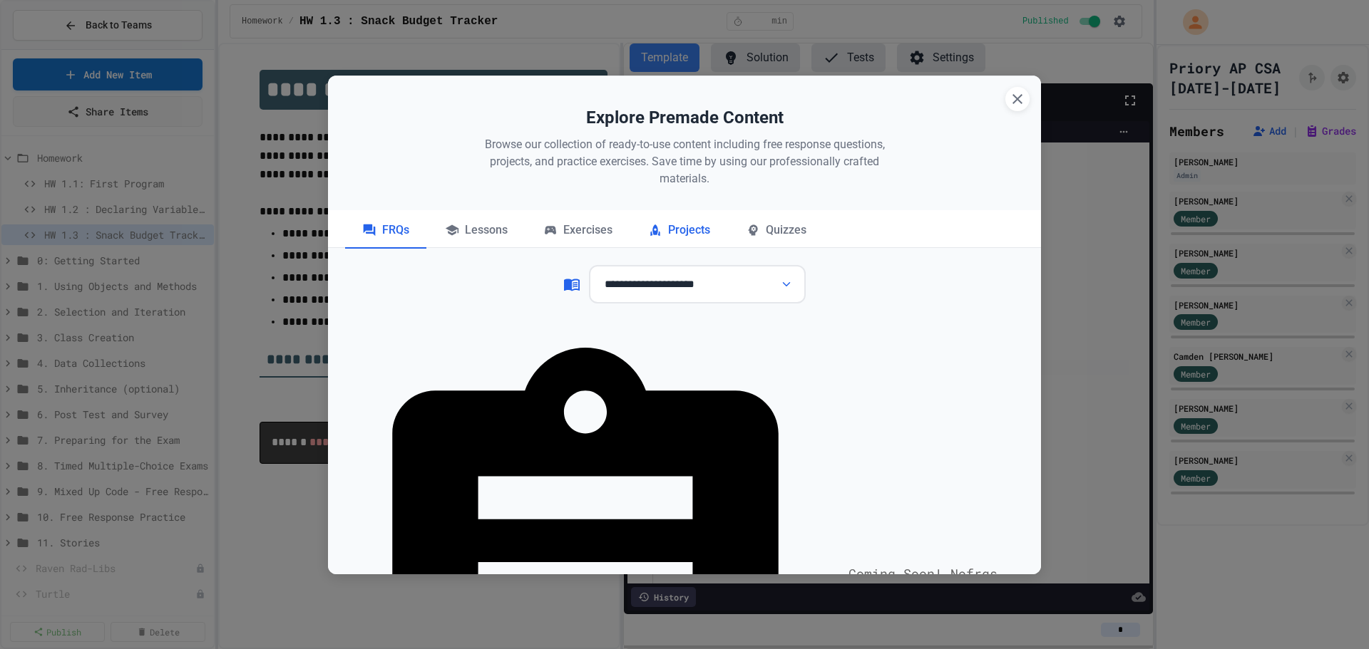
click at [689, 231] on div "Projects" at bounding box center [679, 231] width 96 height 36
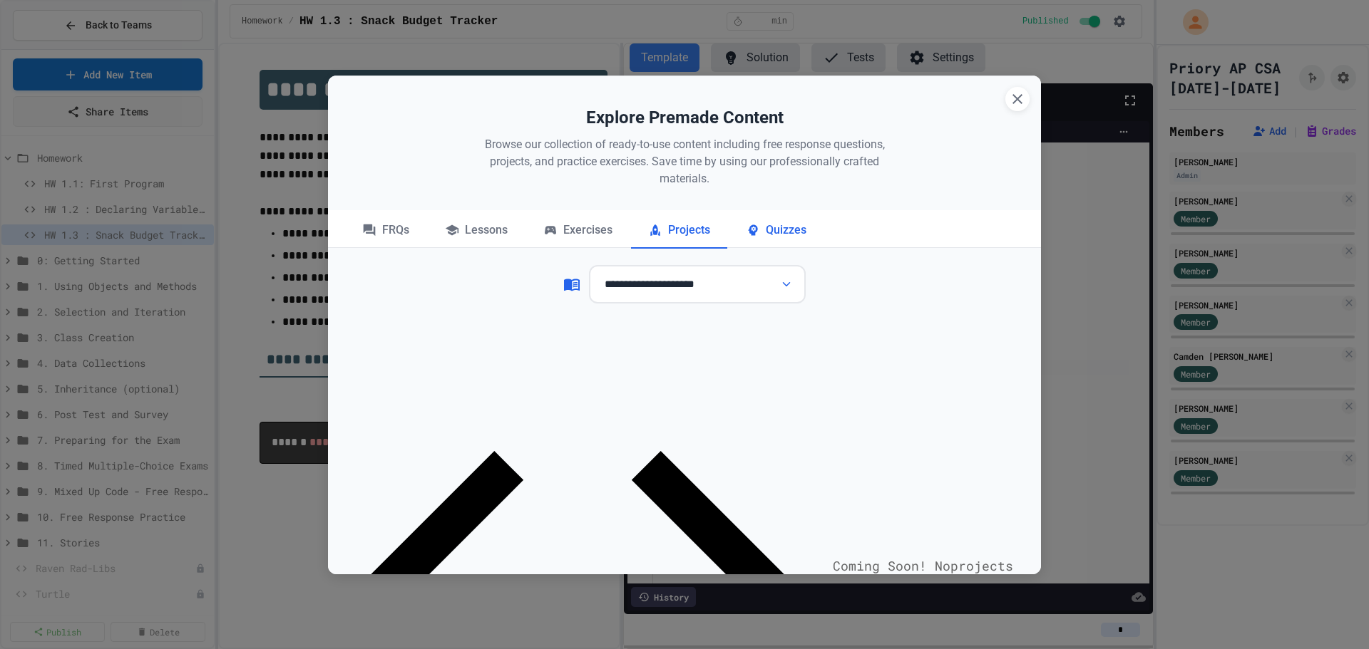
click at [761, 237] on div "Quizzes" at bounding box center [775, 231] width 95 height 36
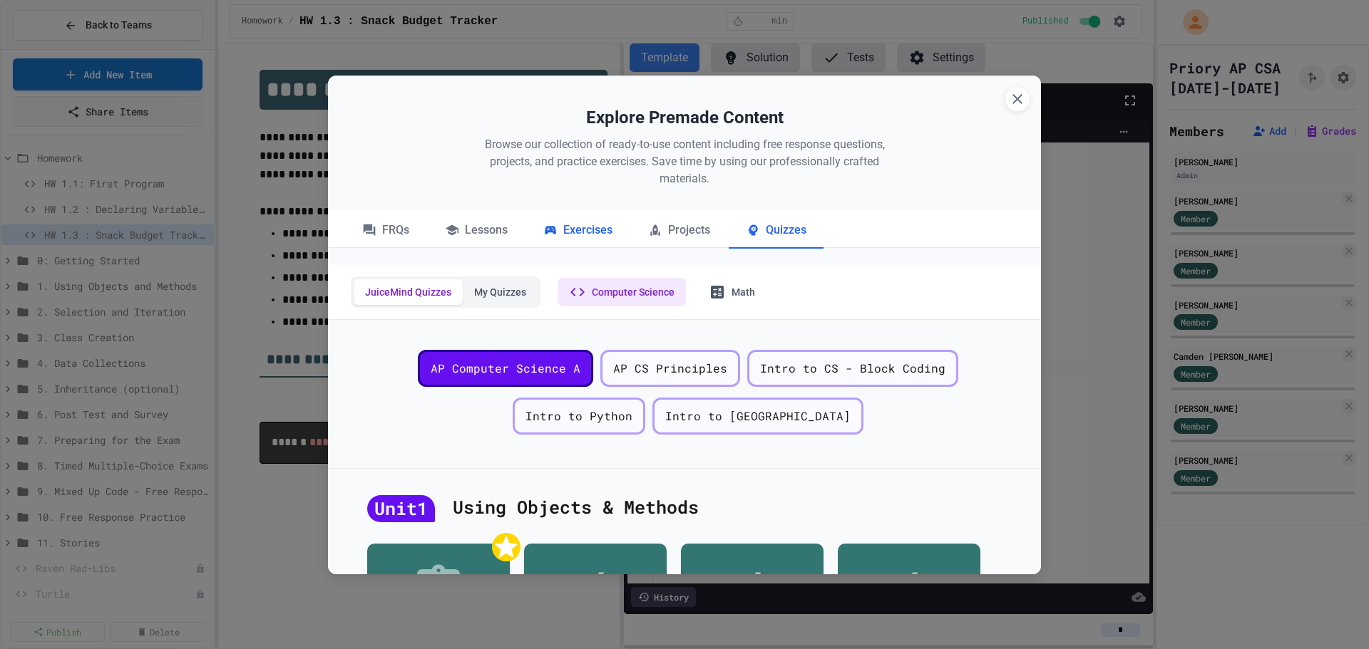
click at [566, 233] on div "Exercises" at bounding box center [577, 231] width 103 height 36
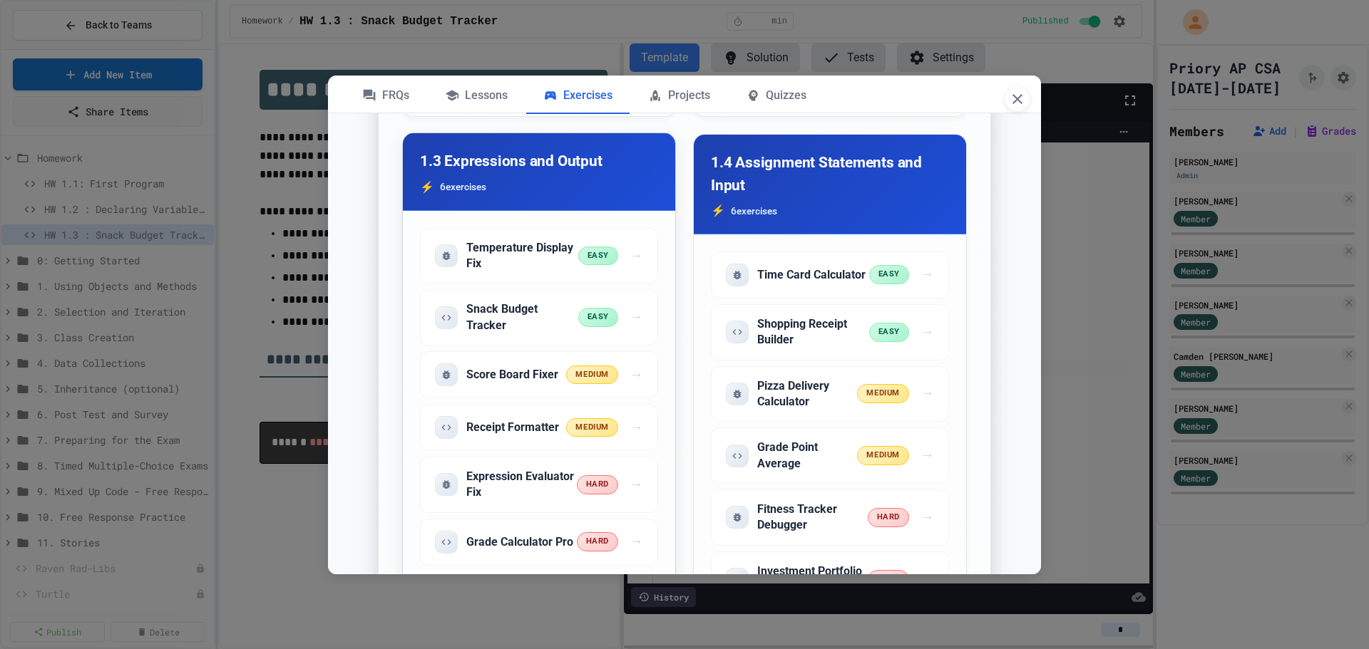
scroll to position [927, 0]
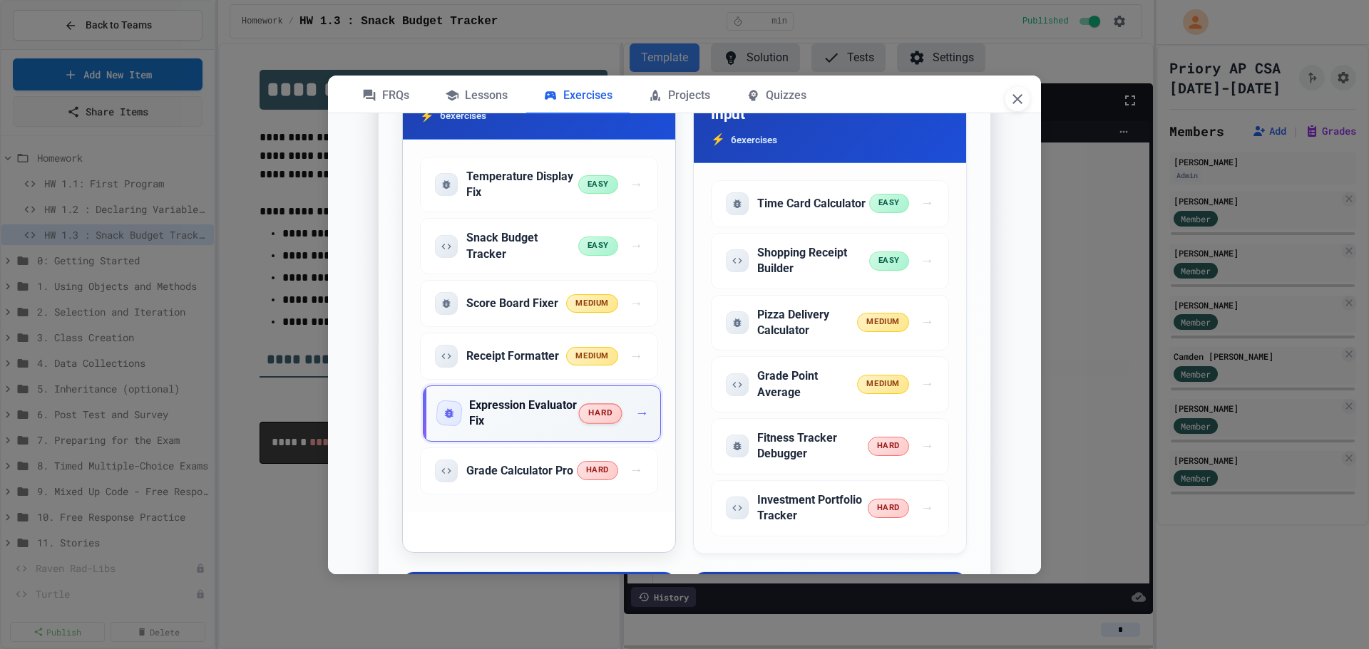
click at [635, 413] on span "→" at bounding box center [642, 413] width 14 height 21
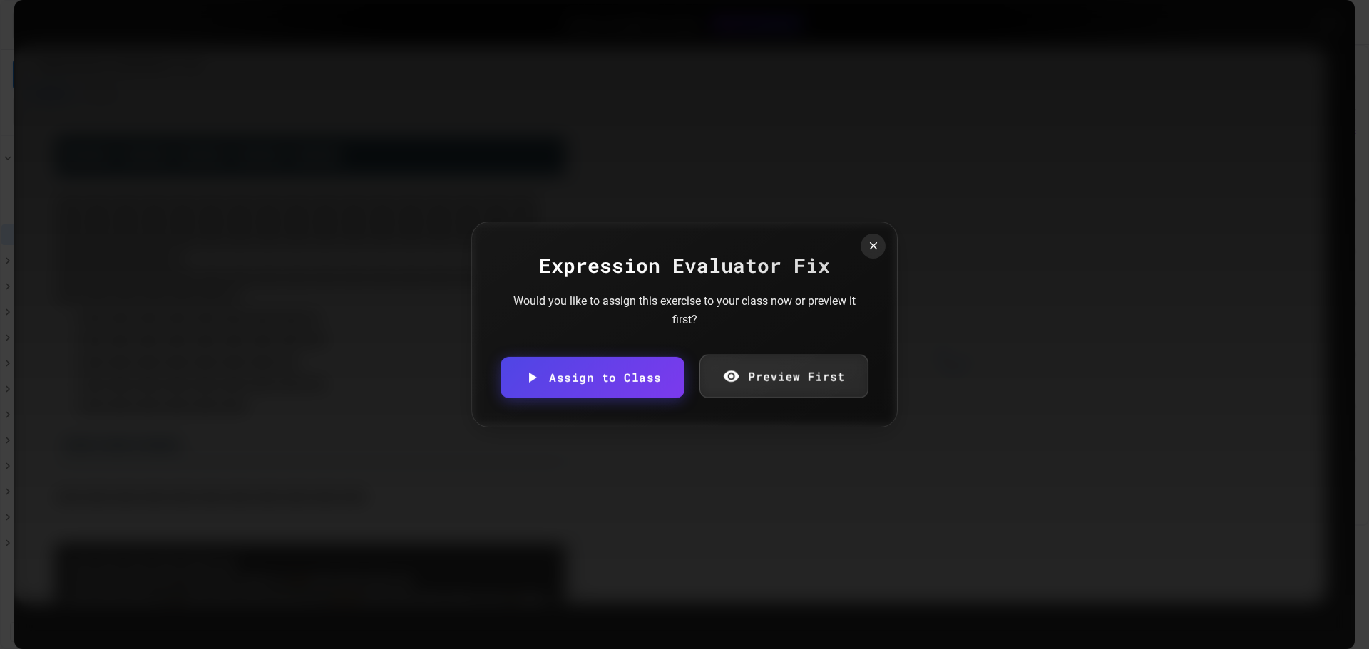
click at [758, 373] on link "Preview First" at bounding box center [783, 376] width 169 height 43
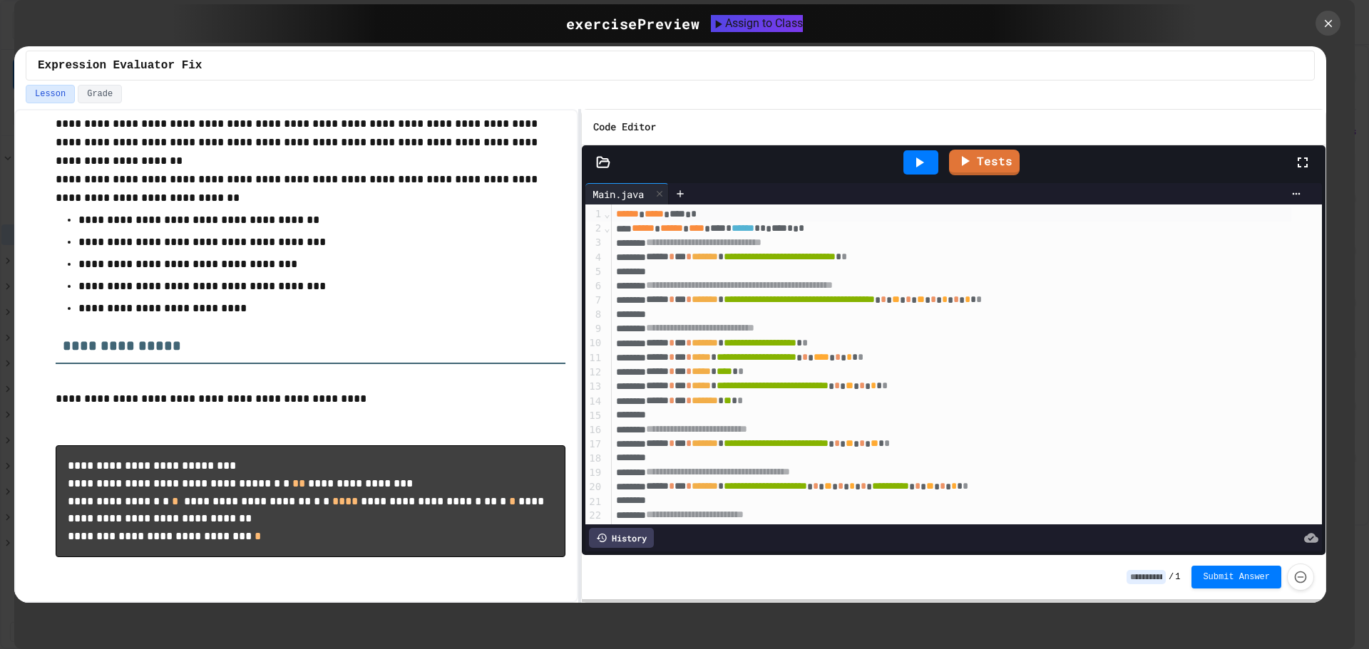
scroll to position [156, 0]
click at [1334, 24] on icon at bounding box center [1328, 24] width 16 height 16
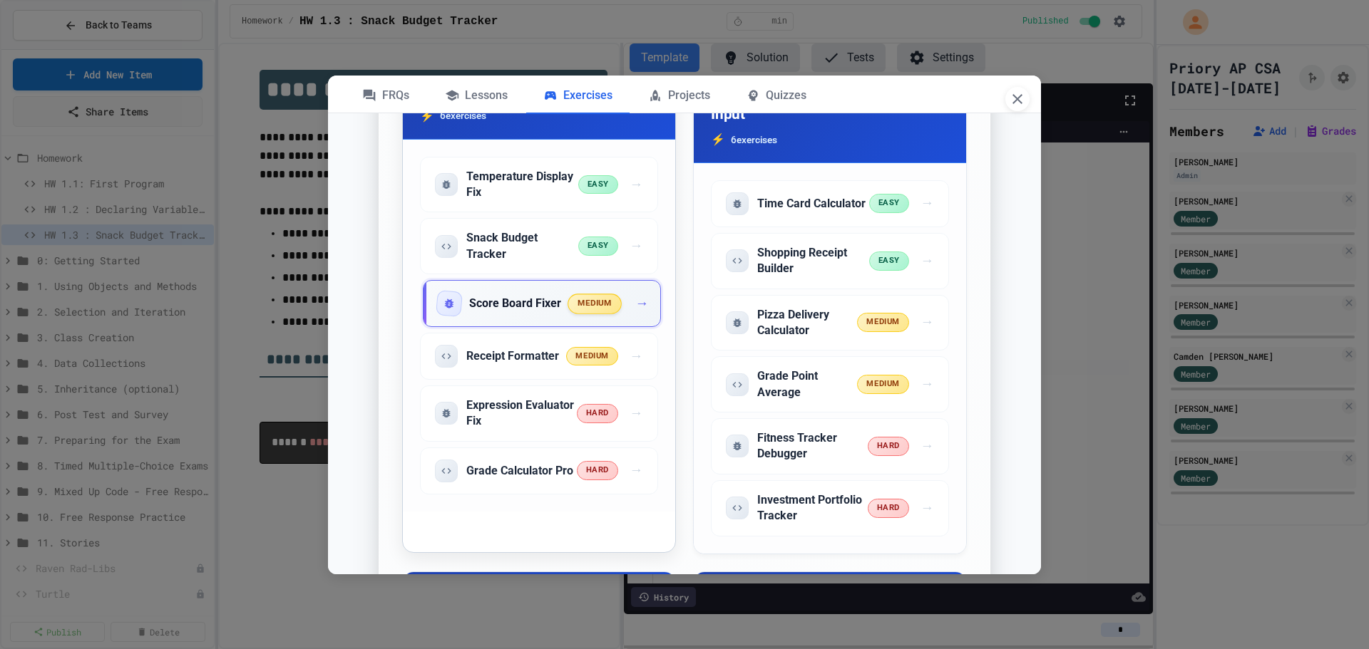
click at [636, 311] on span "→" at bounding box center [642, 304] width 14 height 21
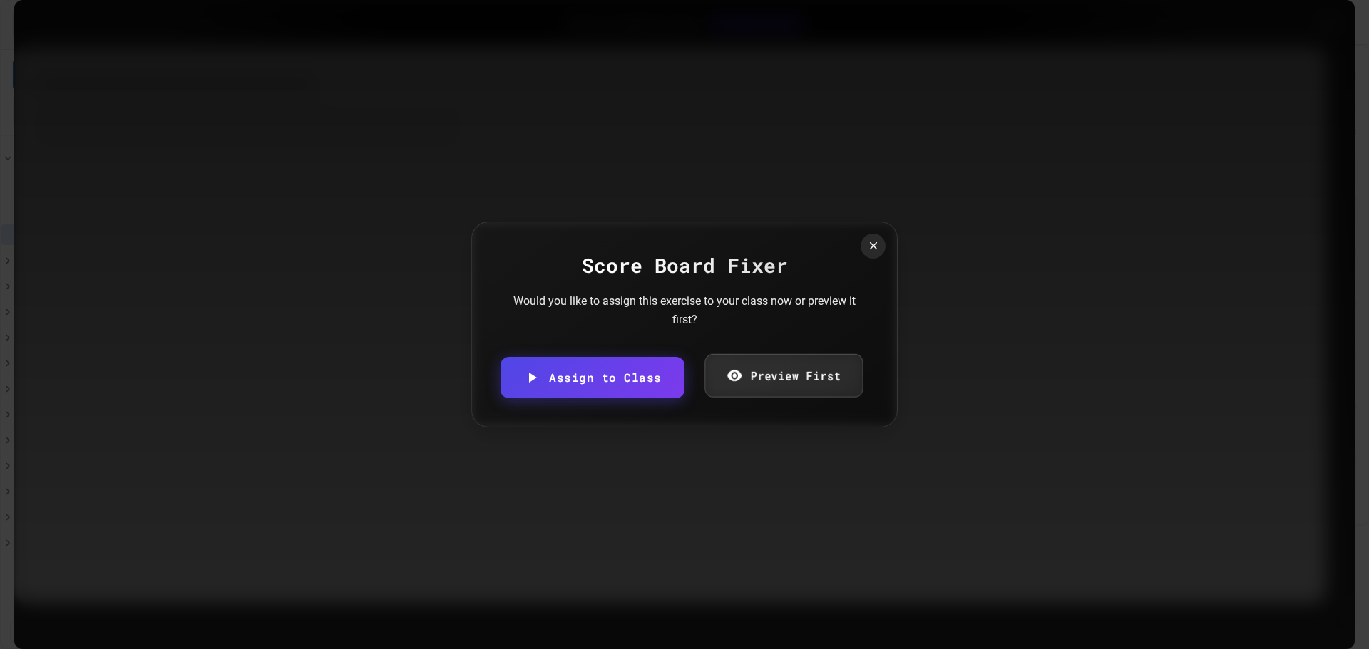
click at [744, 371] on link "Preview First" at bounding box center [783, 375] width 158 height 43
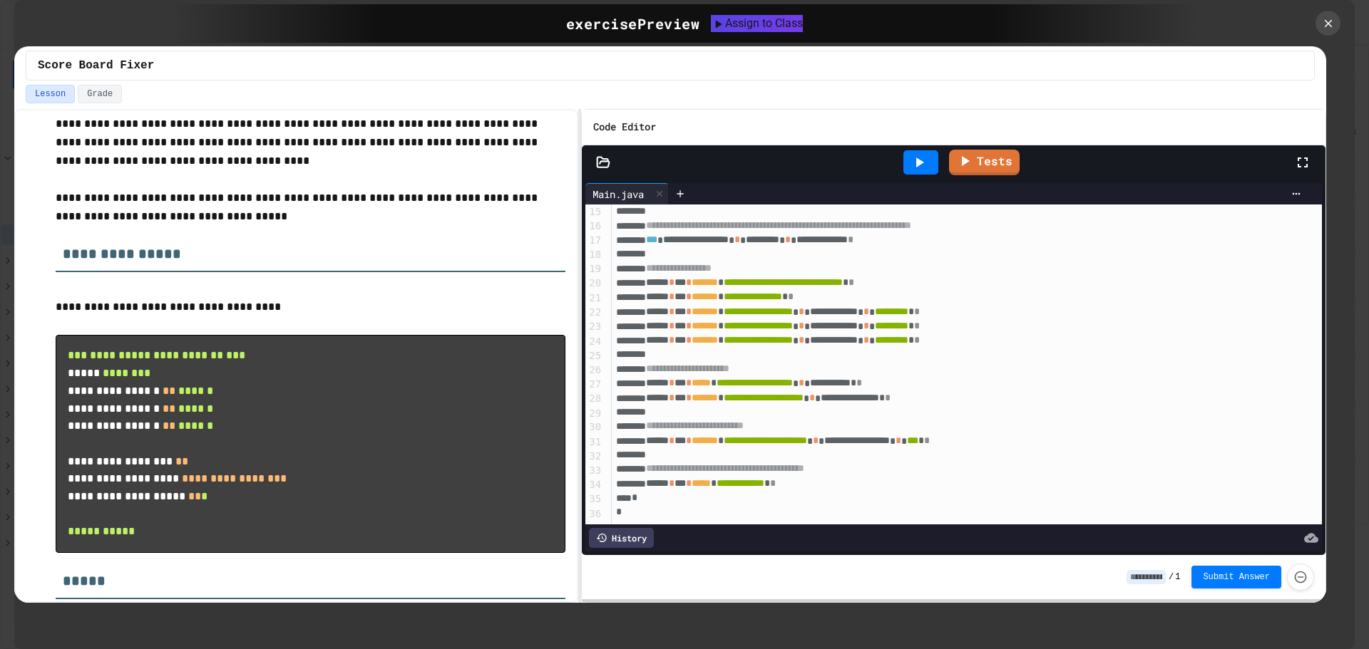
scroll to position [0, 0]
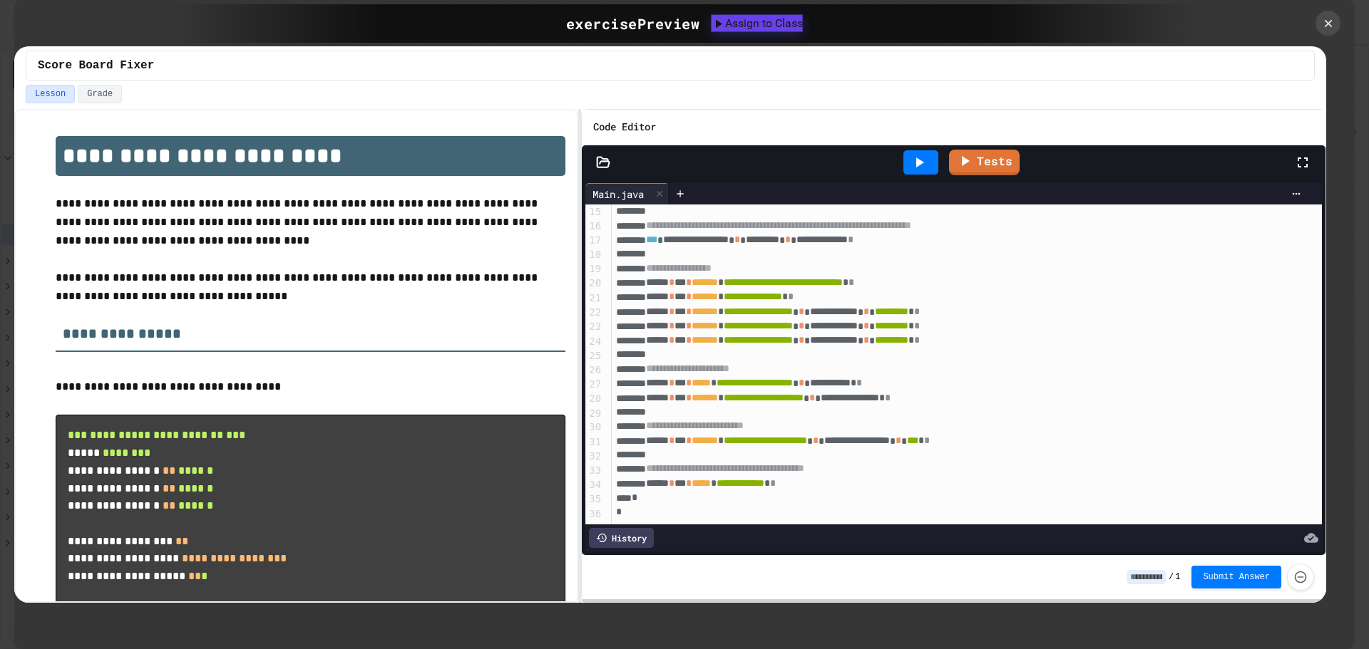
click at [745, 22] on div "Assign to Class" at bounding box center [756, 23] width 91 height 17
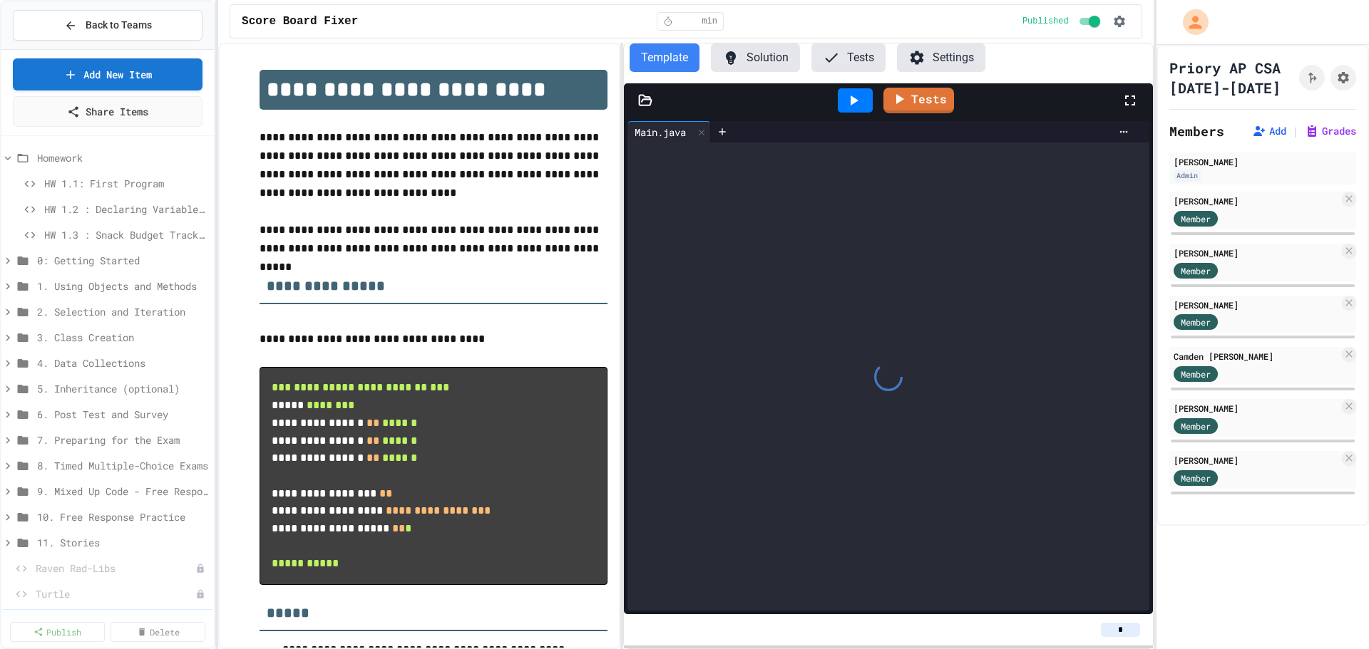
scroll to position [31, 0]
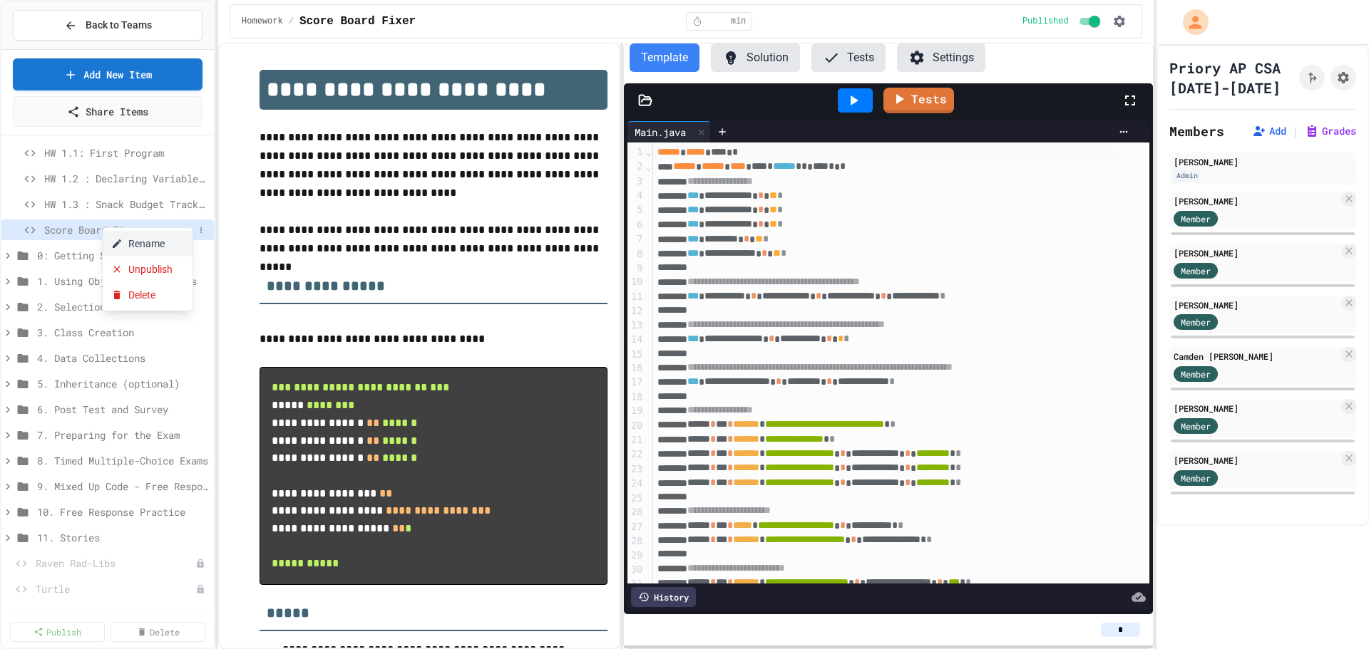
click at [138, 242] on button "Rename" at bounding box center [148, 244] width 90 height 26
drag, startPoint x: 47, startPoint y: 230, endPoint x: 65, endPoint y: 234, distance: 18.3
click at [48, 230] on input "**********" at bounding box center [119, 232] width 150 height 20
type input "**********"
click at [123, 225] on button "Rename" at bounding box center [130, 219] width 90 height 26
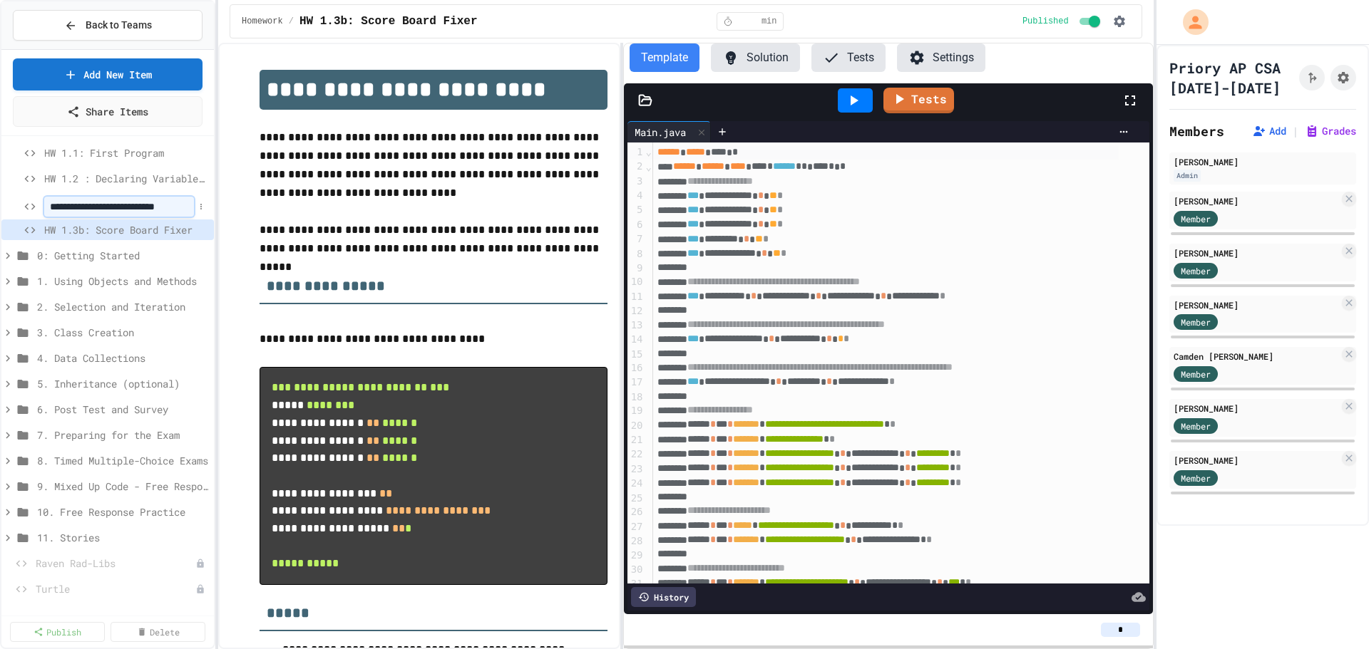
scroll to position [0, 32]
click at [53, 209] on input "**********" at bounding box center [113, 207] width 139 height 20
type input "**********"
click at [142, 202] on span "HW 1.3a : Snack Budget Tracker" at bounding box center [119, 204] width 150 height 15
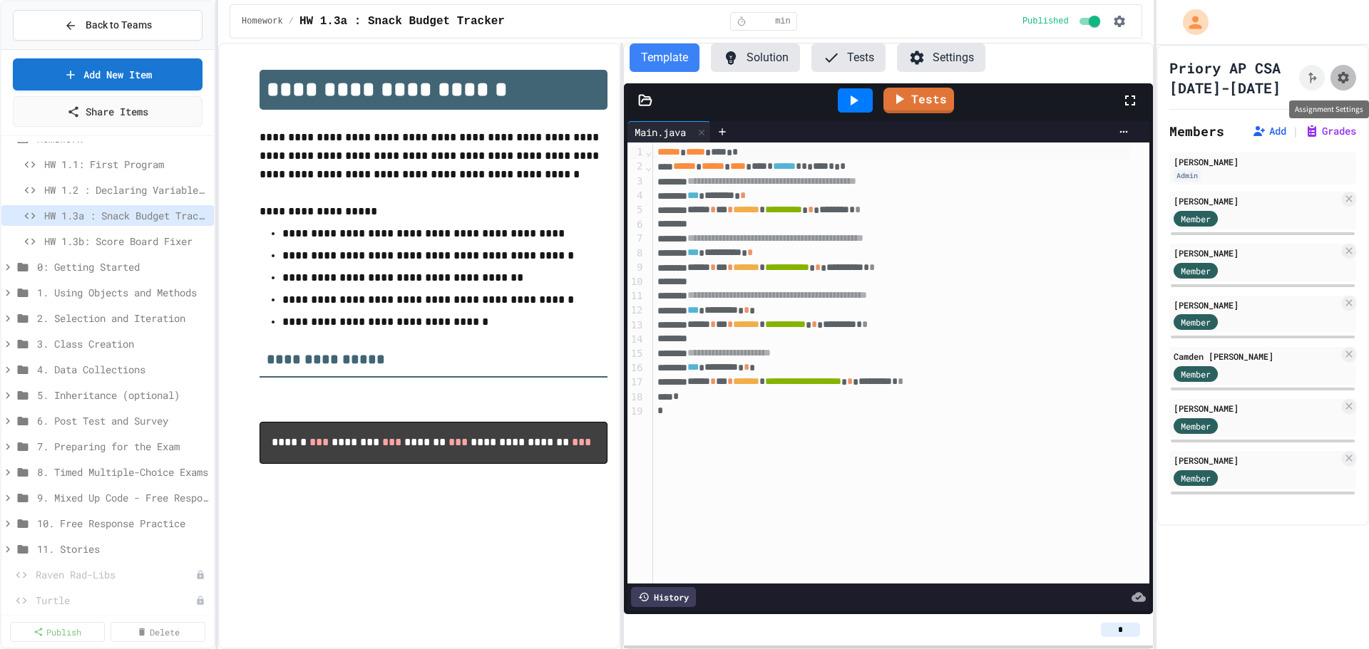
click at [1337, 76] on icon "Assignment Settings" at bounding box center [1342, 77] width 11 height 11
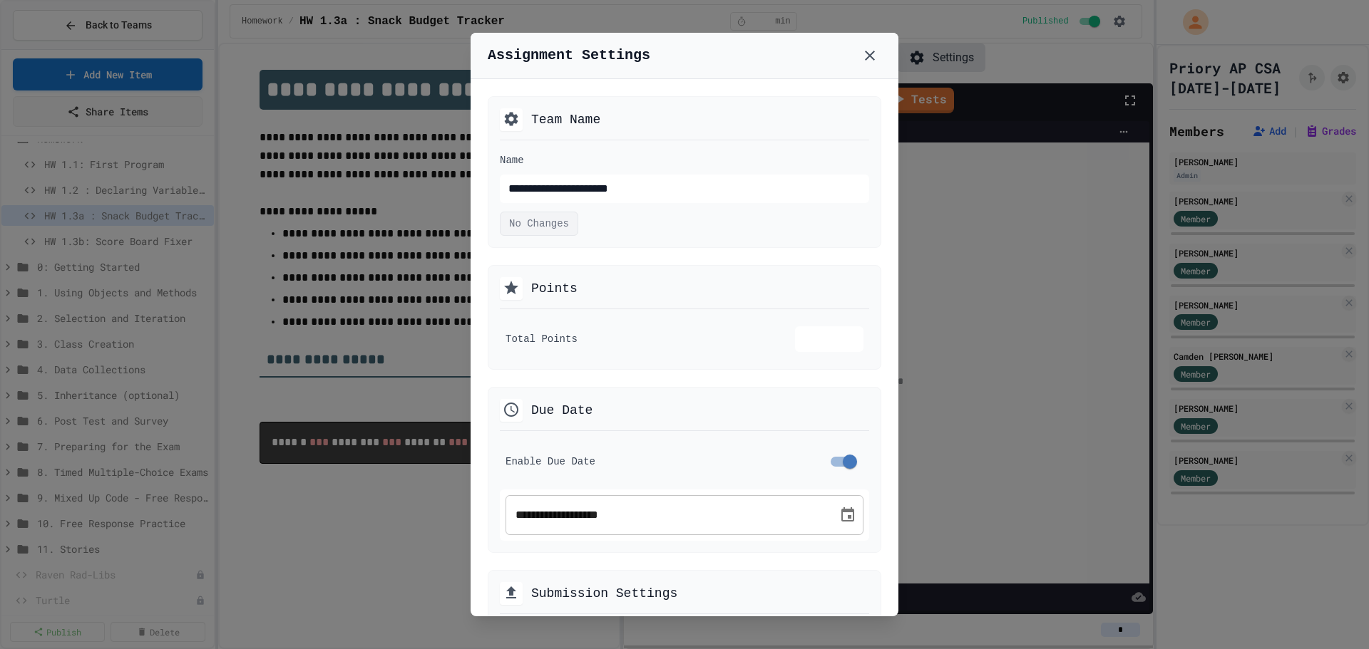
click at [846, 515] on button "Choose date, selected date is Aug 27, 2025" at bounding box center [847, 515] width 29 height 29
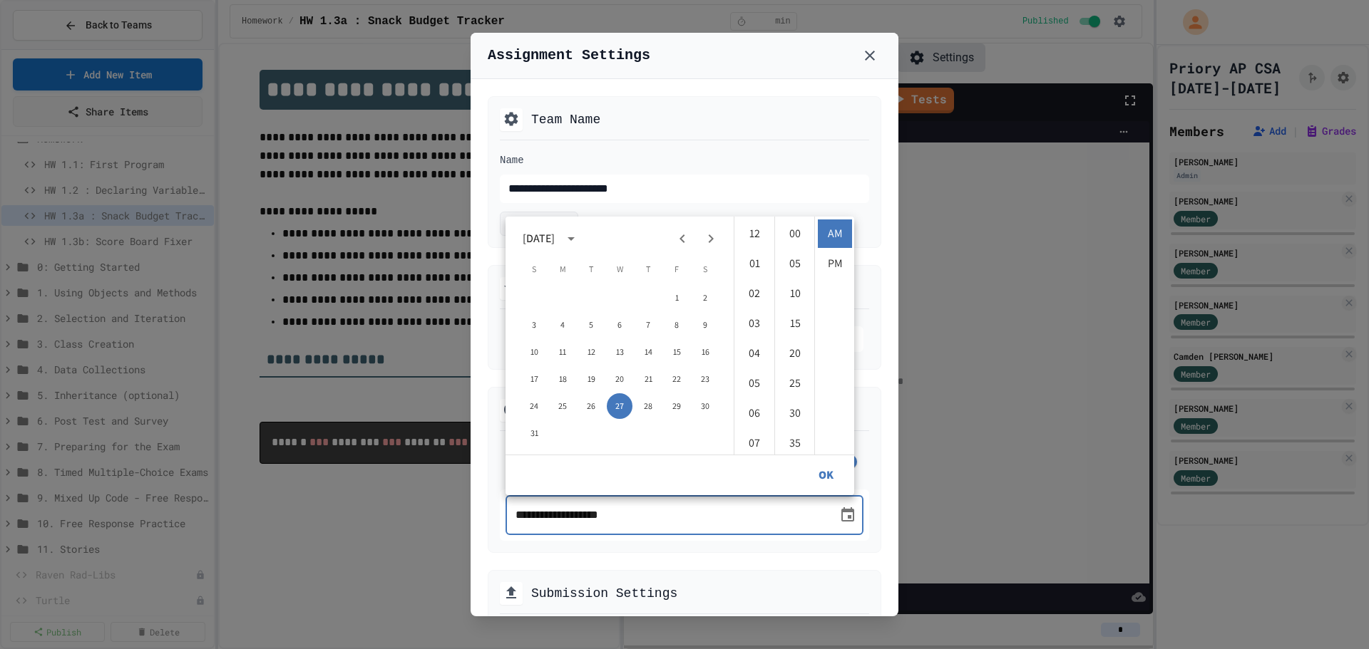
scroll to position [239, 0]
click at [645, 406] on button "28" at bounding box center [648, 406] width 26 height 26
click at [751, 321] on li "11" at bounding box center [754, 323] width 34 height 29
click at [797, 231] on li "55" at bounding box center [795, 234] width 34 height 29
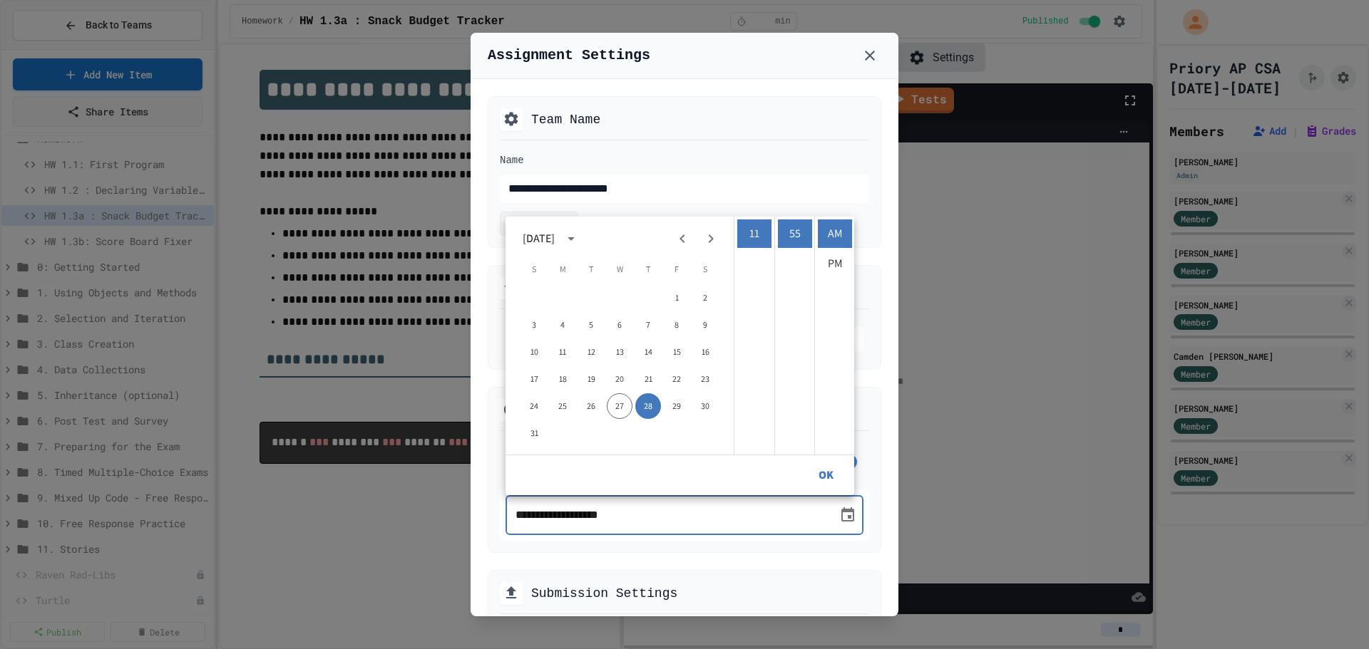
click at [840, 266] on li "PM" at bounding box center [835, 263] width 34 height 29
type input "**********"
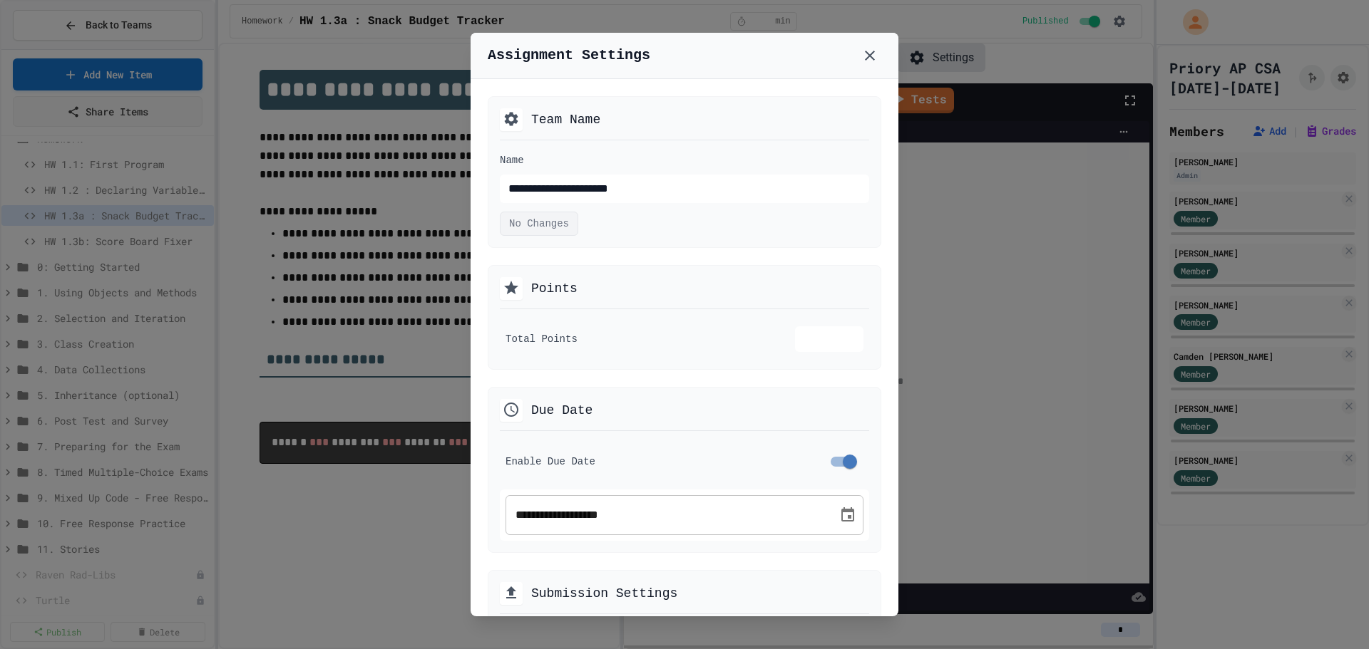
scroll to position [30, 0]
click at [803, 342] on input "*" at bounding box center [829, 339] width 68 height 26
type input "*"
click at [839, 336] on input "*" at bounding box center [829, 339] width 68 height 26
type input "*"
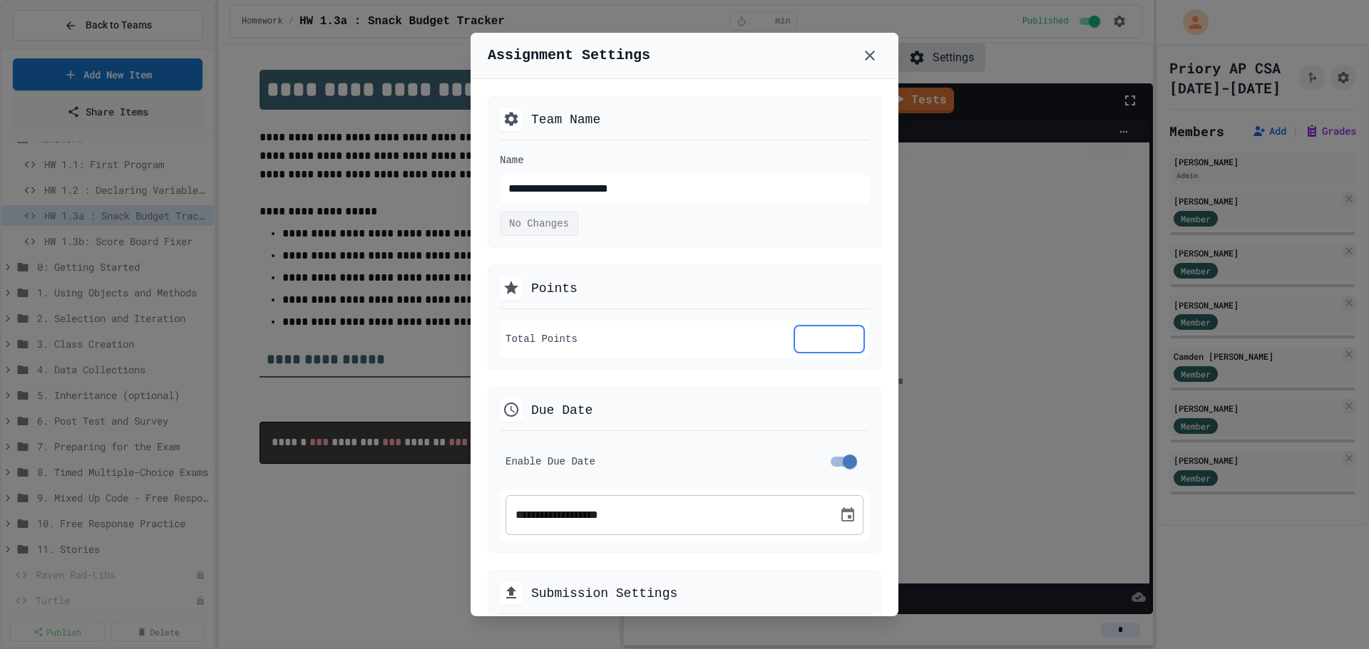
type input "*"
click at [839, 336] on input "*" at bounding box center [829, 339] width 68 height 26
type input "*"
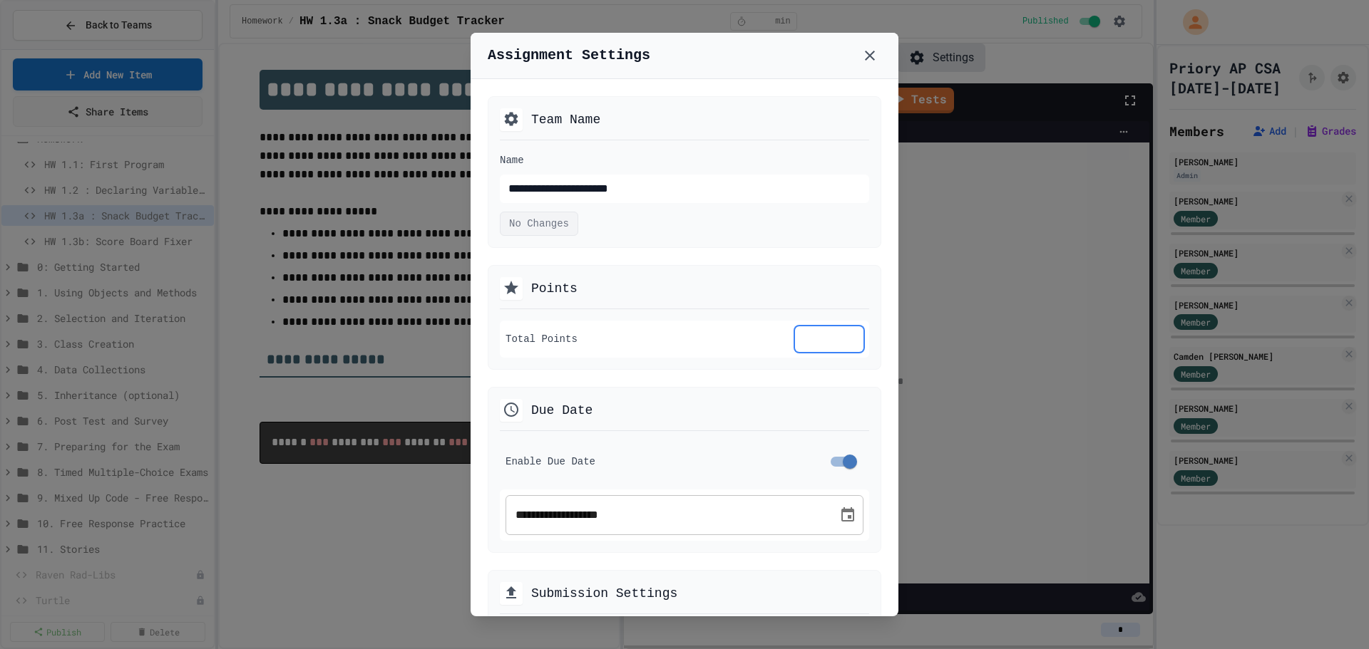
click at [839, 336] on input "*" at bounding box center [829, 339] width 68 height 26
type input "*"
click at [839, 336] on input "*" at bounding box center [829, 339] width 68 height 26
type input "*"
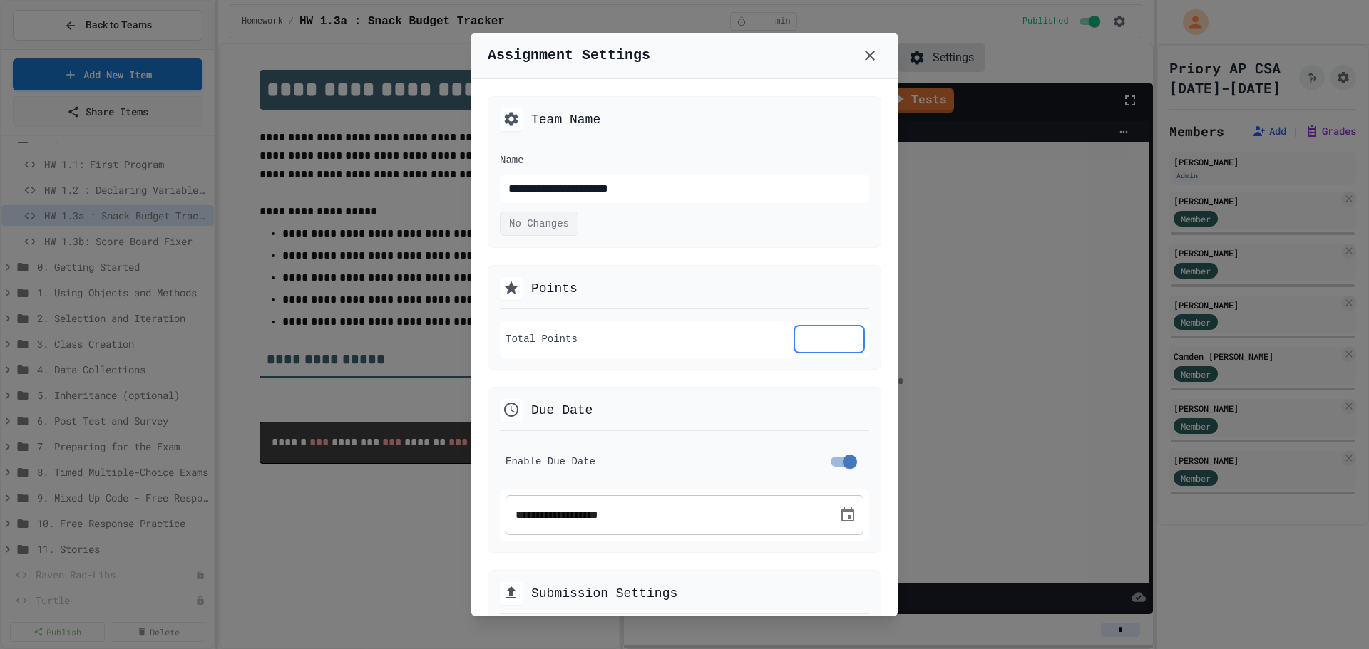
type input "*"
click at [839, 336] on input "*" at bounding box center [829, 339] width 68 height 26
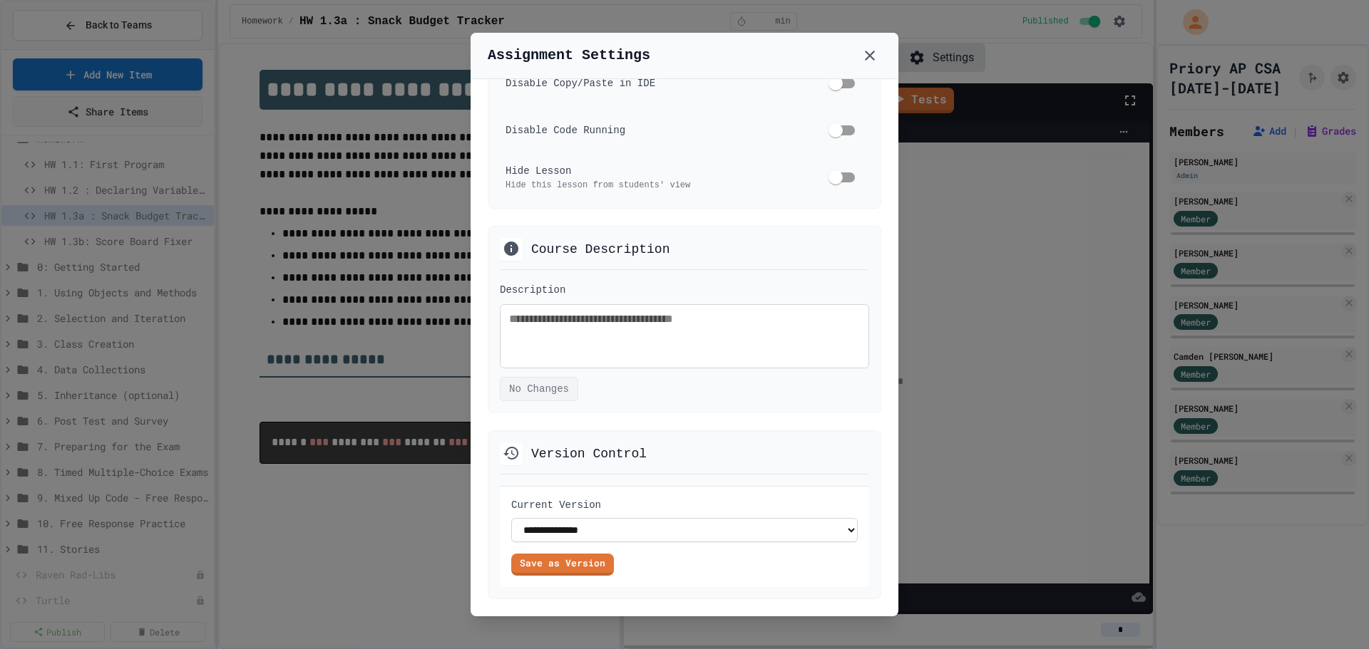
scroll to position [999, 0]
click at [868, 54] on icon at bounding box center [870, 56] width 10 height 10
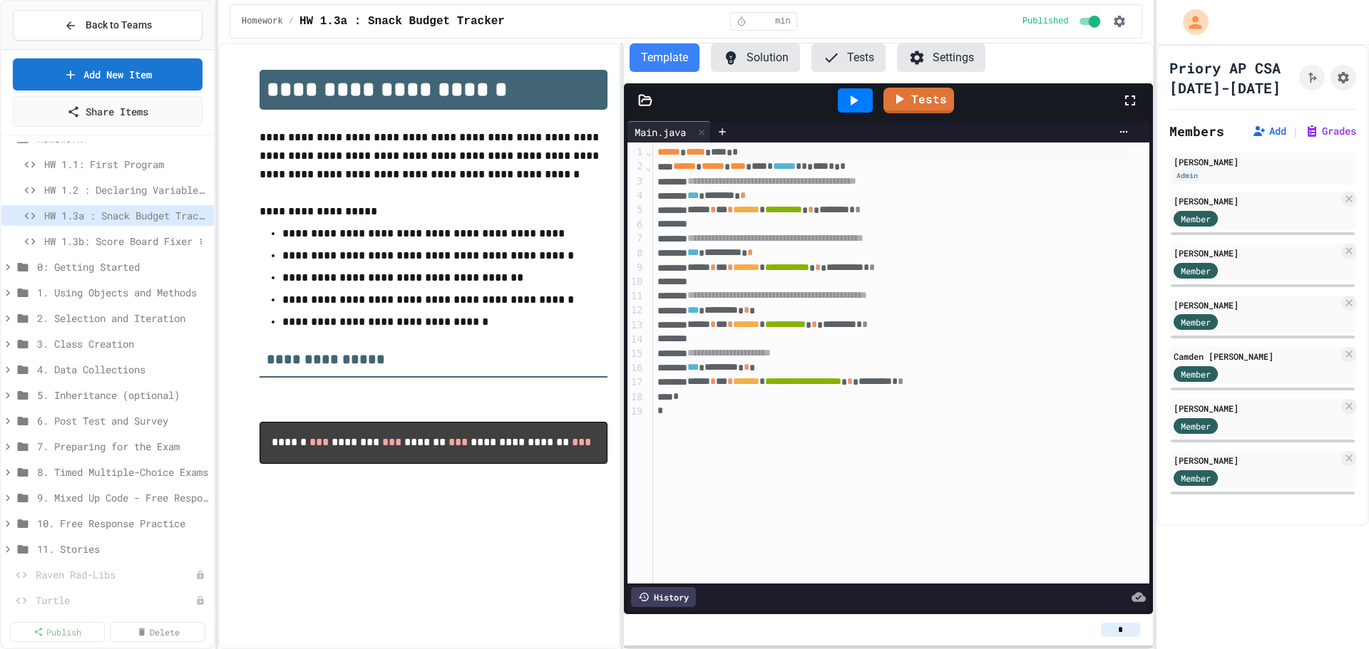
click at [135, 238] on span "HW 1.3b: Score Board Fixer" at bounding box center [119, 241] width 150 height 15
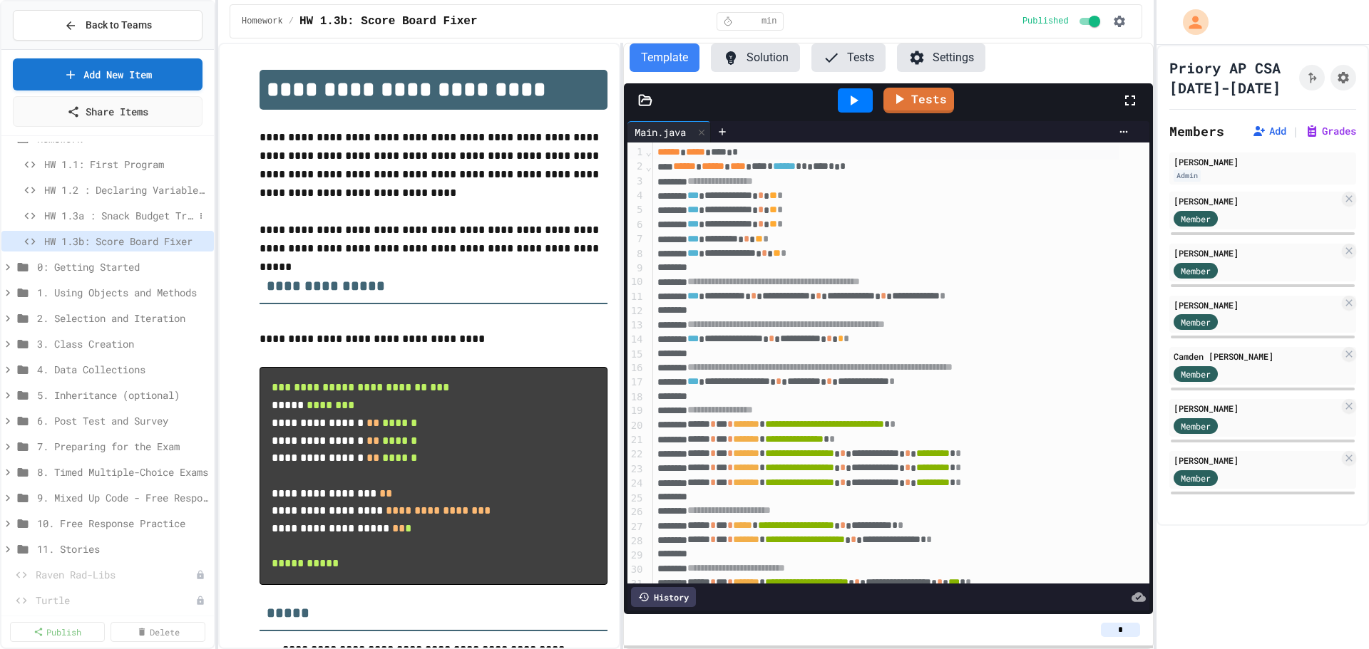
click at [98, 220] on span "HW 1.3a : Snack Budget Tracker" at bounding box center [119, 215] width 150 height 15
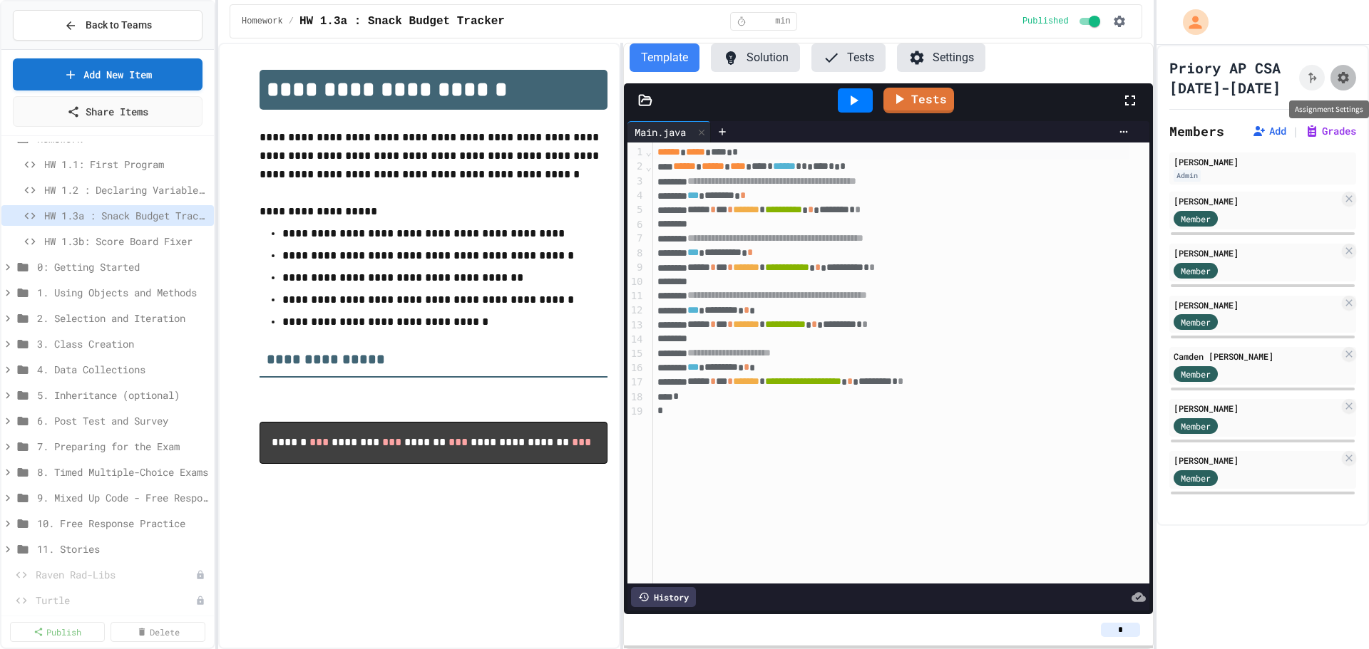
click at [1337, 83] on icon "Assignment Settings" at bounding box center [1343, 78] width 14 height 14
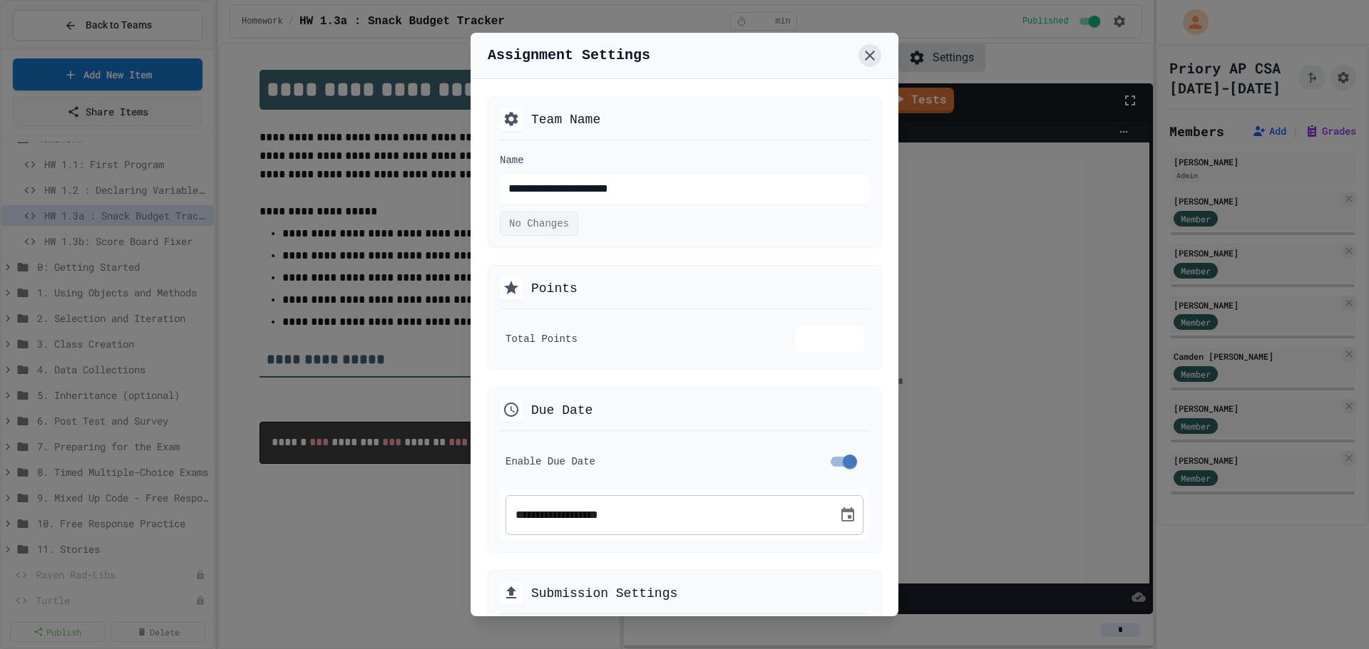
click at [869, 46] on button at bounding box center [869, 55] width 23 height 23
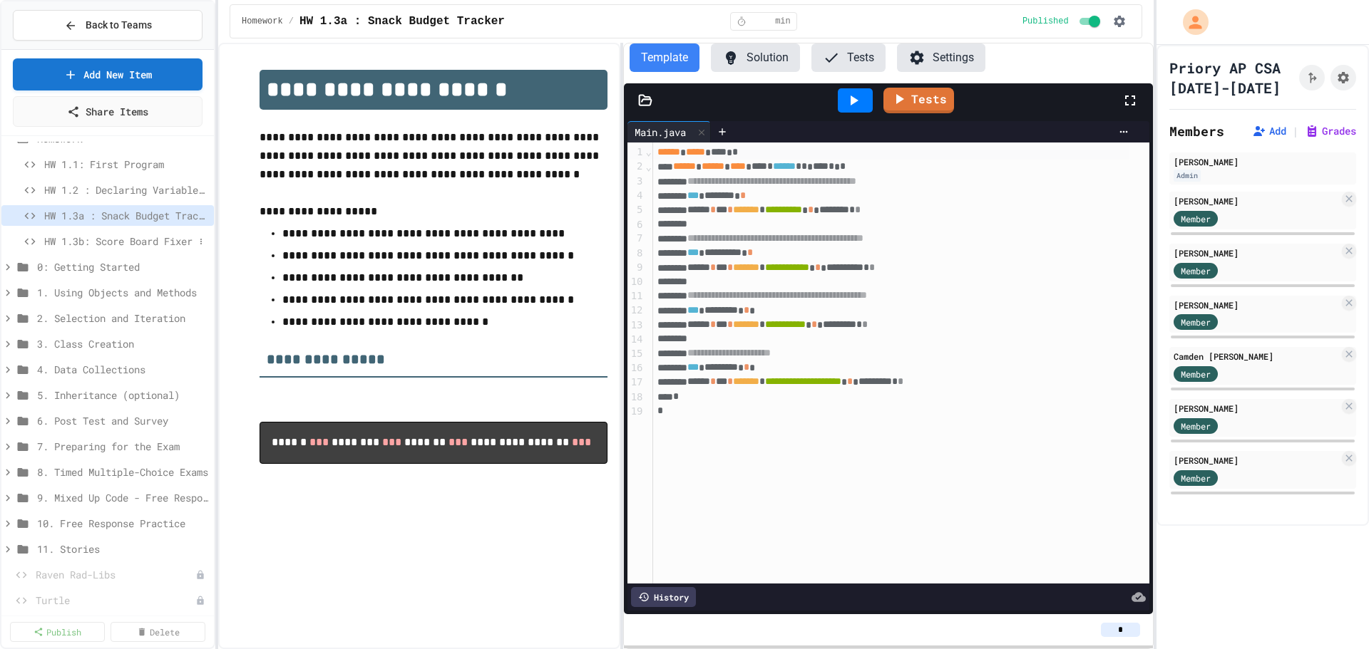
click at [114, 244] on span "HW 1.3b: Score Board Fixer" at bounding box center [119, 241] width 150 height 15
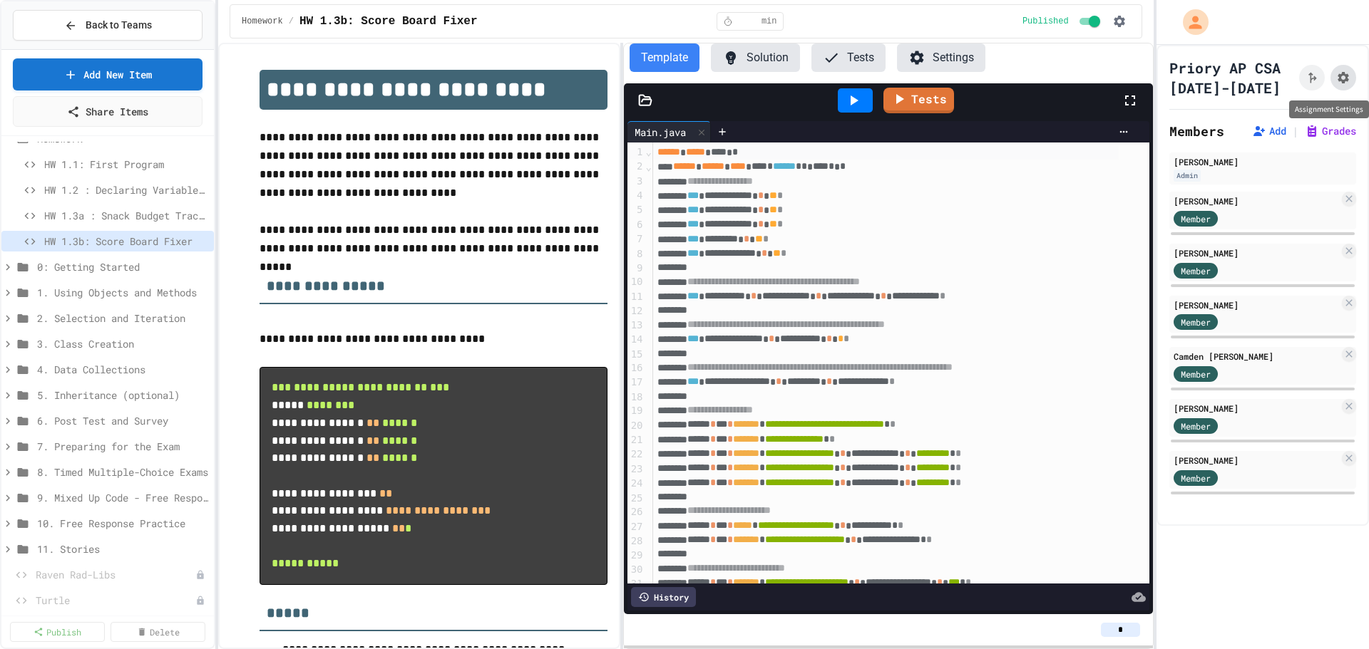
click at [1337, 80] on icon "Assignment Settings" at bounding box center [1342, 77] width 11 height 11
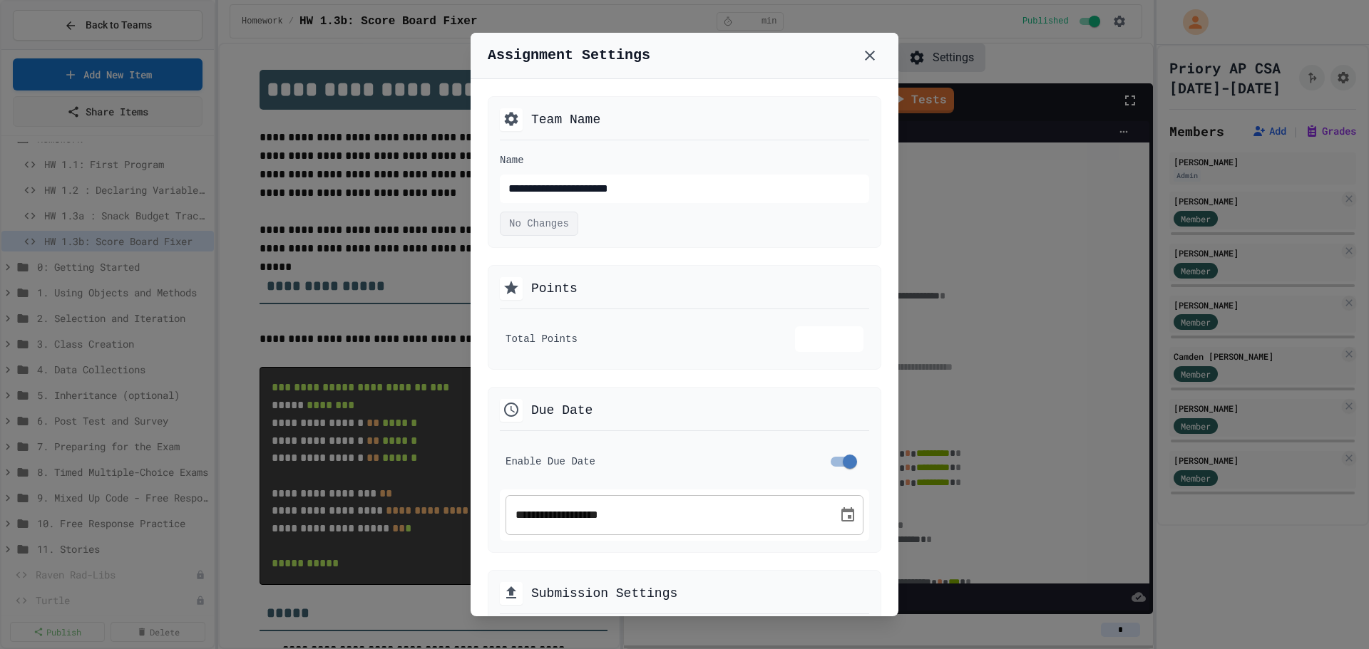
click at [840, 514] on icon "Choose date, selected date is Aug 27, 2025" at bounding box center [847, 515] width 17 height 17
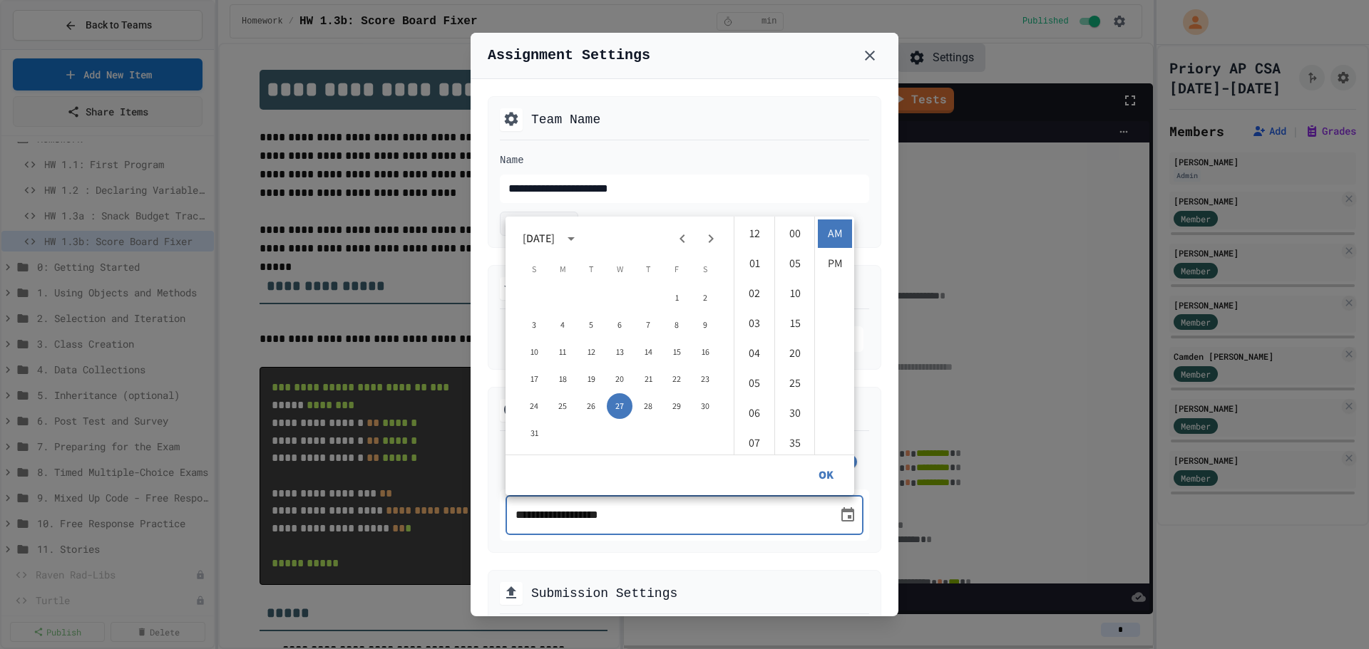
scroll to position [239, 0]
click at [676, 406] on button "29" at bounding box center [677, 406] width 26 height 26
click at [755, 329] on li "11" at bounding box center [754, 323] width 34 height 29
click at [798, 239] on li "55" at bounding box center [795, 234] width 34 height 29
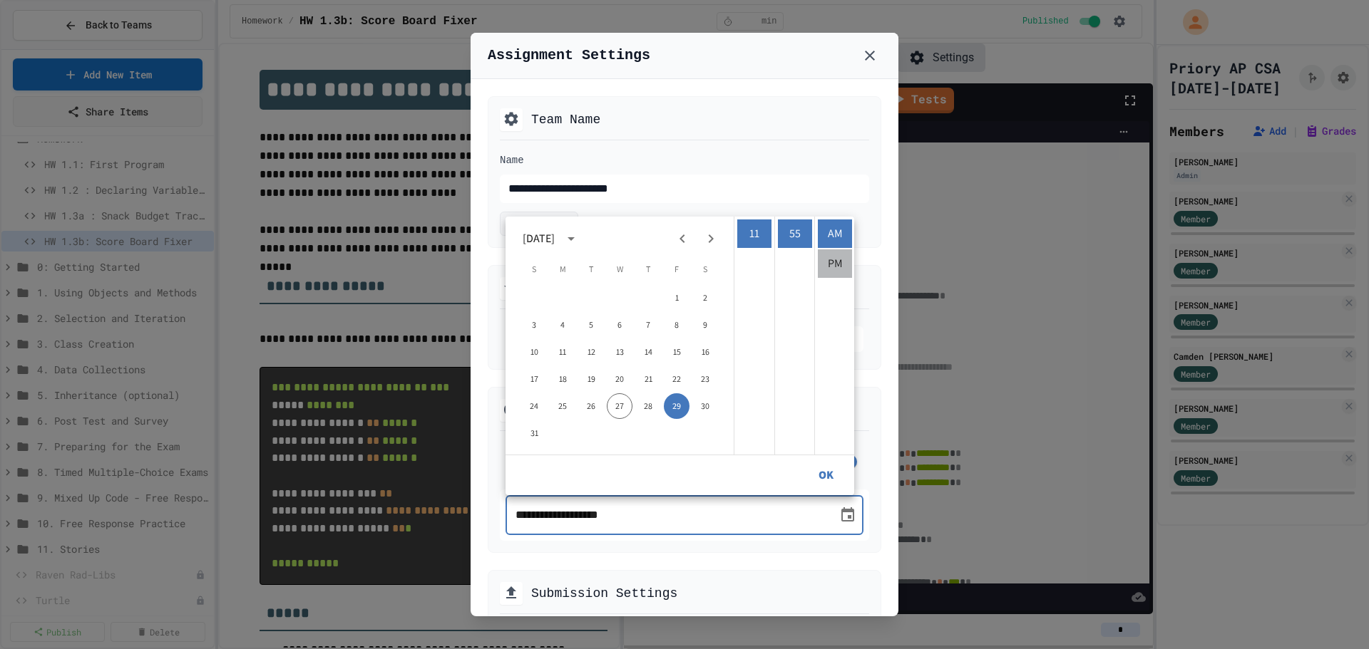
click at [828, 260] on li "PM" at bounding box center [835, 263] width 34 height 29
type input "**********"
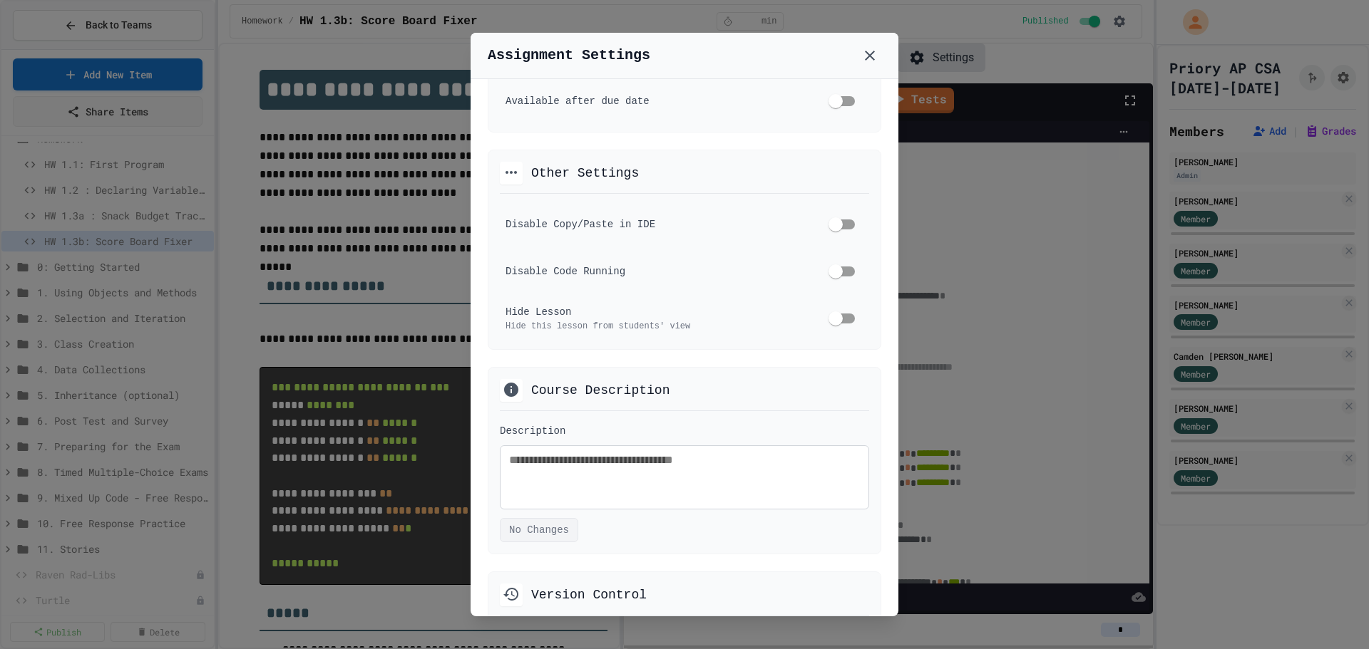
scroll to position [428, 0]
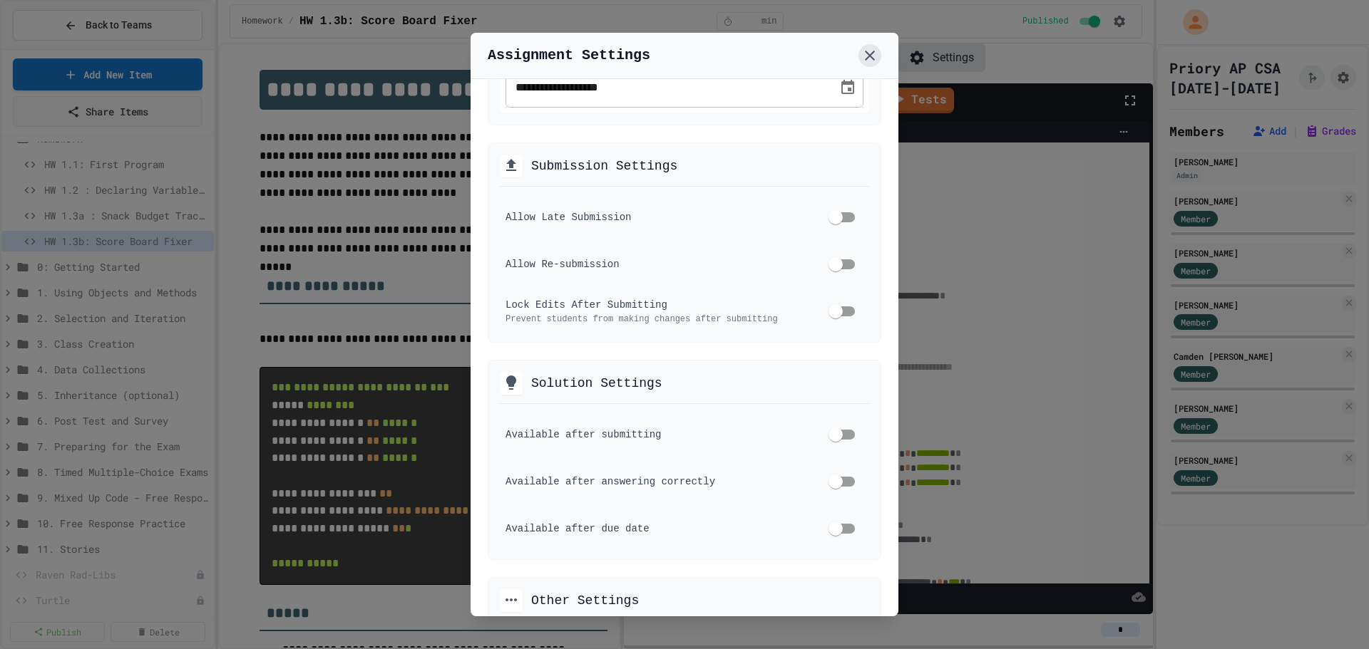
click at [870, 57] on icon at bounding box center [869, 55] width 17 height 17
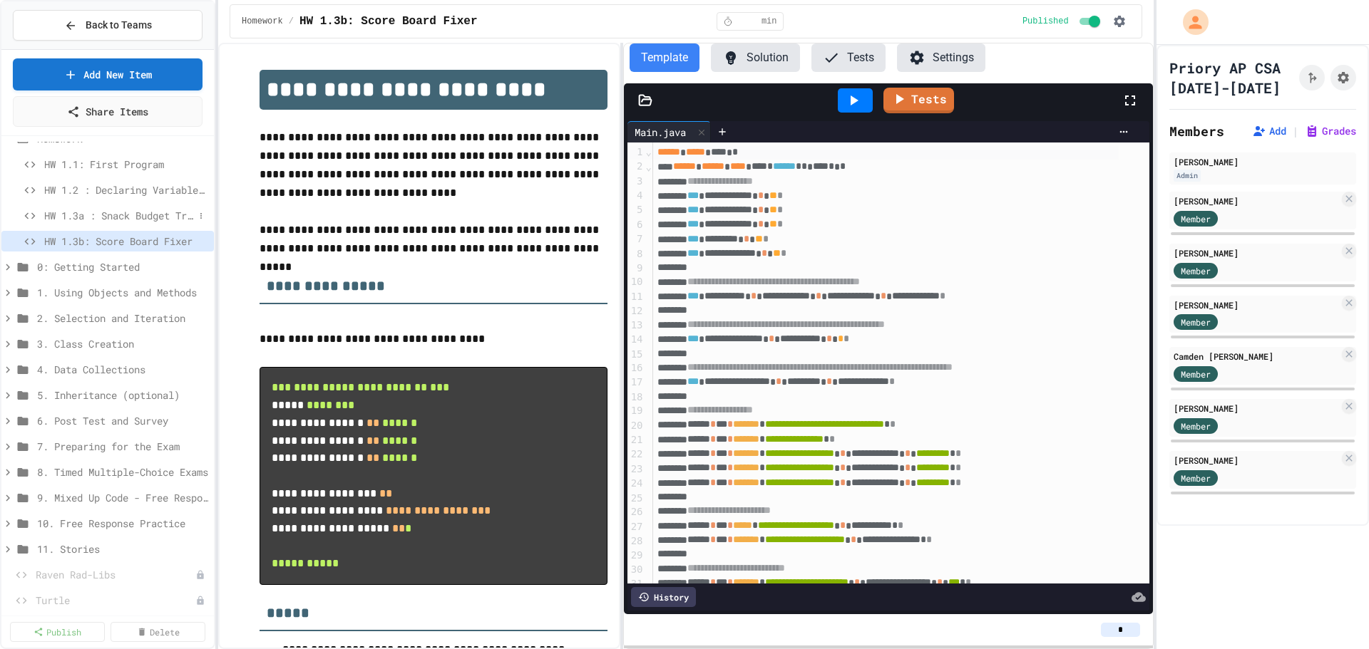
click at [98, 215] on span "HW 1.3a : Snack Budget Tracker" at bounding box center [119, 215] width 150 height 15
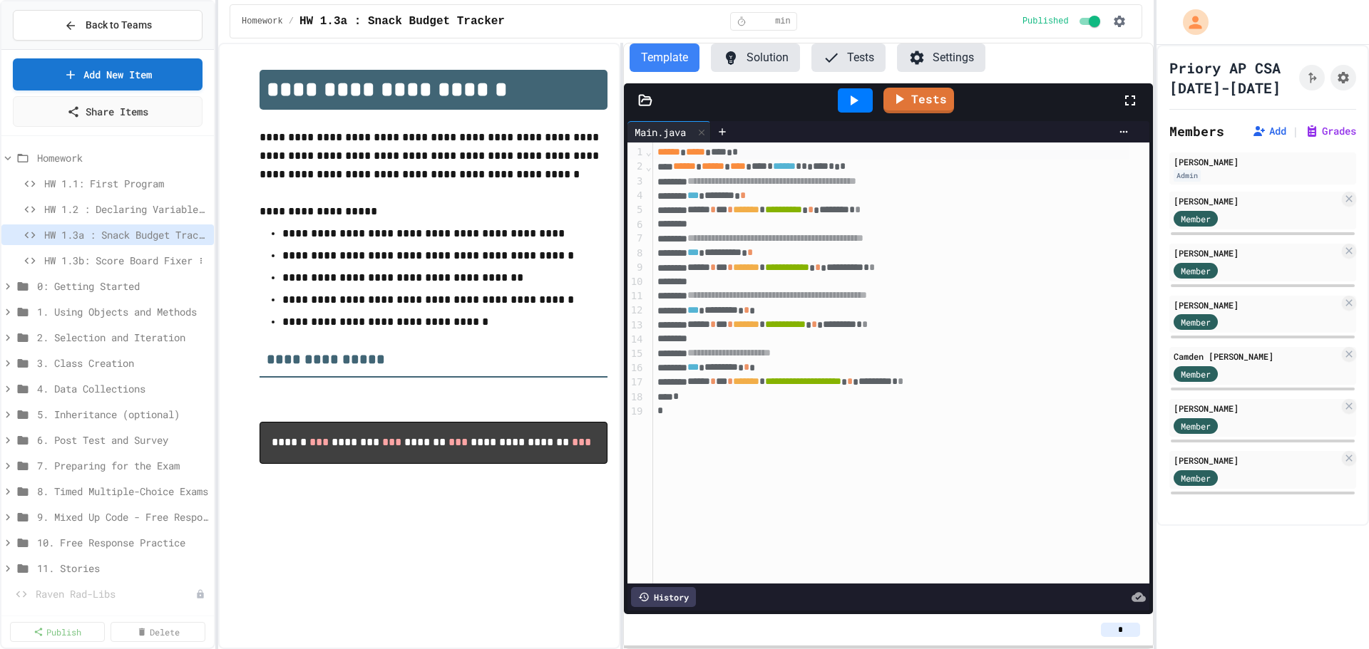
click at [91, 264] on span "HW 1.3b: Score Board Fixer" at bounding box center [119, 260] width 150 height 15
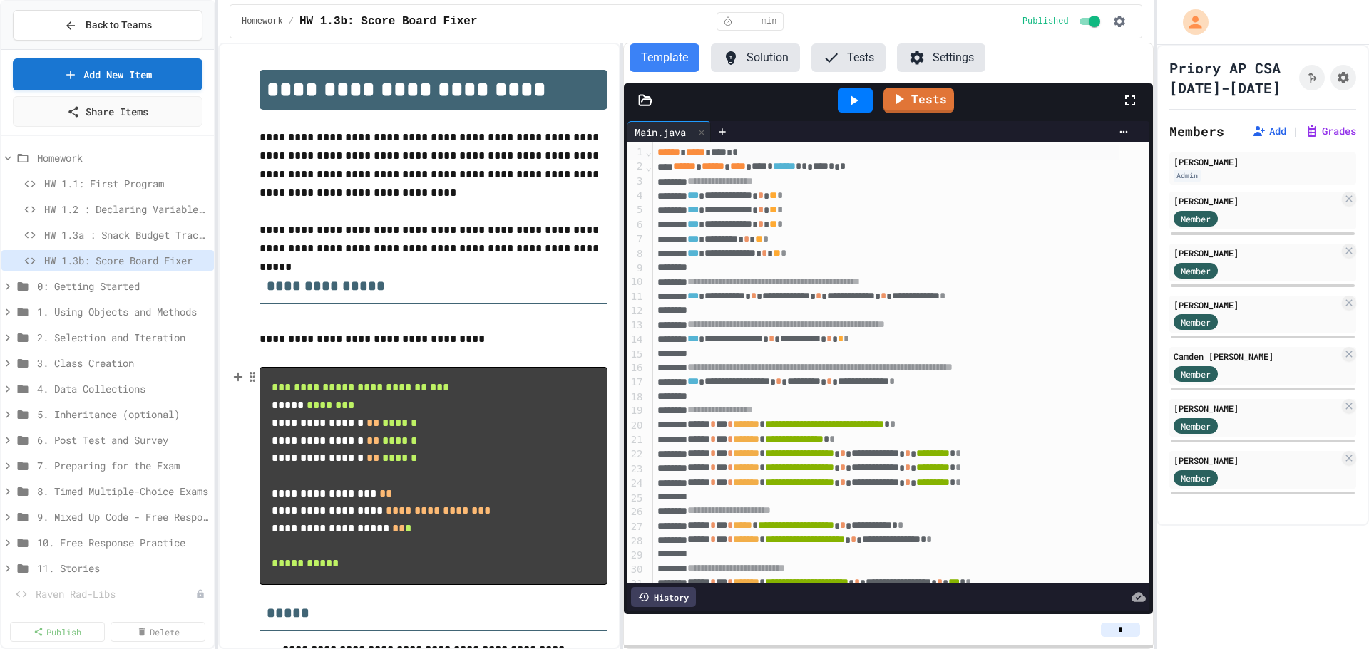
scroll to position [184, 0]
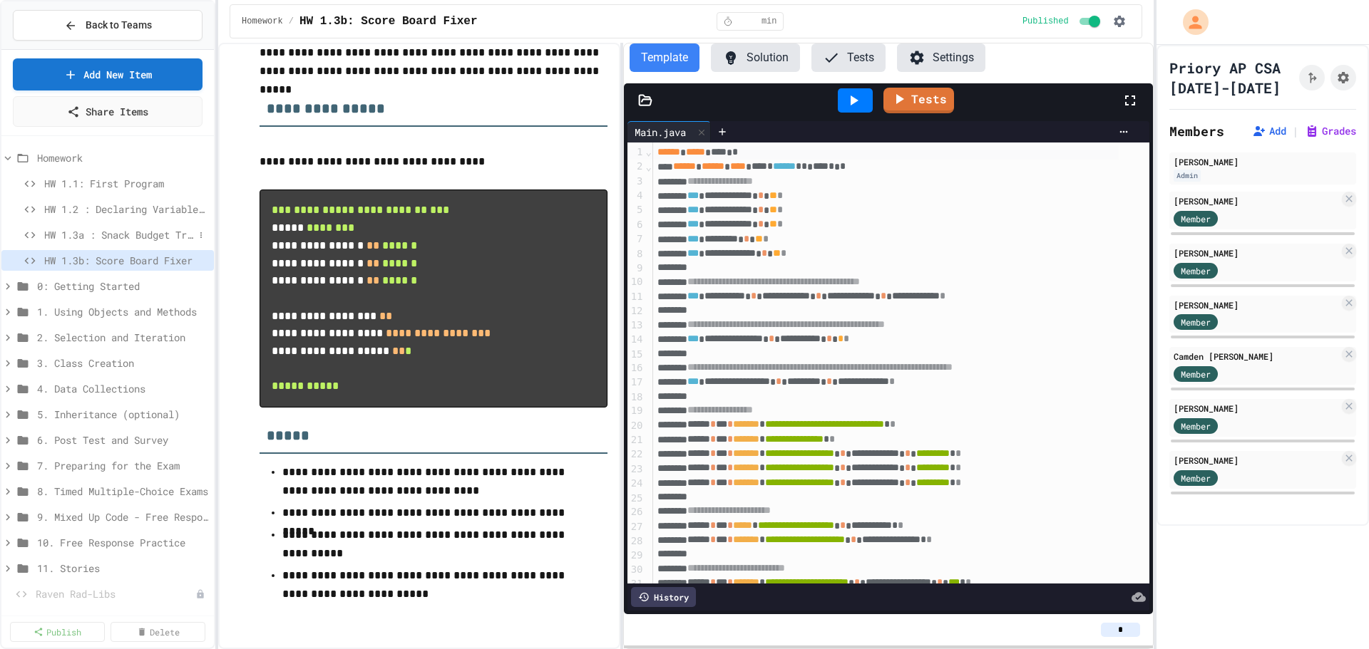
click at [113, 235] on span "HW 1.3a : Snack Budget Tracker" at bounding box center [119, 234] width 150 height 15
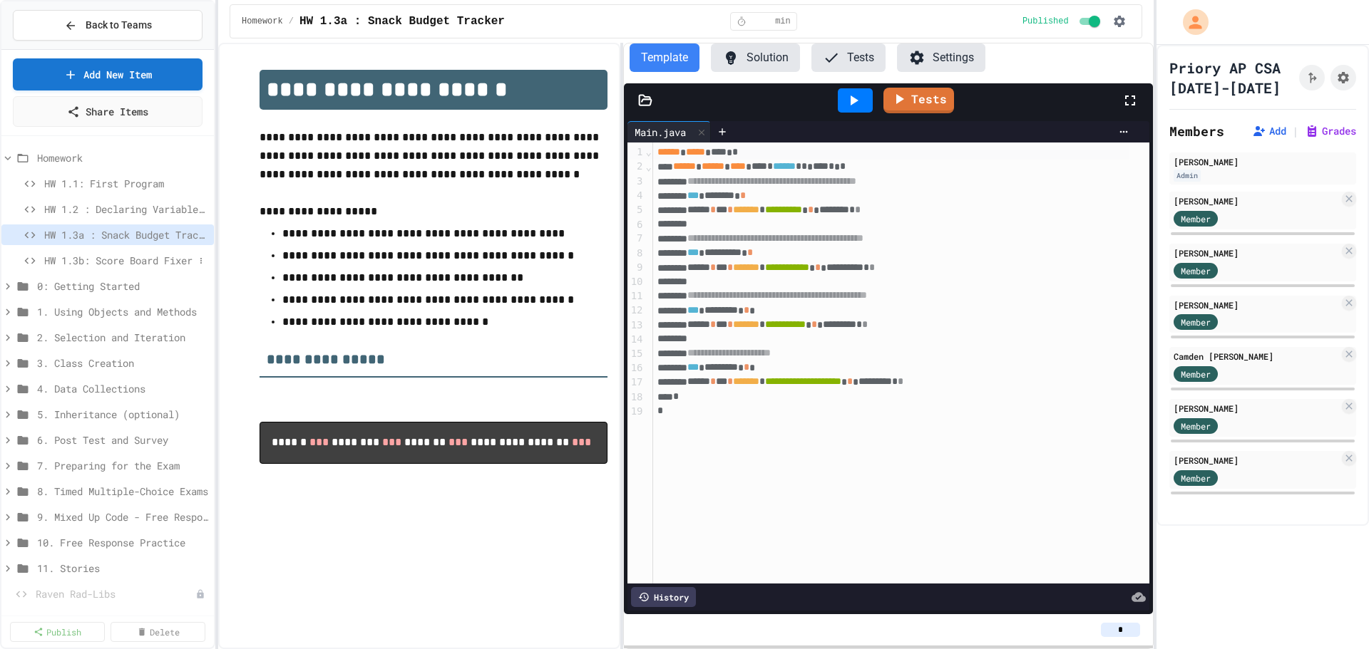
click at [129, 260] on span "HW 1.3b: Score Board Fixer" at bounding box center [119, 260] width 150 height 15
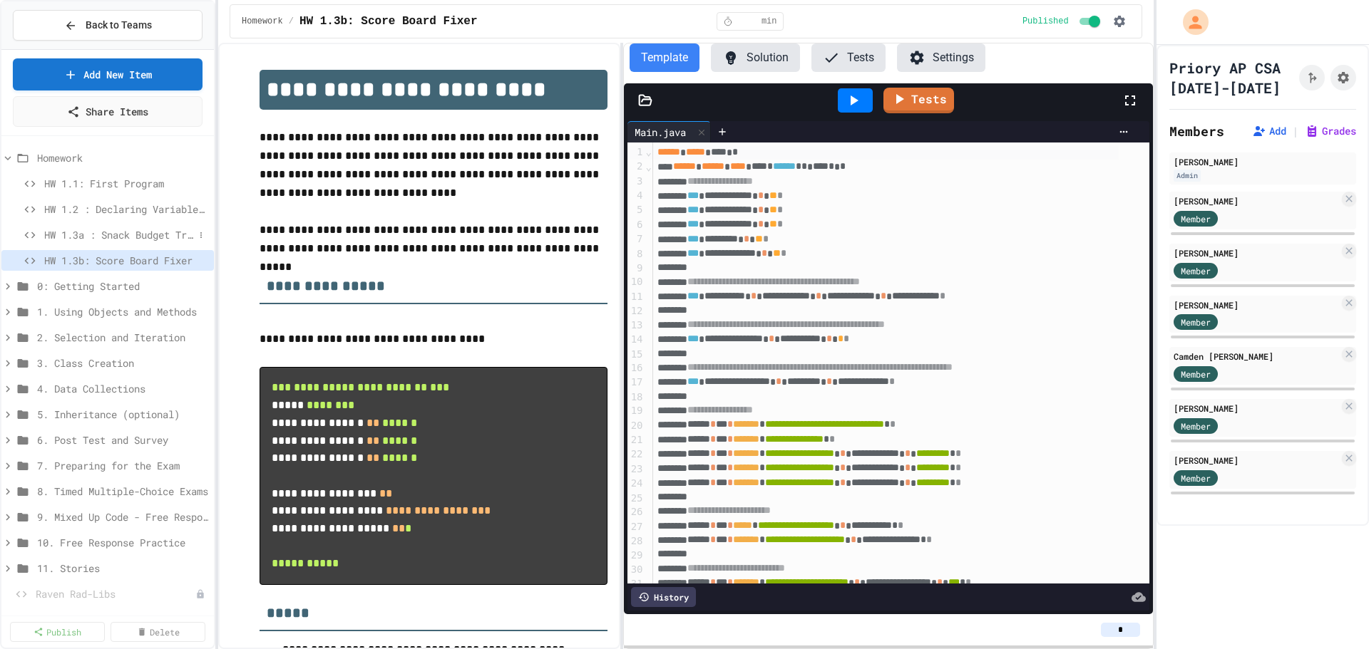
click at [157, 241] on span "HW 1.3a : Snack Budget Tracker" at bounding box center [119, 234] width 150 height 15
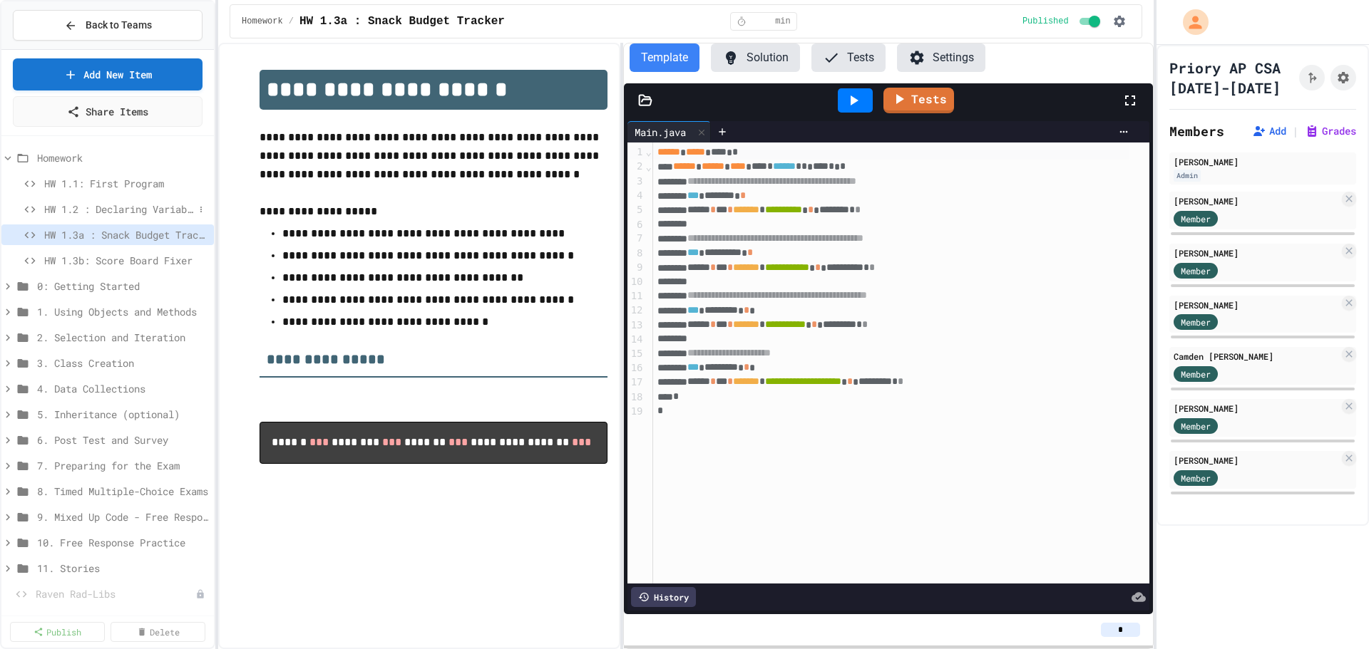
click at [133, 212] on span "HW 1.2 : Declaring Variables and Data Types" at bounding box center [119, 209] width 150 height 15
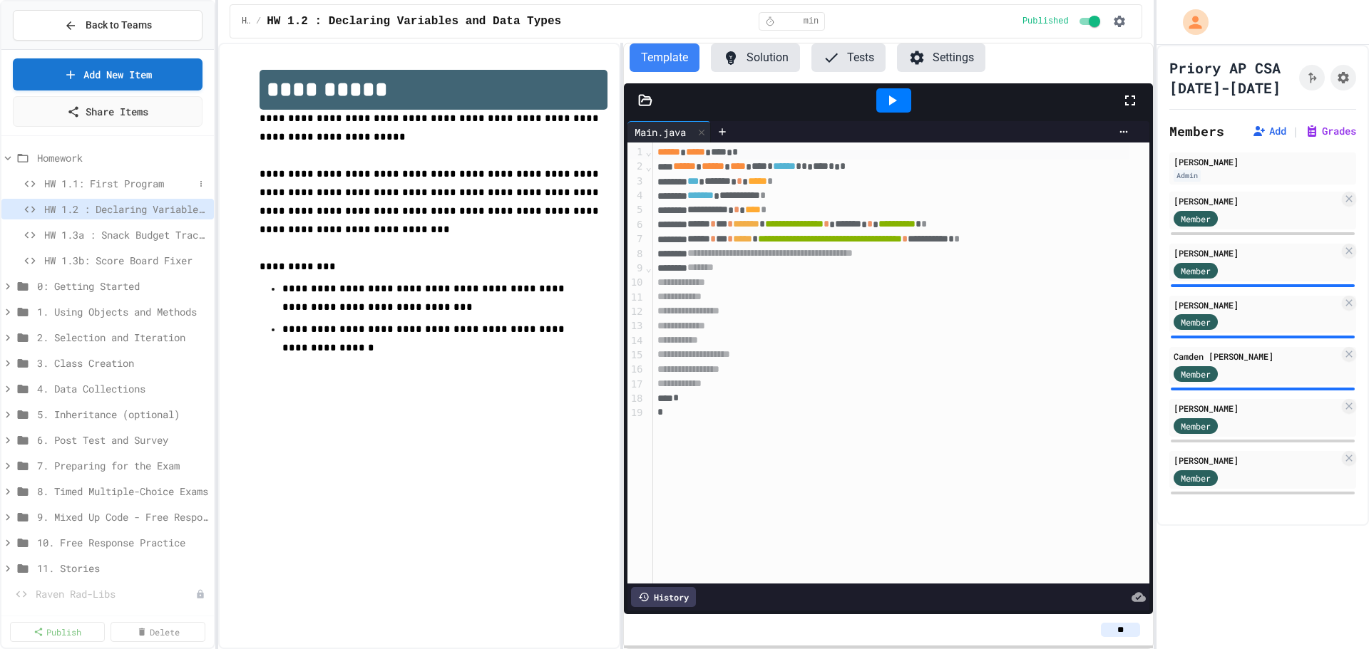
click at [130, 184] on span "HW 1.1: First Program" at bounding box center [119, 183] width 150 height 15
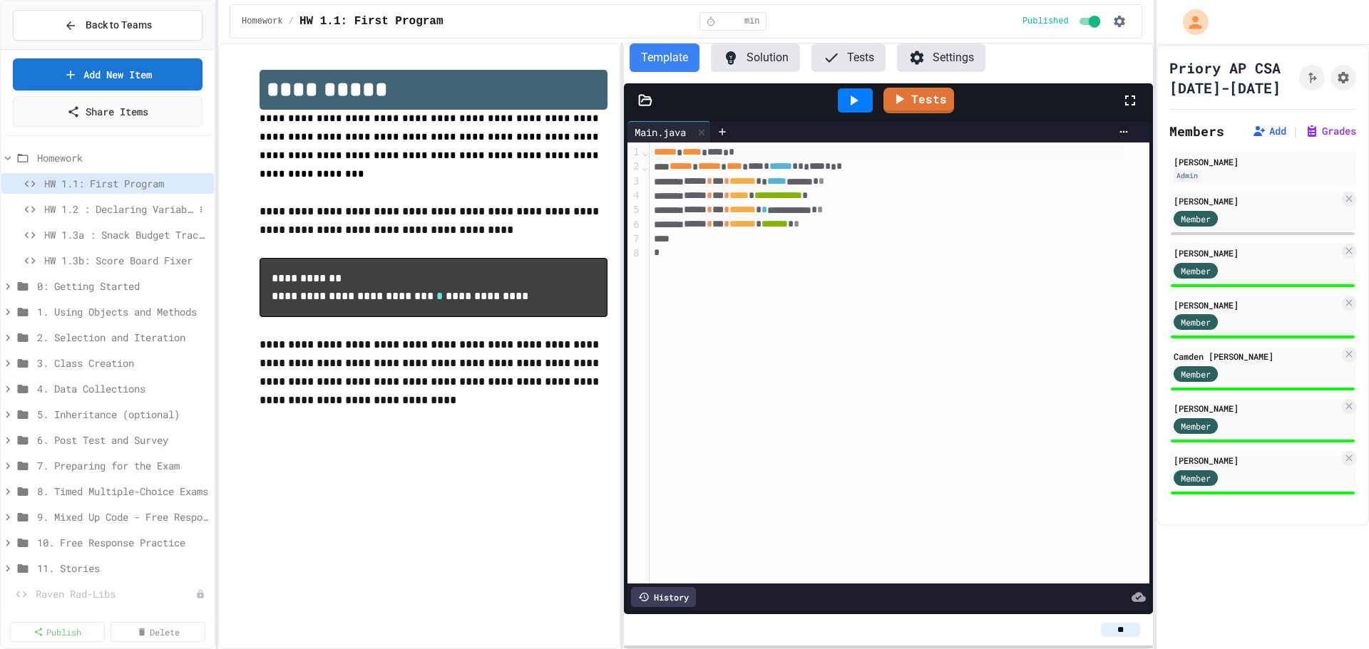
click at [120, 215] on span "HW 1.2 : Declaring Variables and Data Types" at bounding box center [119, 209] width 150 height 15
